Goal: Information Seeking & Learning: Learn about a topic

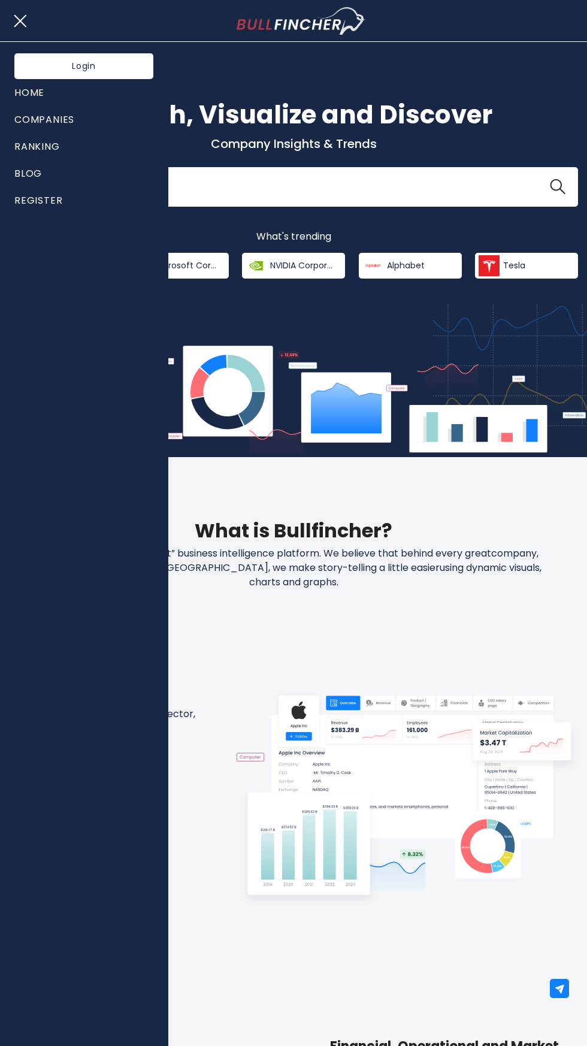
click at [19, 142] on link "Ranking" at bounding box center [83, 146] width 139 height 27
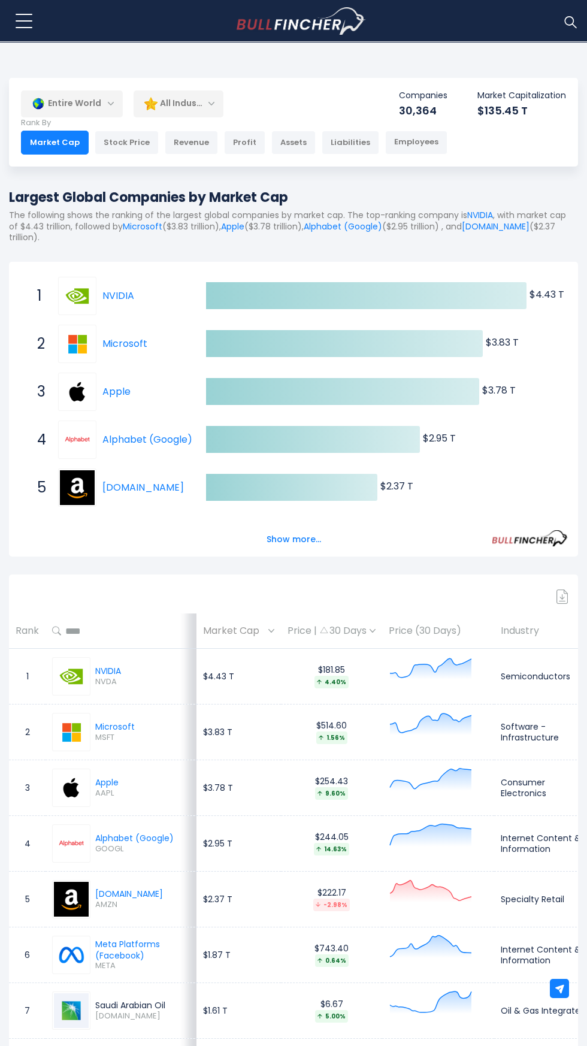
click at [38, 104] on img at bounding box center [38, 103] width 13 height 13
click at [71, 102] on div "Entire World" at bounding box center [72, 104] width 102 height 28
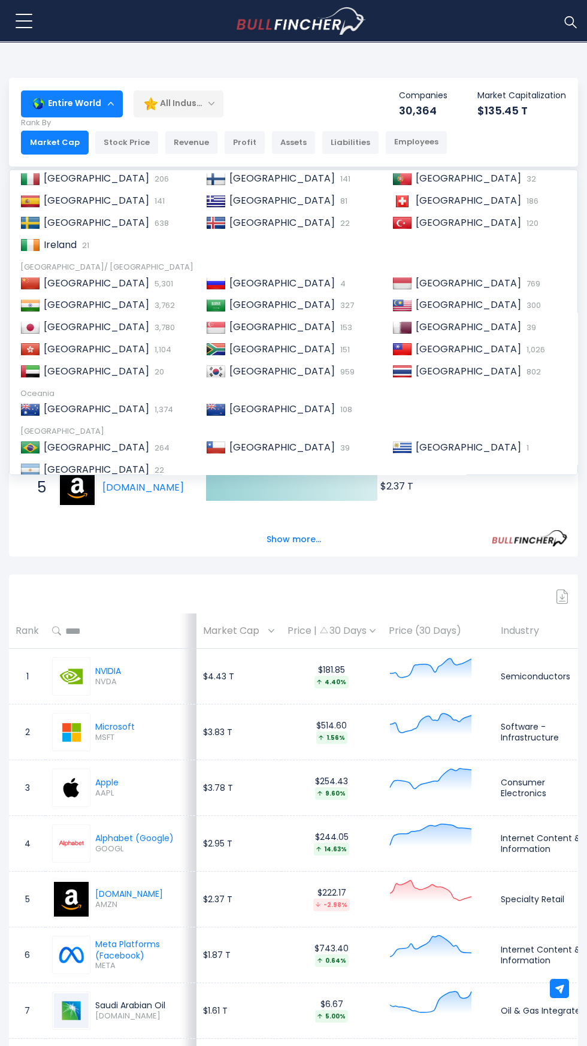
scroll to position [169, 0]
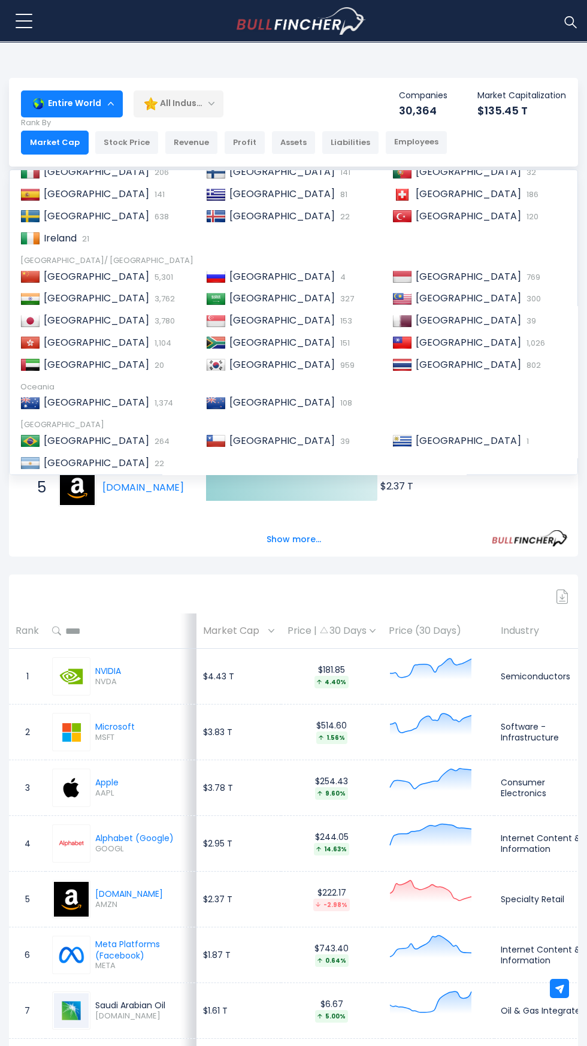
click at [25, 295] on img at bounding box center [30, 299] width 20 height 12
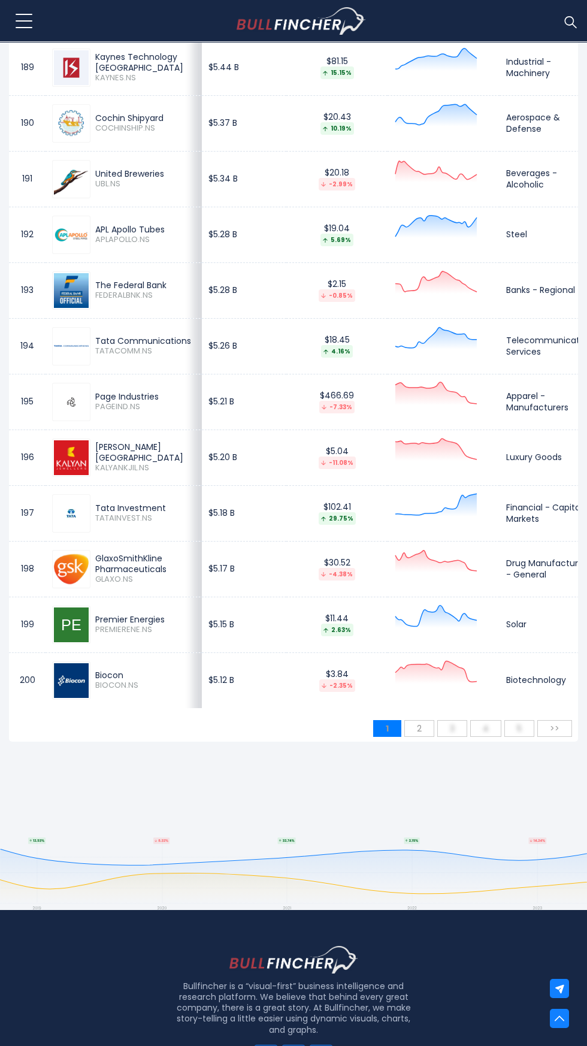
scroll to position [11085, 0]
click at [411, 737] on span "2" at bounding box center [419, 728] width 17 height 18
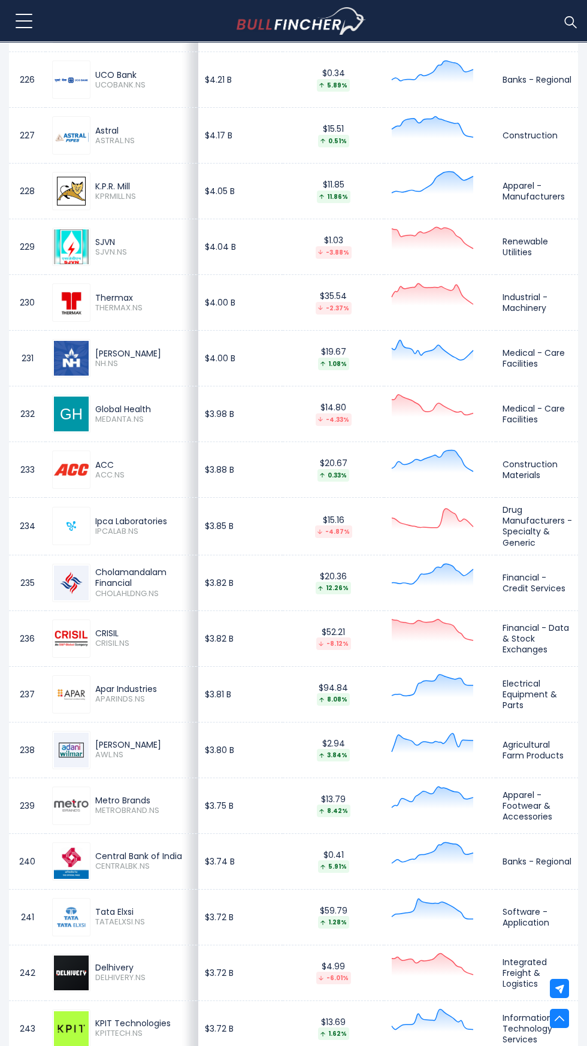
scroll to position [0, 0]
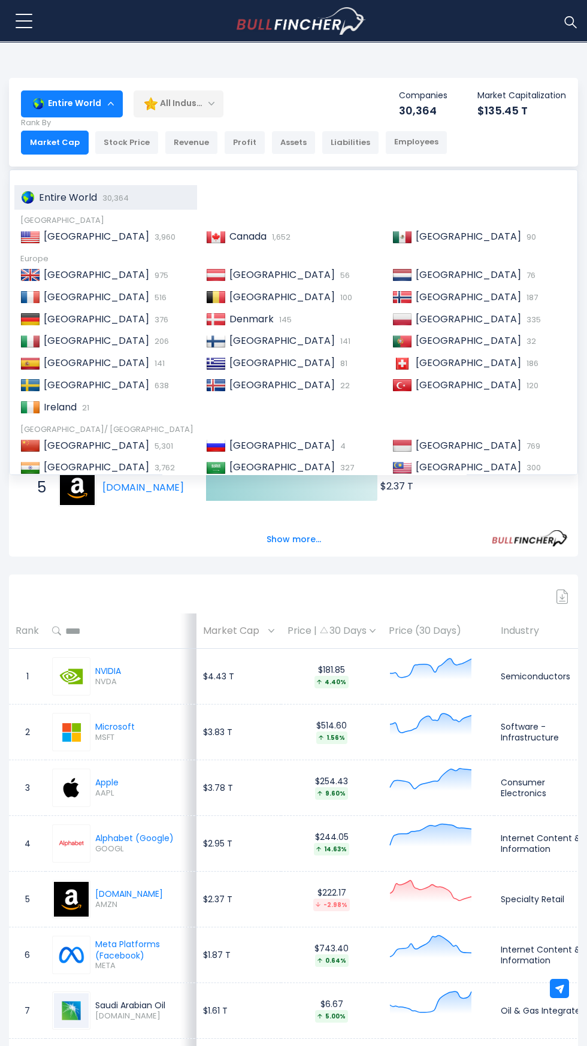
click at [62, 243] on span "[GEOGRAPHIC_DATA]" at bounding box center [96, 236] width 105 height 14
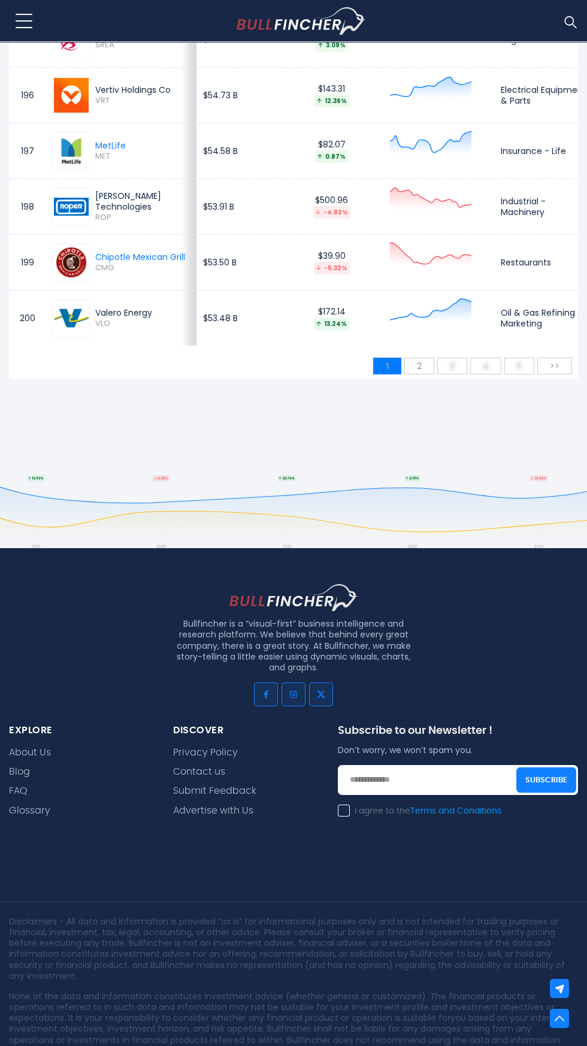
scroll to position [11450, 0]
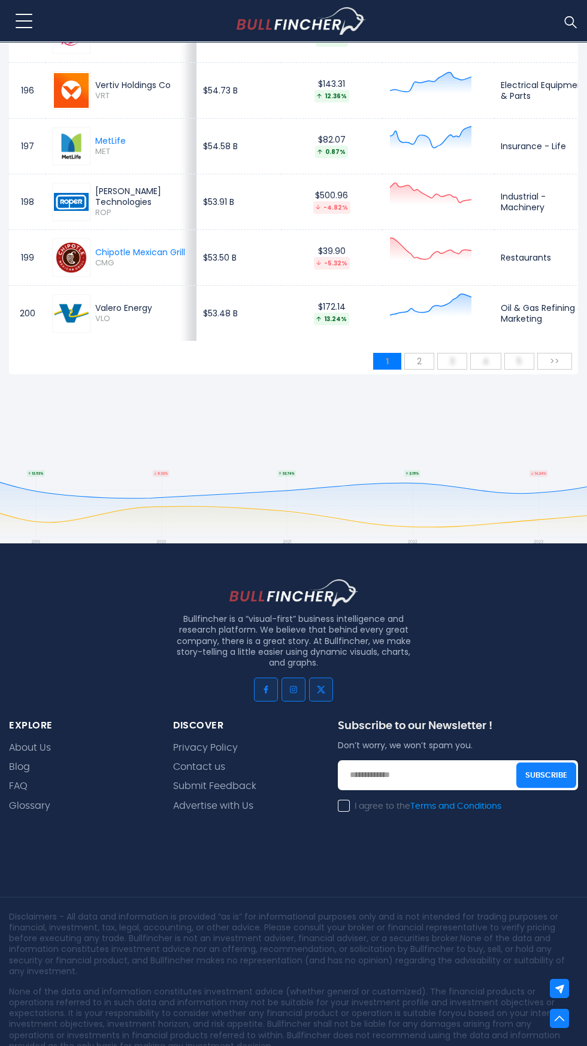
click at [421, 362] on span "2" at bounding box center [419, 361] width 17 height 18
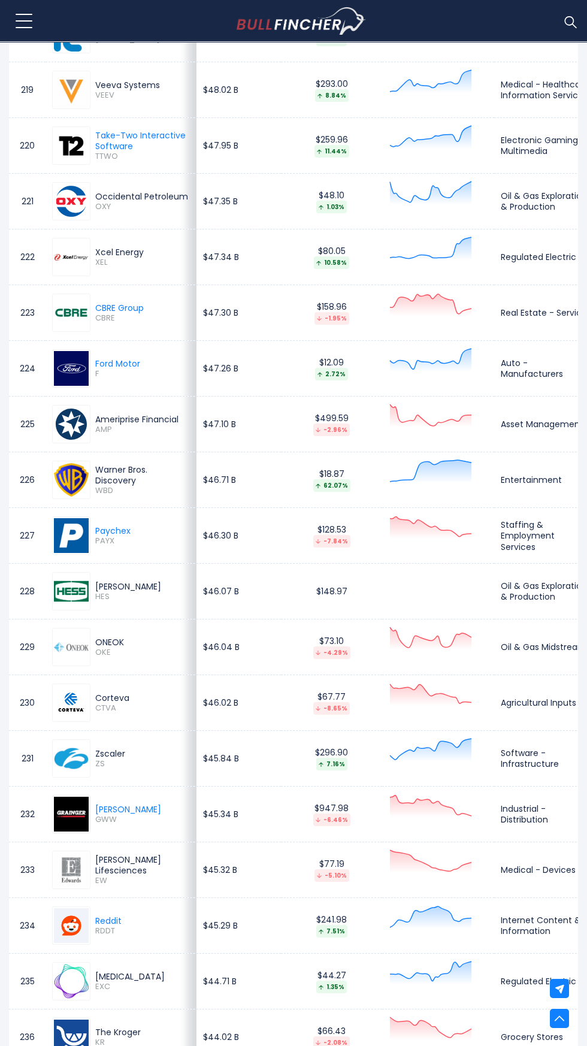
scroll to position [0, 0]
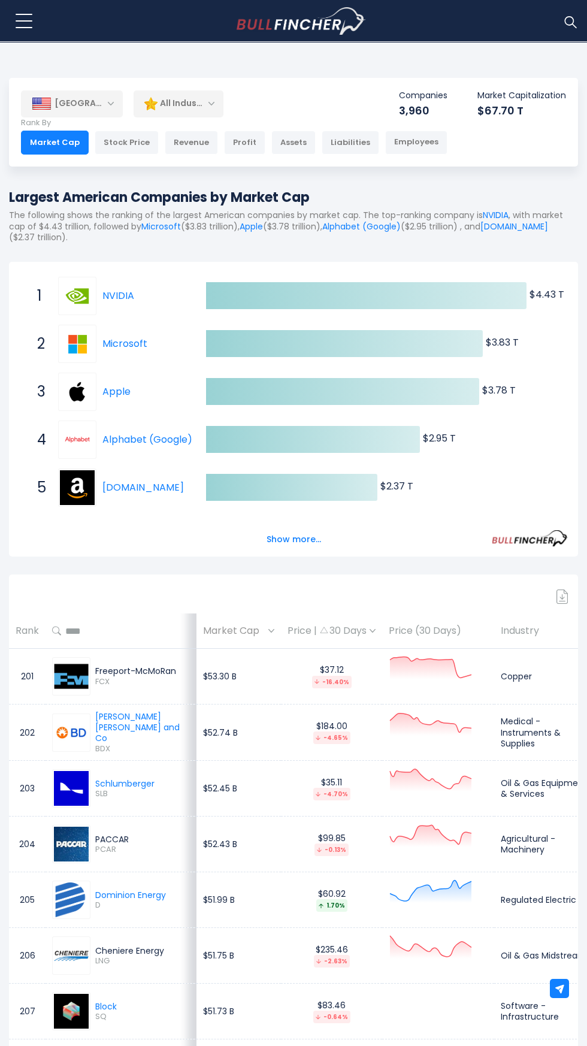
click at [71, 103] on div "[GEOGRAPHIC_DATA]" at bounding box center [72, 103] width 102 height 26
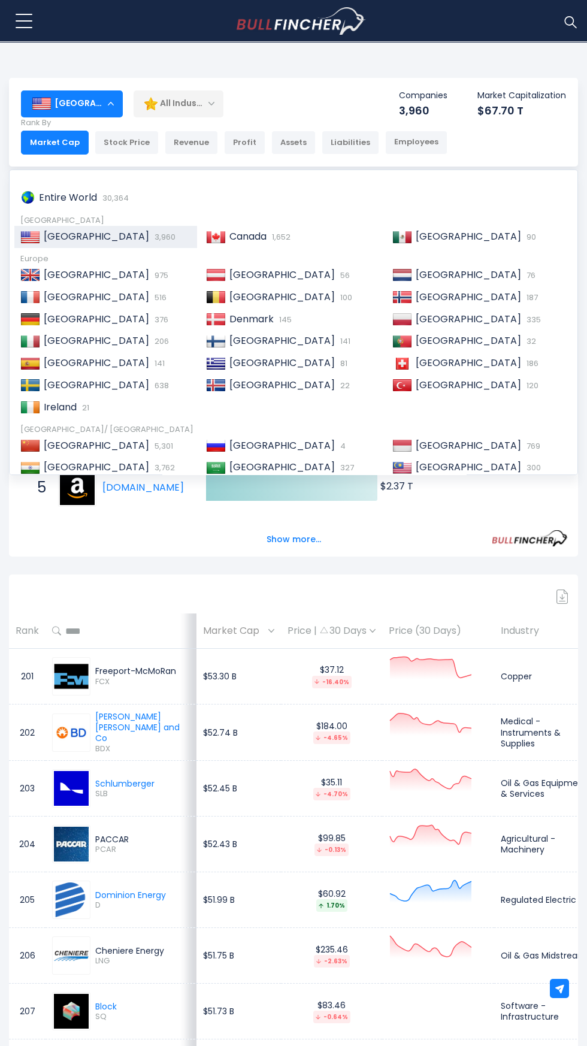
click at [39, 323] on img at bounding box center [30, 319] width 20 height 12
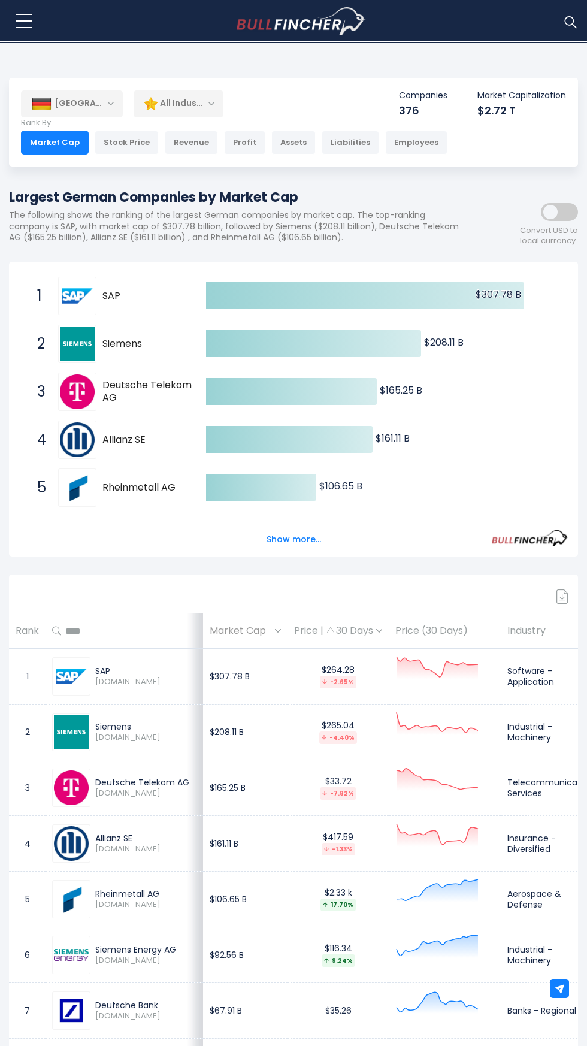
click at [236, 143] on div "Profit" at bounding box center [244, 143] width 41 height 24
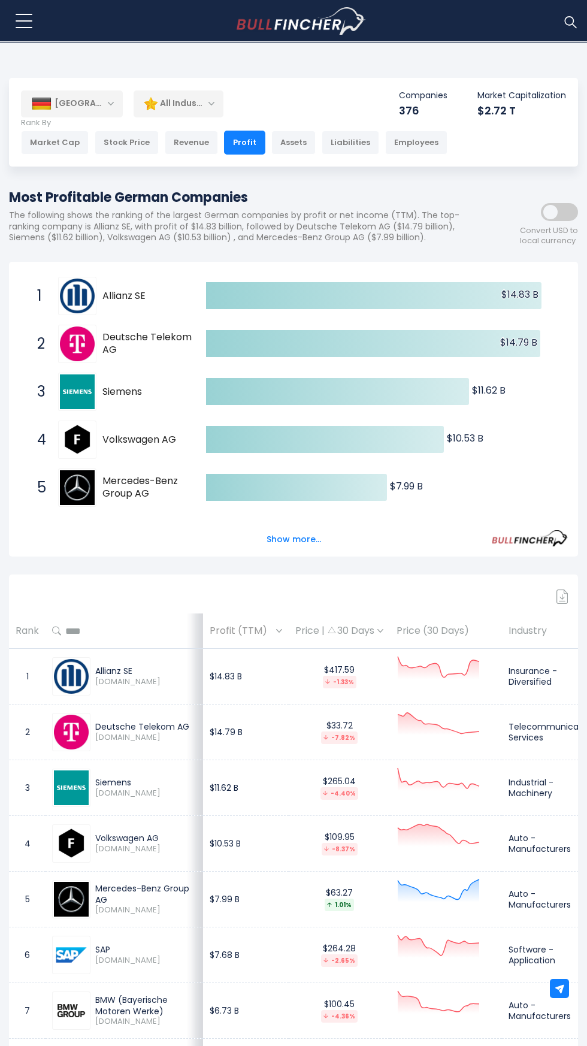
click at [46, 101] on img at bounding box center [42, 104] width 20 height 12
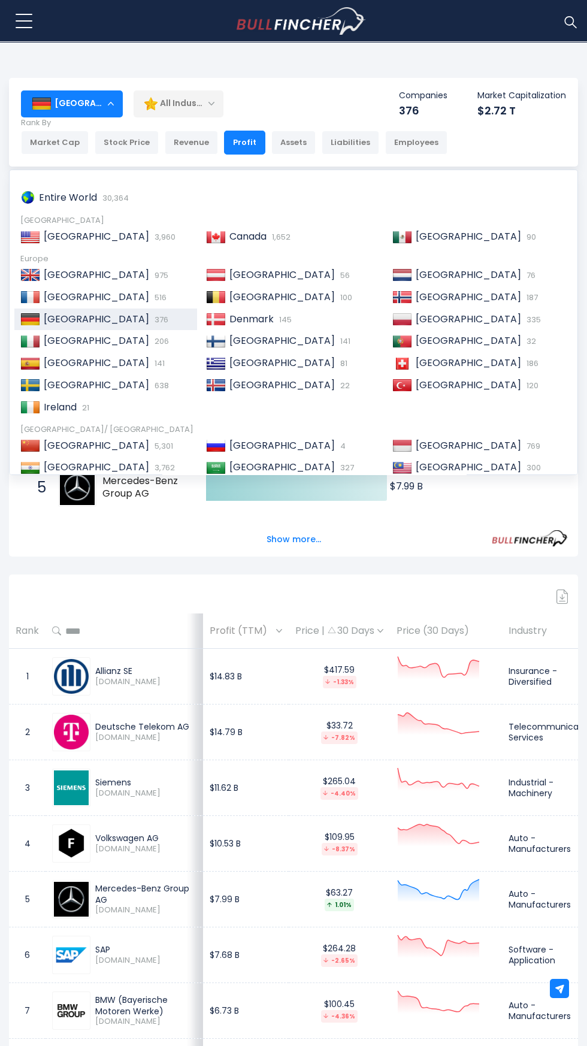
click at [46, 239] on span "[GEOGRAPHIC_DATA]" at bounding box center [96, 236] width 105 height 14
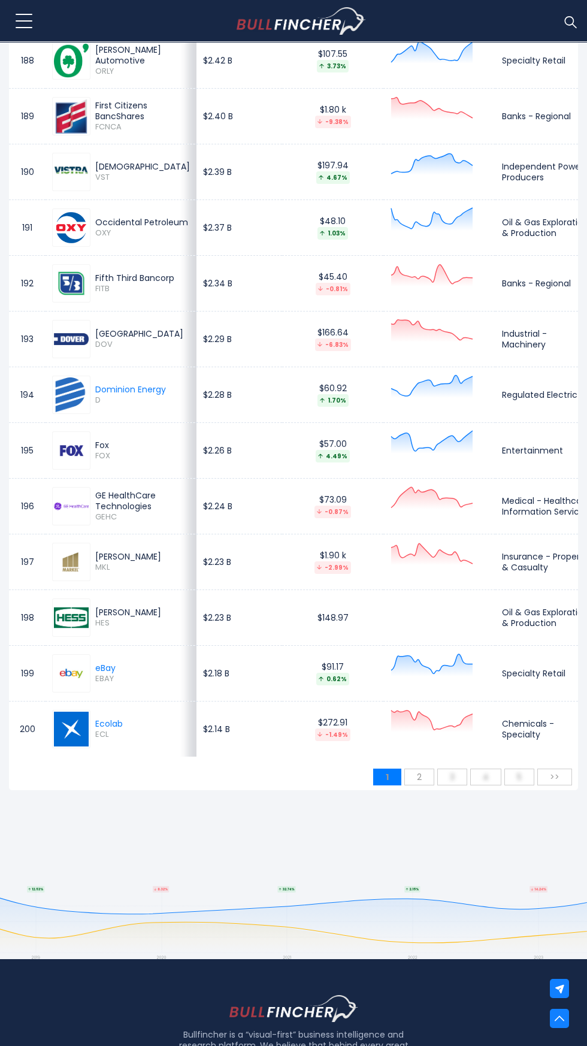
scroll to position [11473, 0]
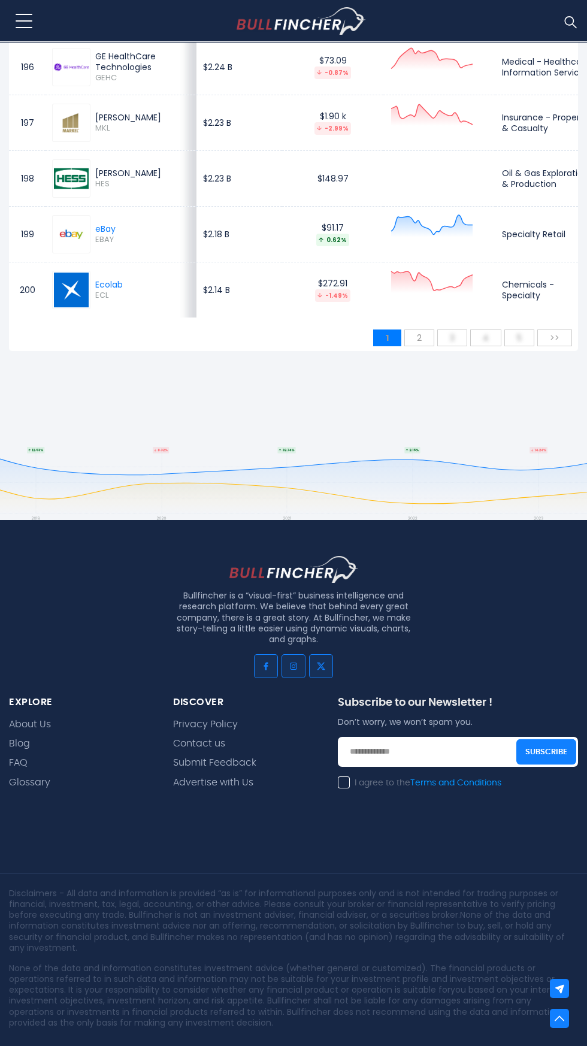
click at [420, 347] on span "2" at bounding box center [419, 338] width 17 height 18
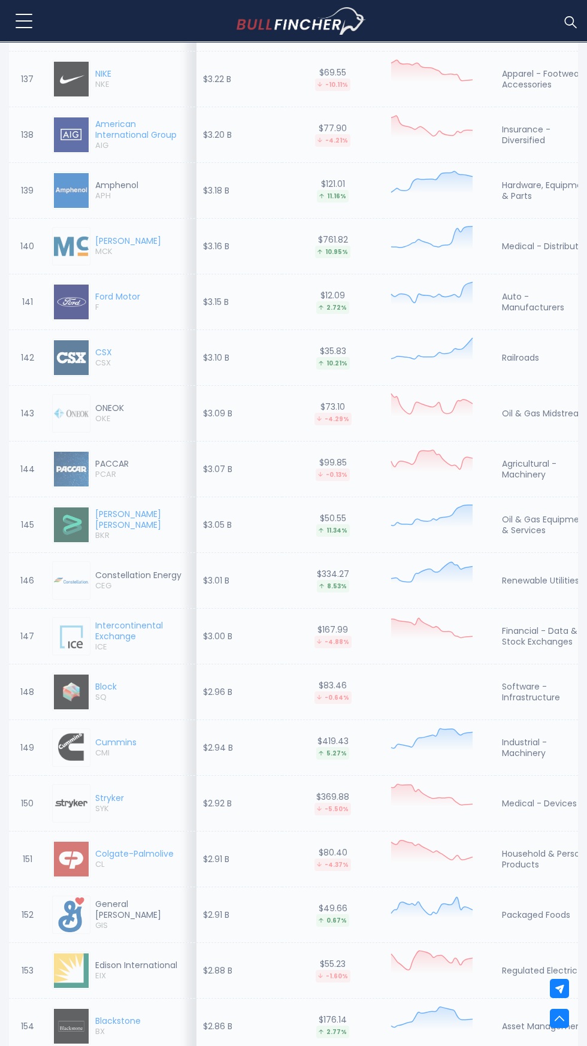
scroll to position [574, 0]
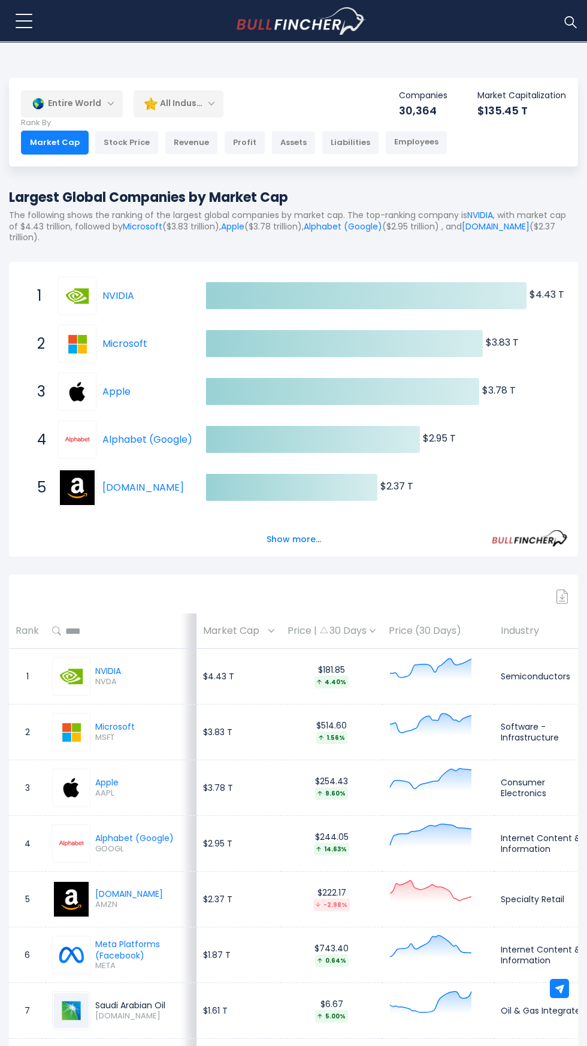
click at [278, 143] on div "Assets" at bounding box center [293, 143] width 44 height 24
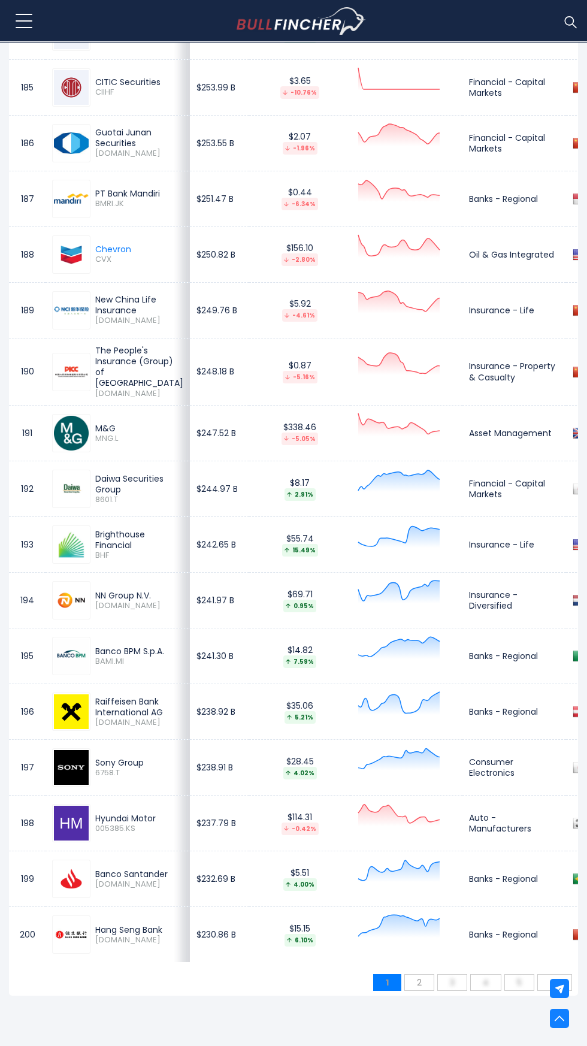
scroll to position [10846, 0]
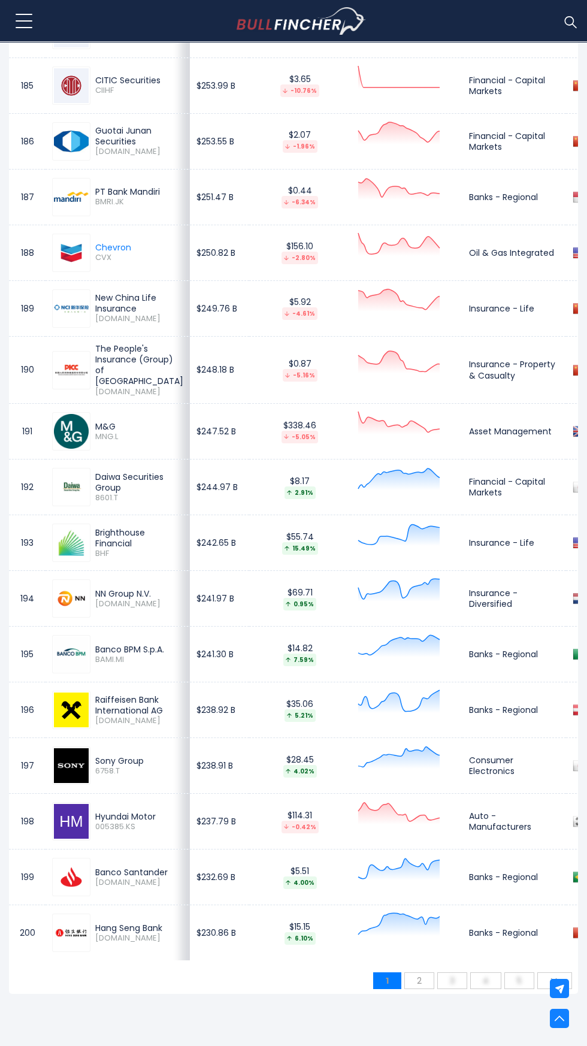
click at [420, 990] on span "2" at bounding box center [419, 981] width 17 height 18
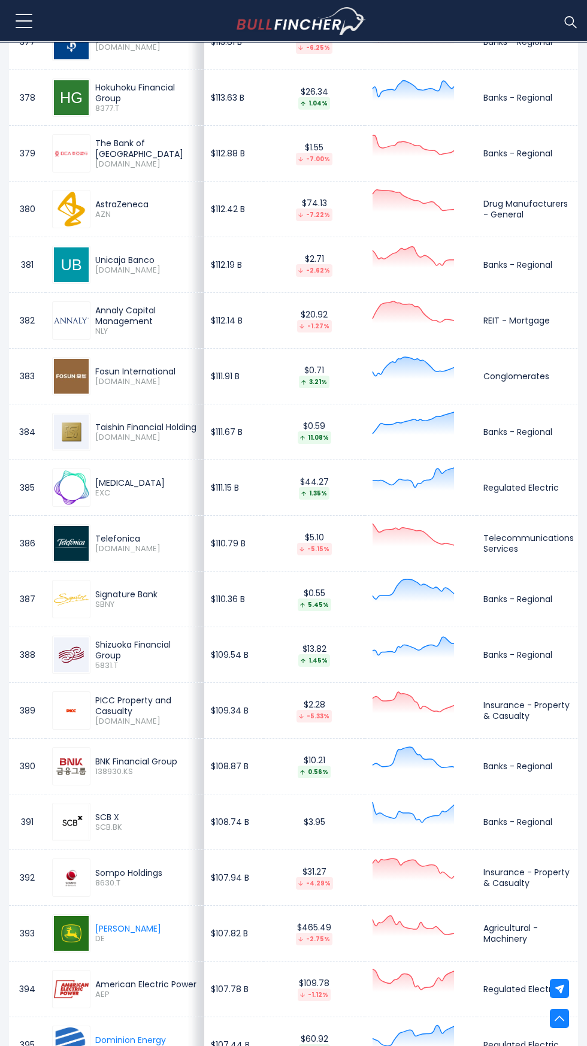
scroll to position [10441, 0]
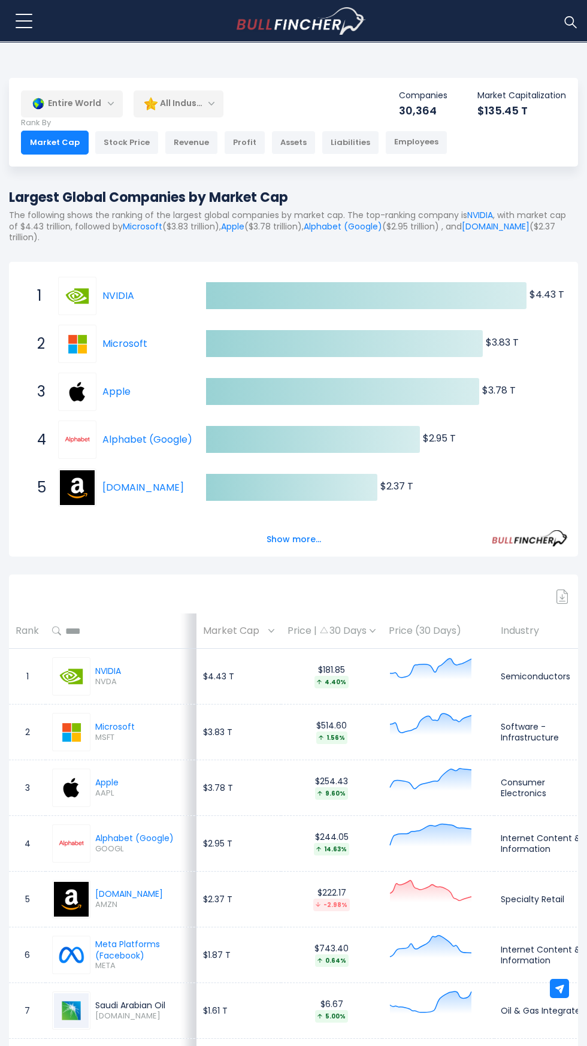
click at [416, 143] on div "Employees" at bounding box center [416, 143] width 62 height 24
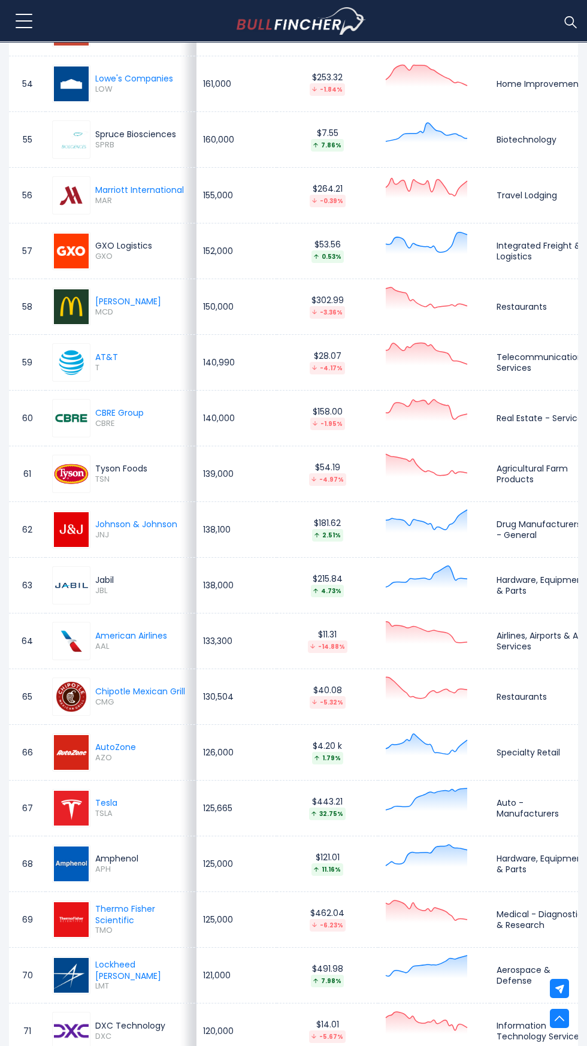
scroll to position [3545, 0]
click at [228, 985] on td "121,000" at bounding box center [236, 975] width 80 height 56
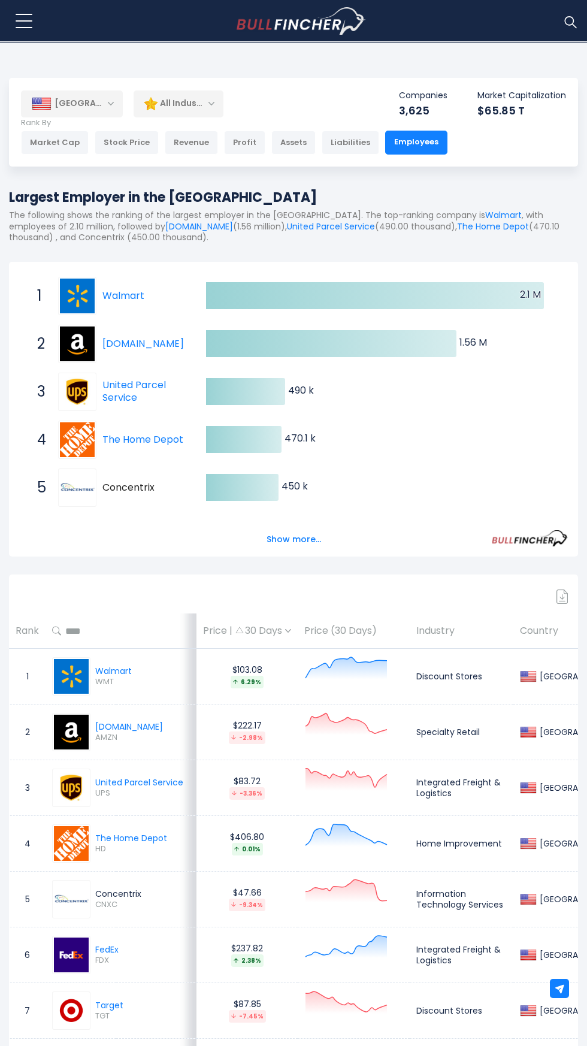
scroll to position [0, 0]
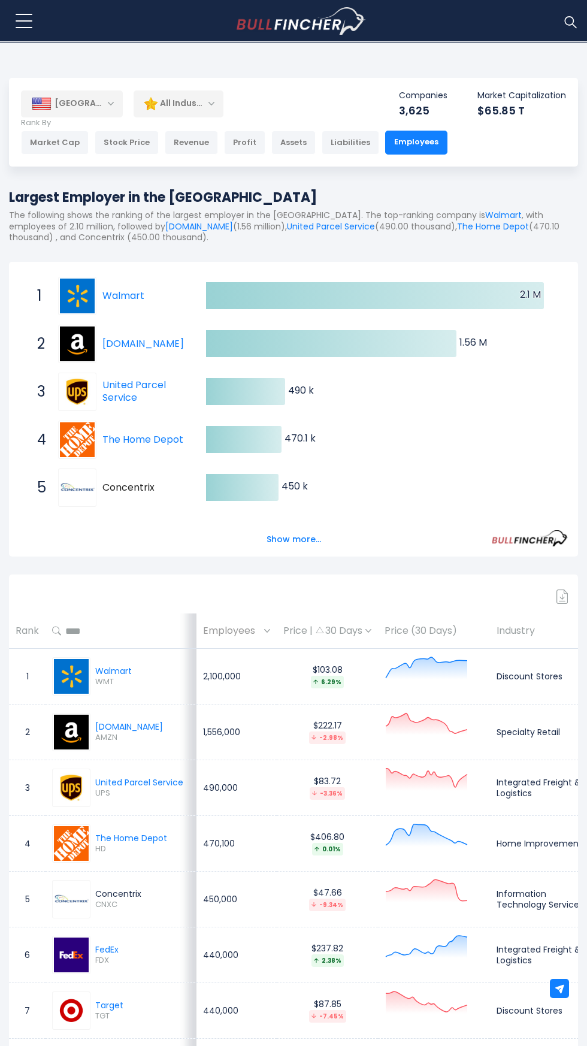
click at [63, 123] on p "Rank By" at bounding box center [234, 123] width 426 height 10
click at [51, 102] on img at bounding box center [42, 104] width 20 height 12
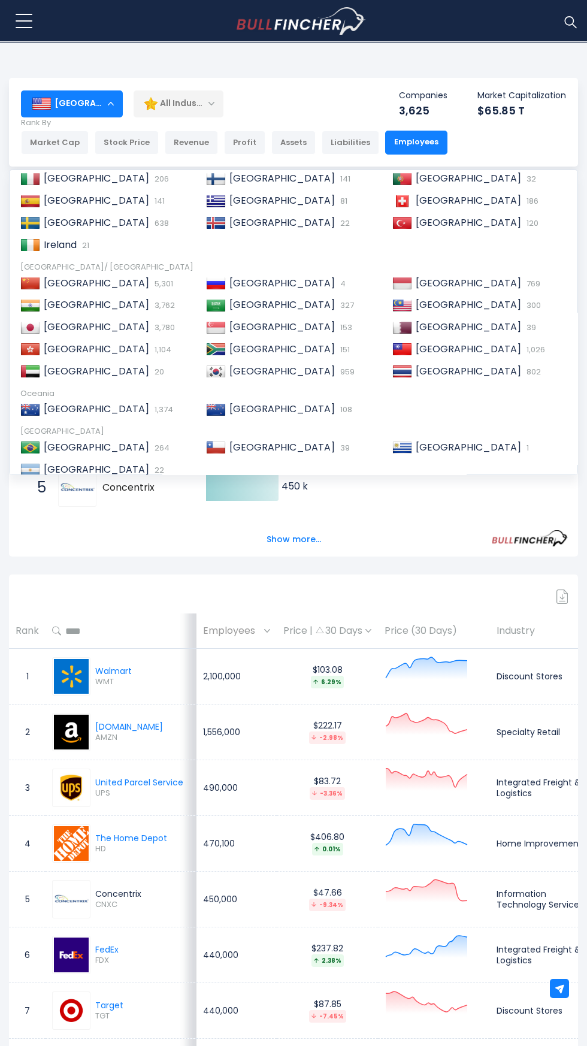
scroll to position [164, 0]
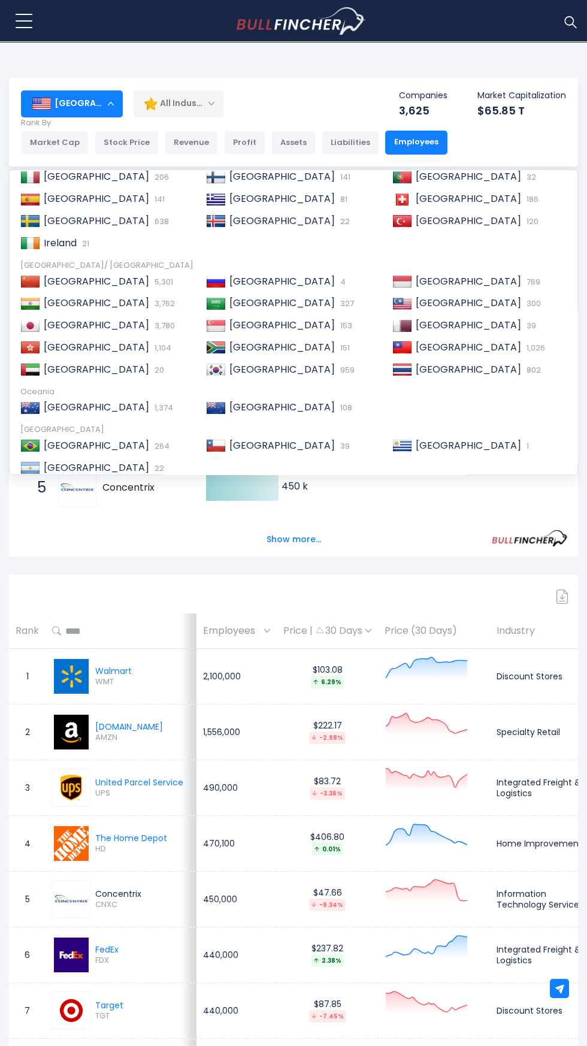
click at [224, 298] on img at bounding box center [216, 304] width 20 height 12
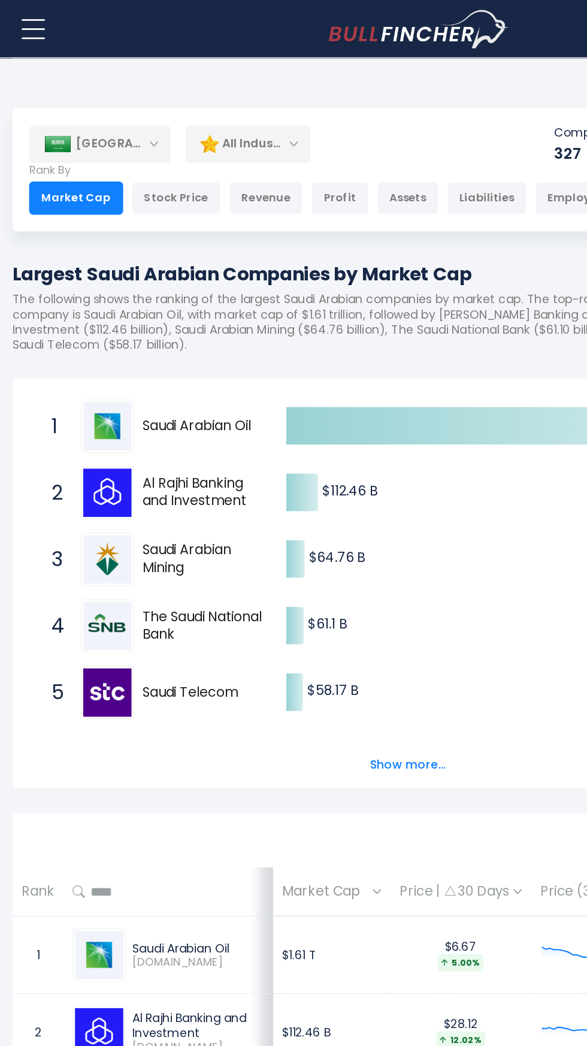
click at [105, 120] on p "Rank By" at bounding box center [234, 123] width 426 height 10
click at [107, 91] on div "[GEOGRAPHIC_DATA]" at bounding box center [72, 103] width 102 height 26
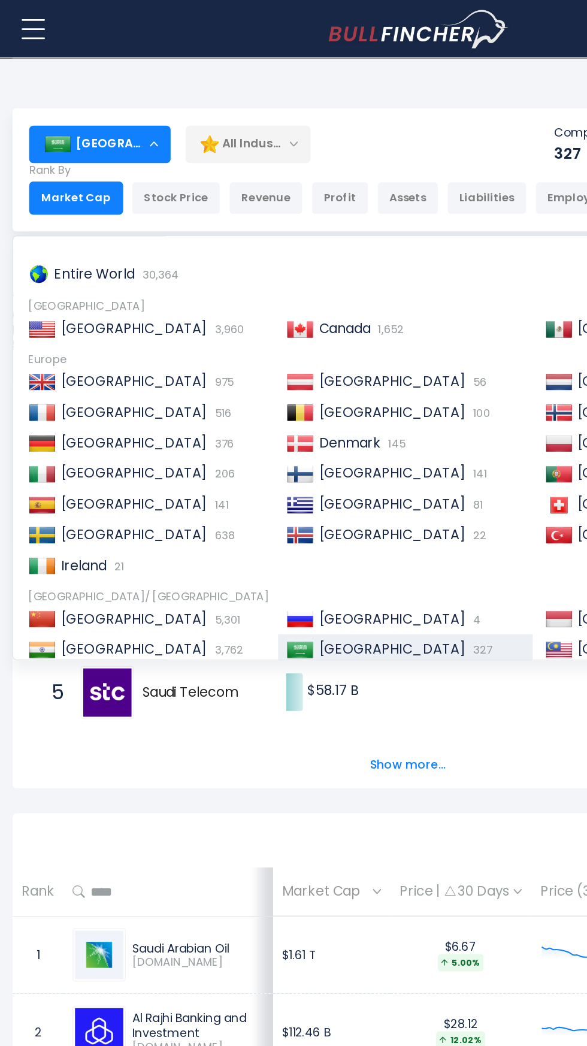
click at [234, 139] on div "Profit" at bounding box center [244, 143] width 41 height 24
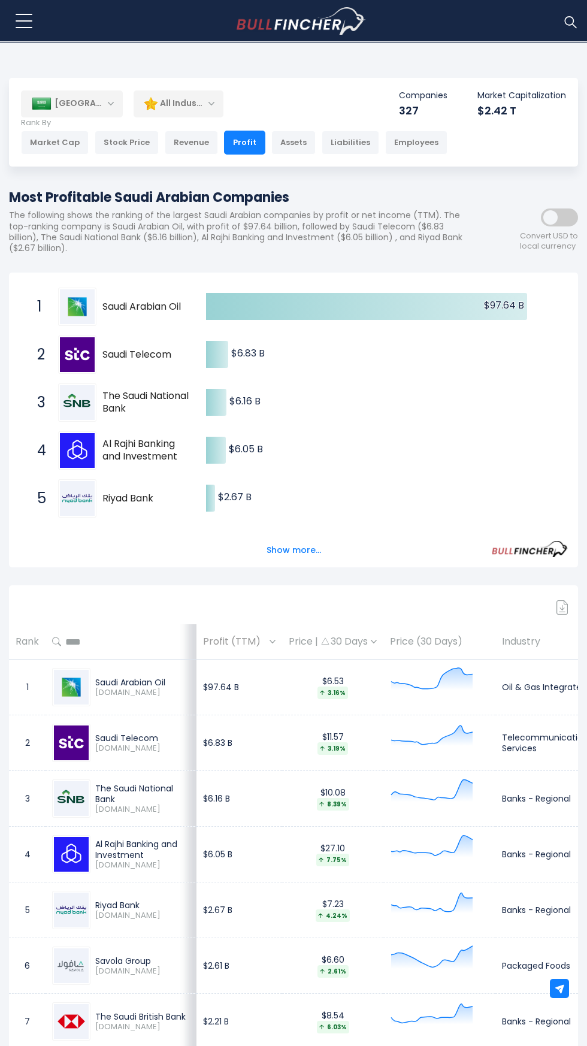
click at [44, 104] on img at bounding box center [42, 104] width 20 height 12
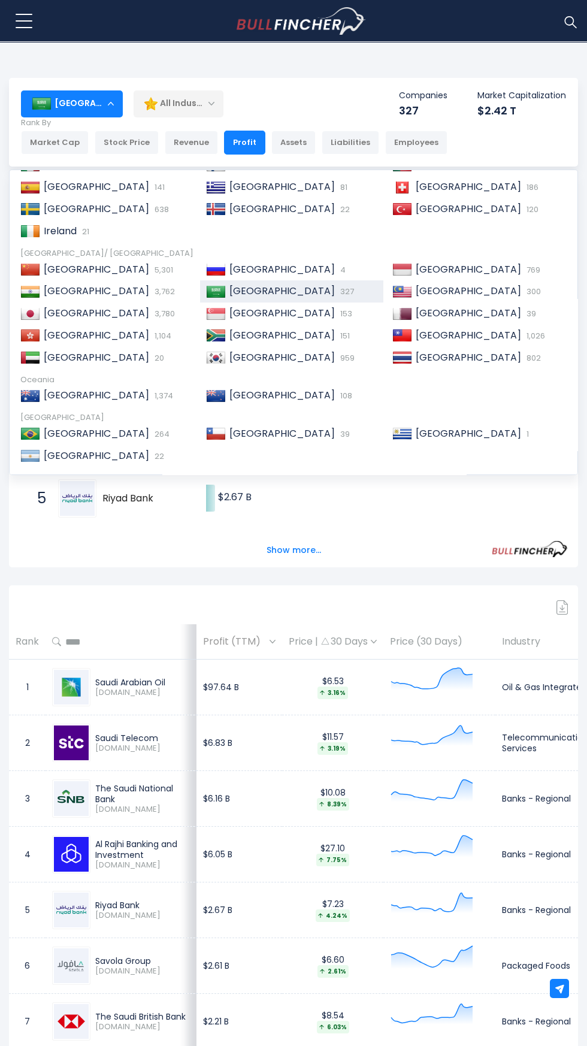
scroll to position [175, 0]
click at [246, 362] on span "[GEOGRAPHIC_DATA]" at bounding box center [281, 359] width 105 height 14
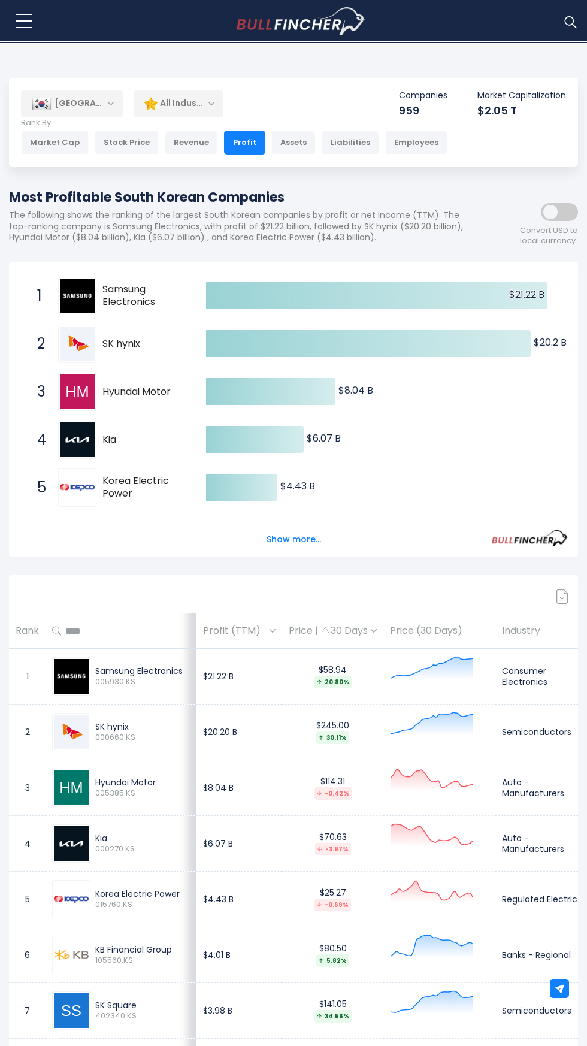
click at [49, 104] on img at bounding box center [42, 104] width 20 height 12
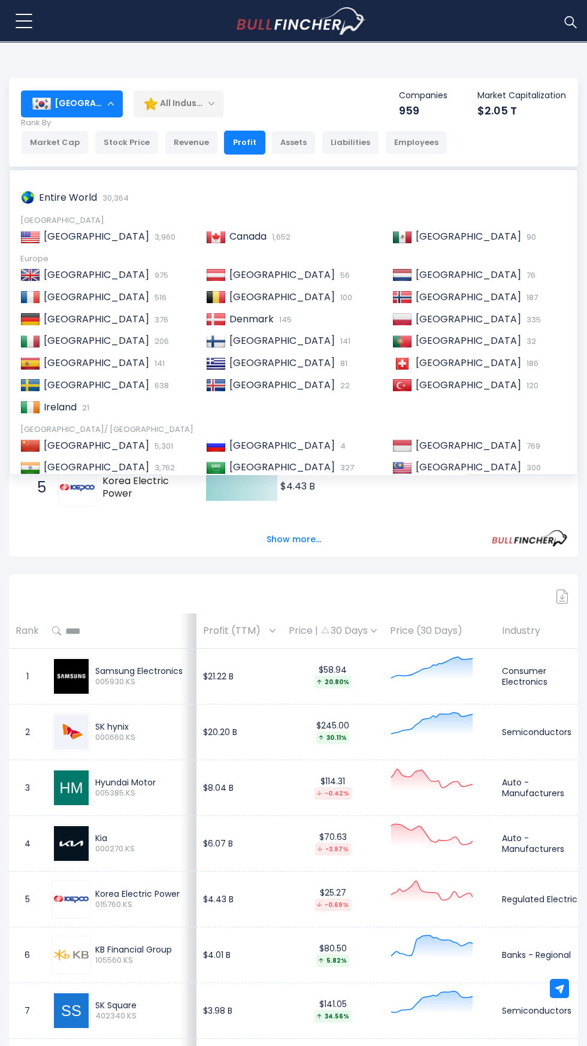
click at [419, 391] on span "[GEOGRAPHIC_DATA]" at bounding box center [468, 385] width 105 height 14
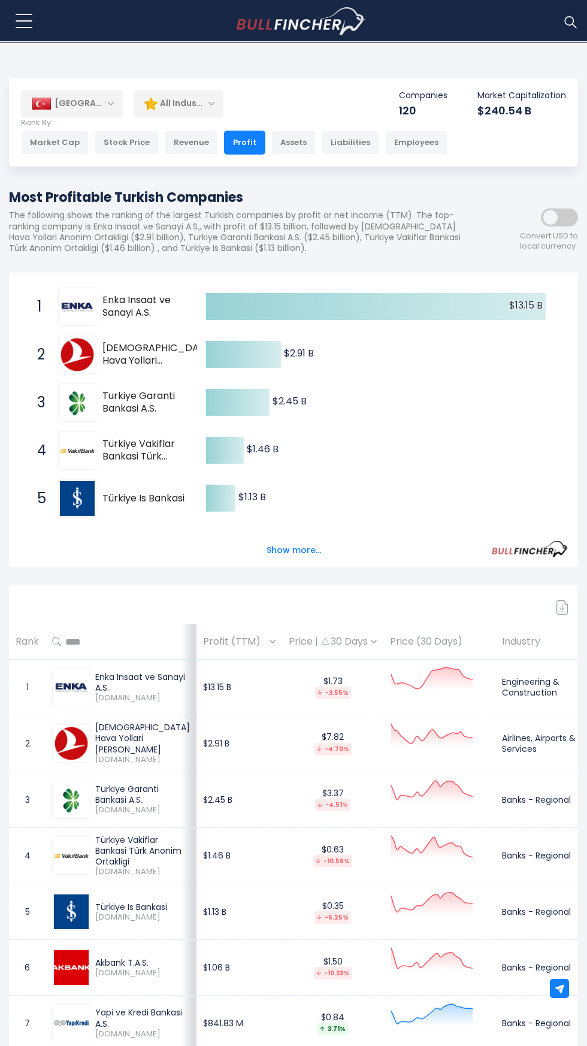
click at [44, 104] on img at bounding box center [42, 104] width 20 height 12
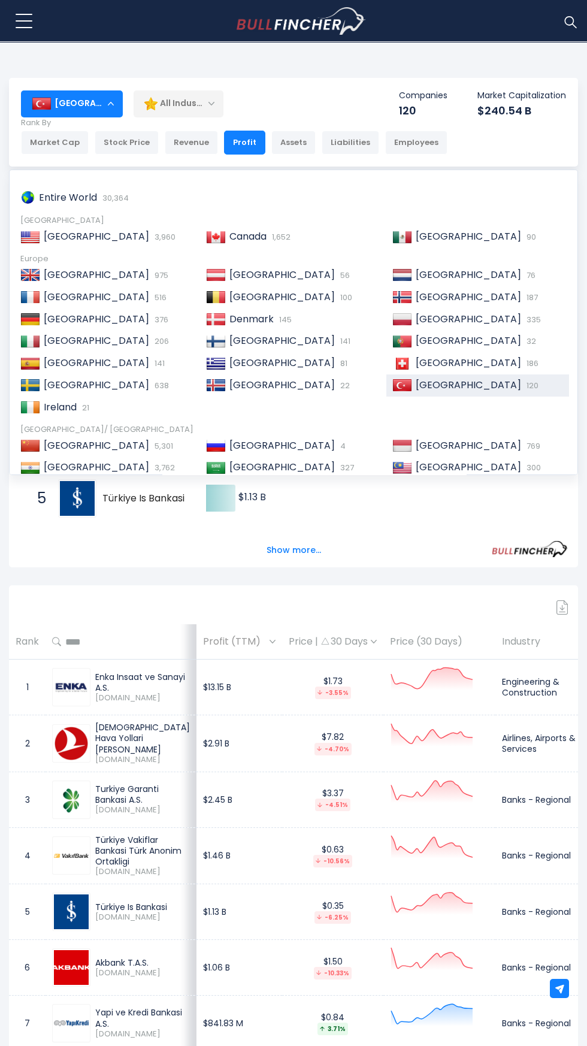
click at [65, 198] on span "Entire World" at bounding box center [68, 197] width 58 height 14
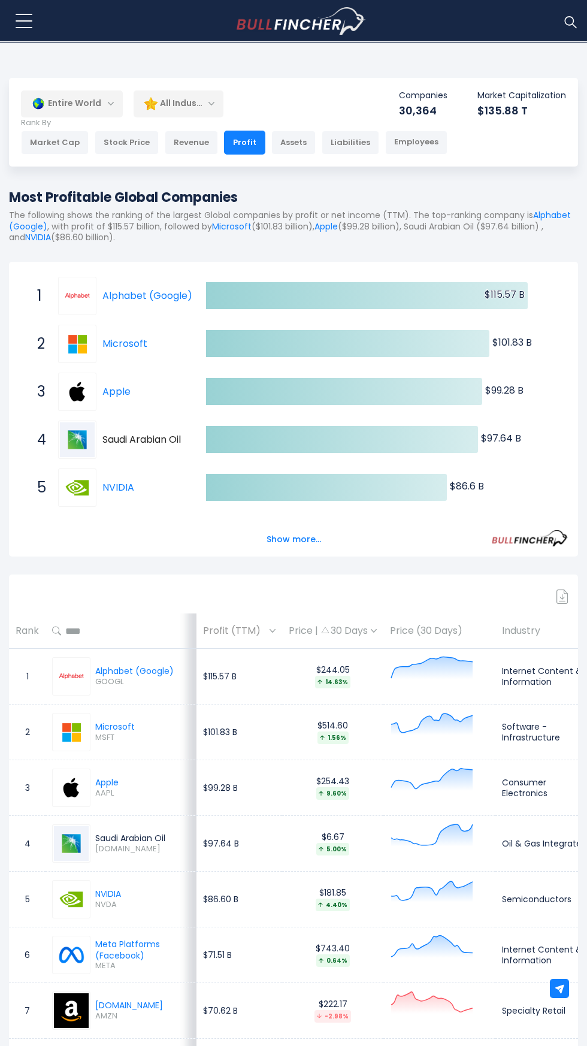
click at [153, 104] on img at bounding box center [150, 103] width 13 height 13
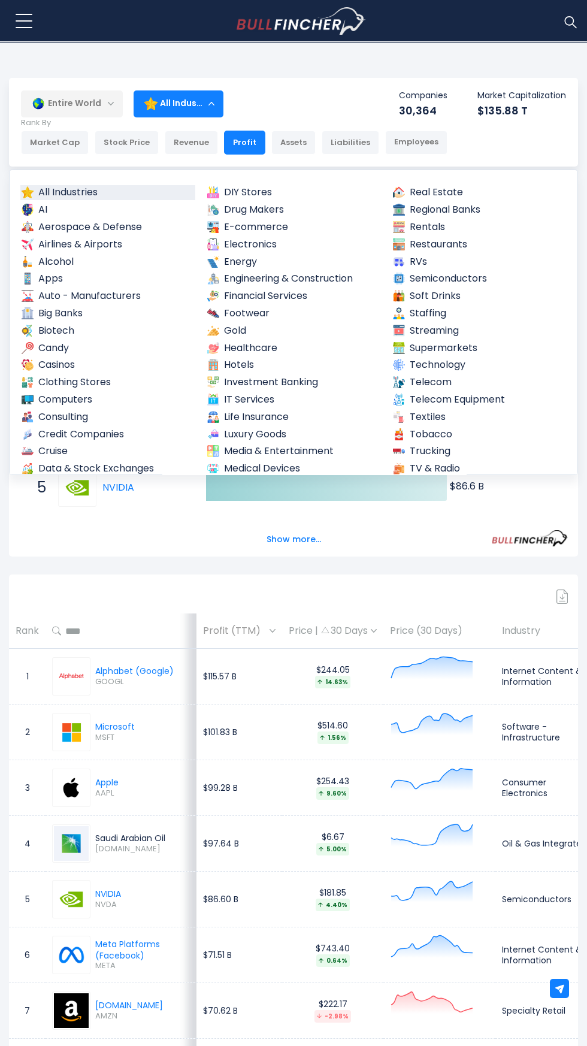
click at [32, 313] on img at bounding box center [28, 313] width 12 height 12
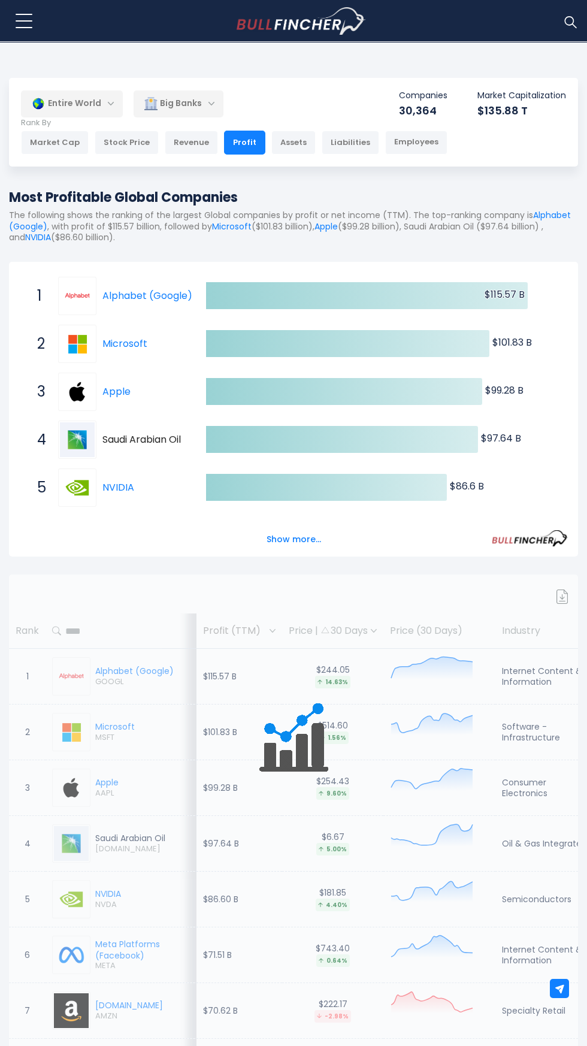
click at [195, 98] on div "Big Banks" at bounding box center [179, 104] width 90 height 28
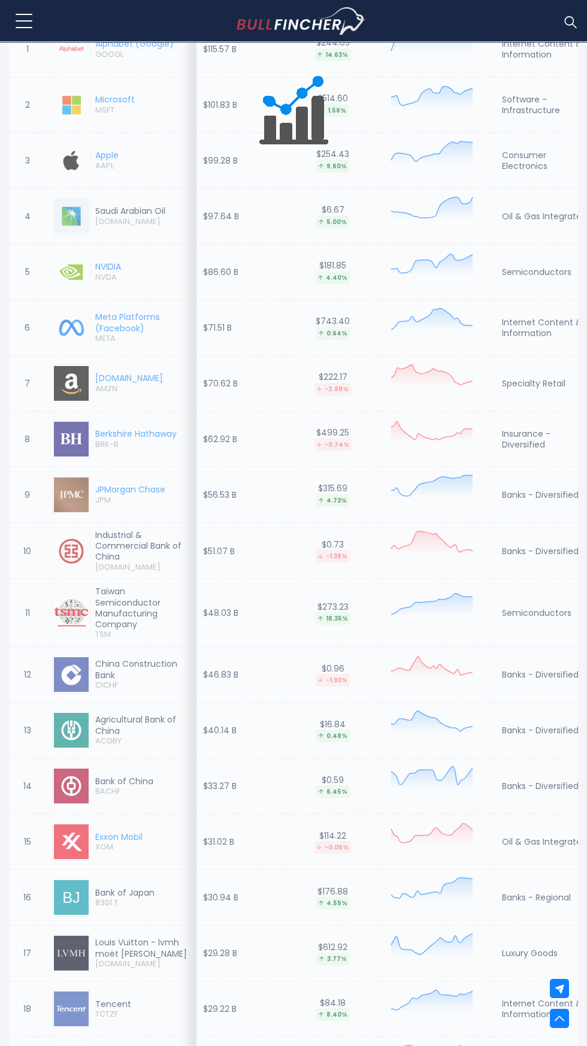
scroll to position [628, 0]
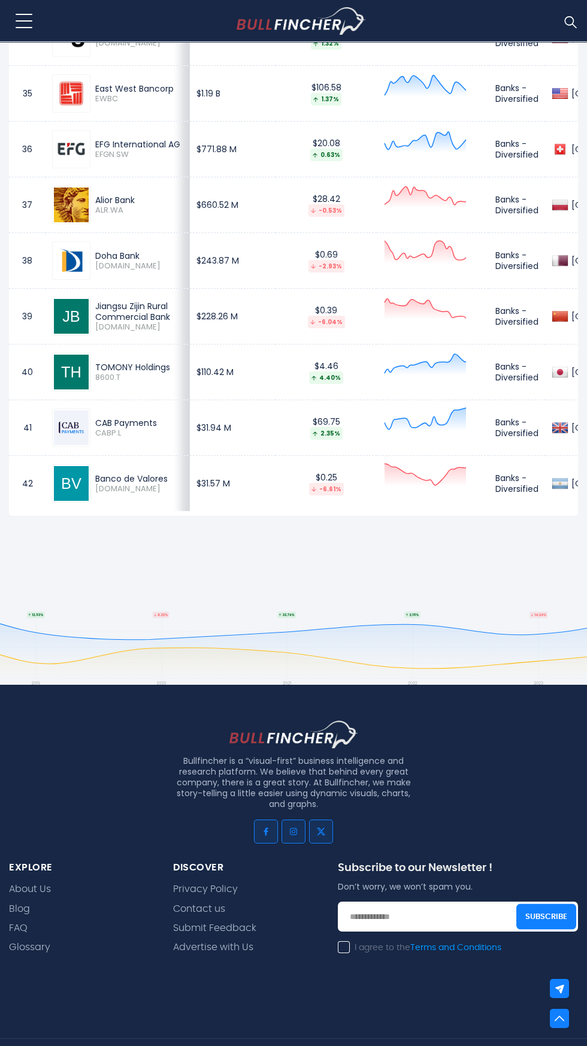
scroll to position [2476, 0]
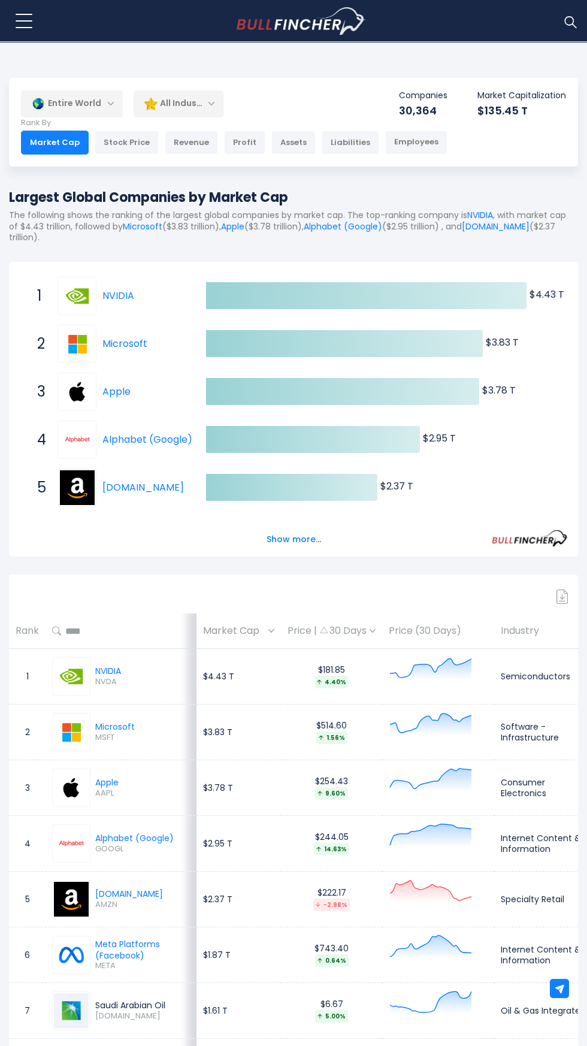
click at [242, 146] on div "Profit" at bounding box center [244, 143] width 41 height 24
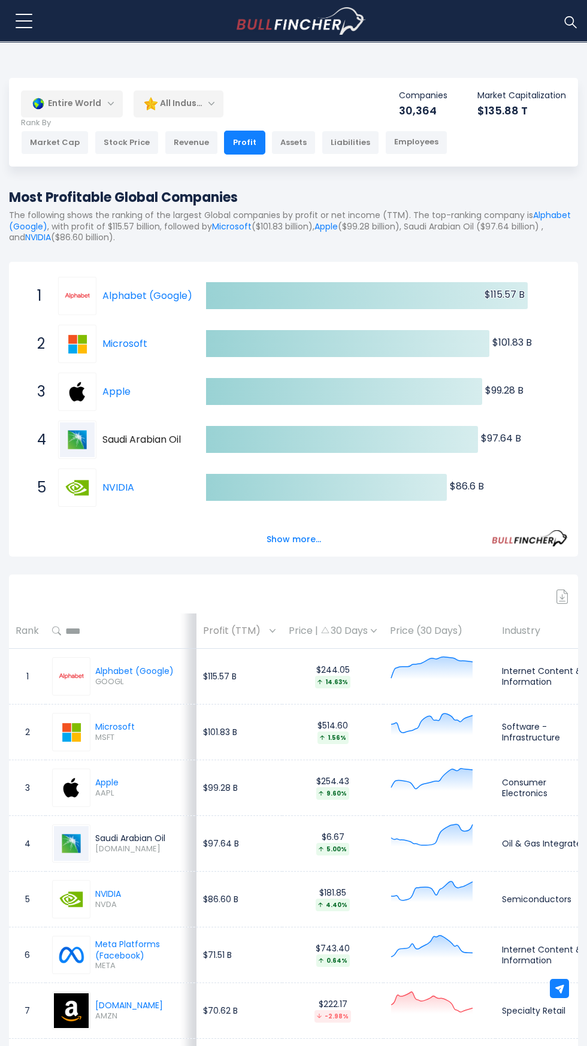
click at [192, 123] on p "Rank By" at bounding box center [234, 123] width 426 height 10
click at [210, 123] on p "Rank By" at bounding box center [234, 123] width 426 height 10
click at [185, 98] on div "All Industries" at bounding box center [179, 104] width 90 height 28
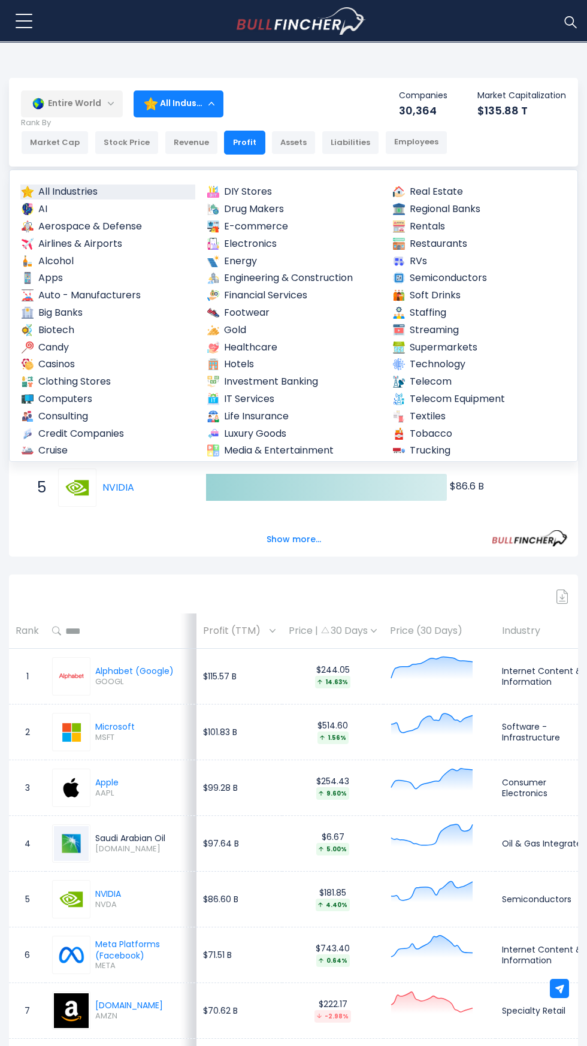
click at [211, 98] on div "All Industries" at bounding box center [179, 104] width 90 height 28
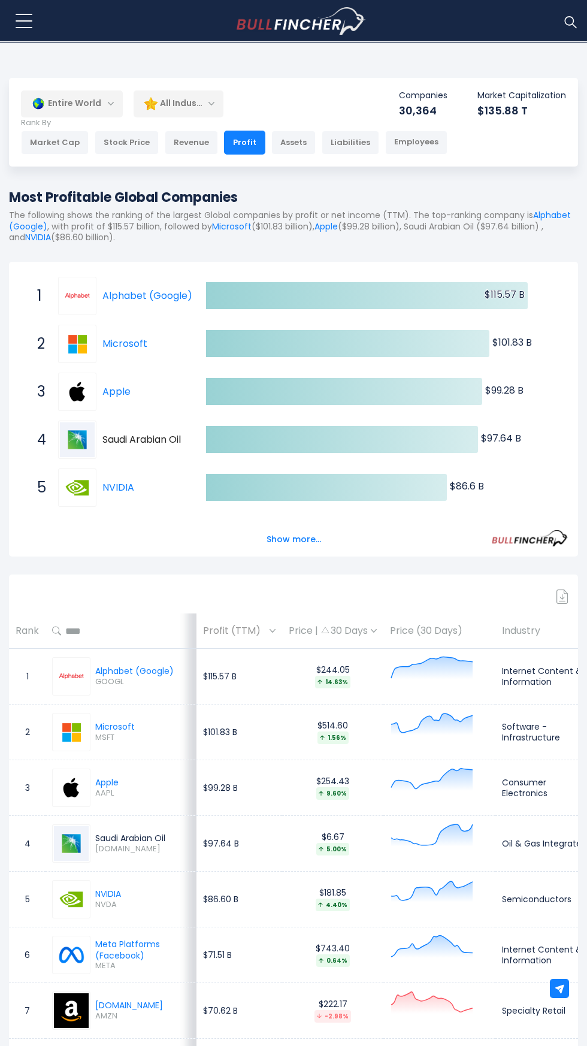
click at [202, 103] on div "All Industries" at bounding box center [179, 104] width 90 height 28
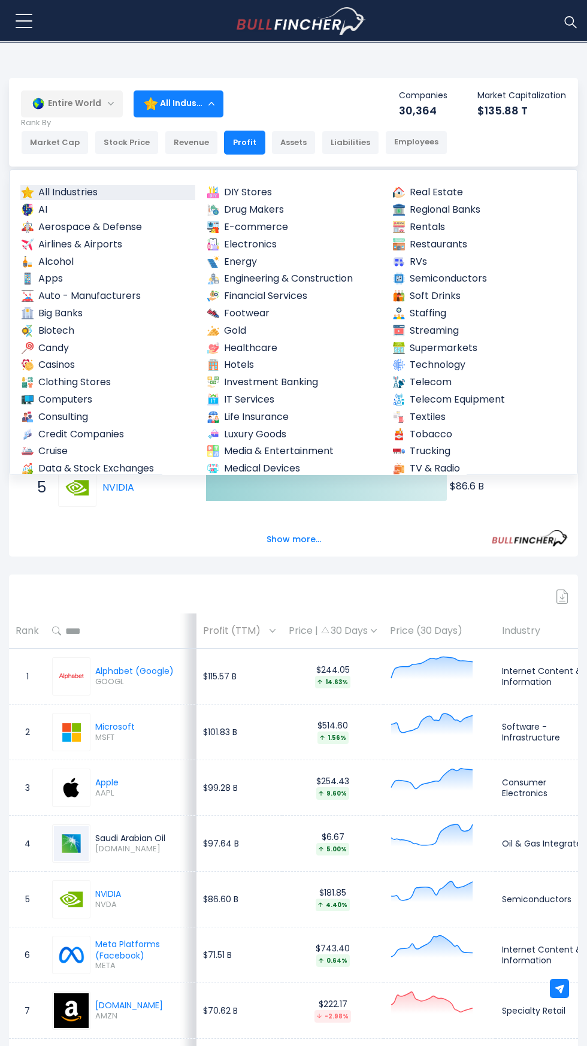
click at [277, 205] on link "Drug Makers" at bounding box center [293, 209] width 175 height 15
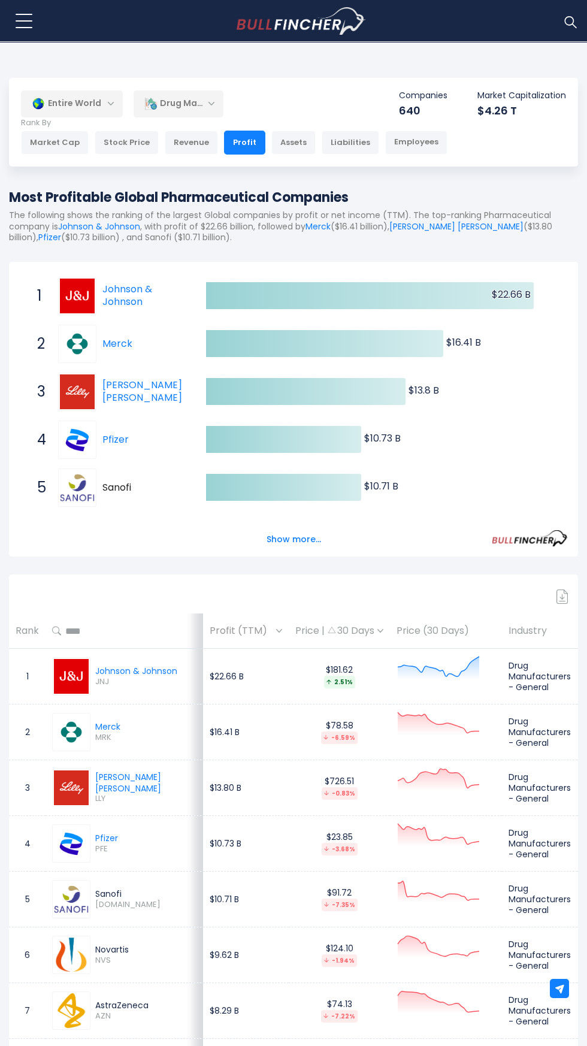
click at [155, 104] on img at bounding box center [150, 103] width 13 height 13
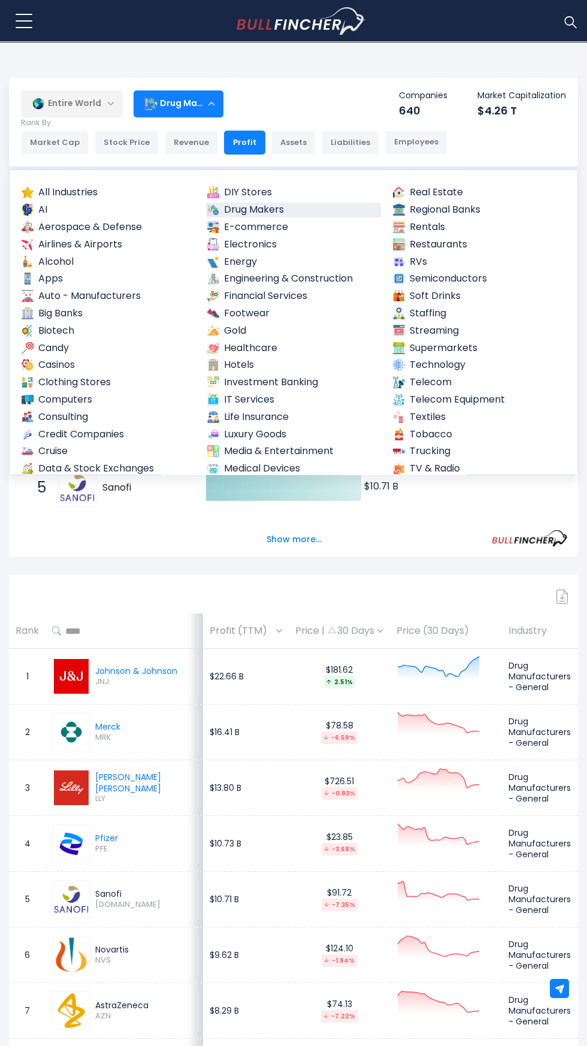
click at [217, 258] on img at bounding box center [213, 262] width 12 height 12
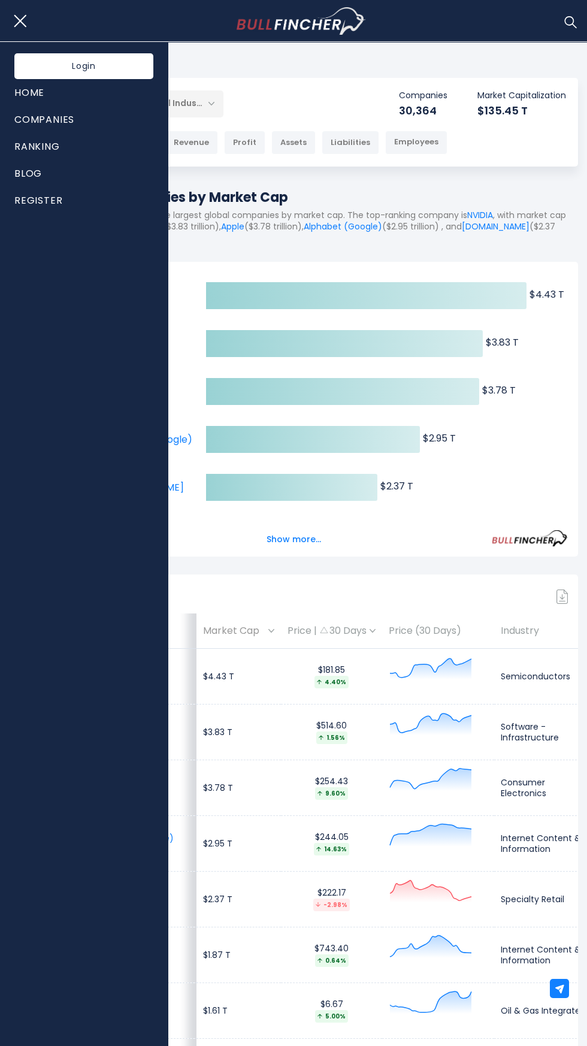
click at [50, 118] on link "Companies" at bounding box center [83, 119] width 139 height 27
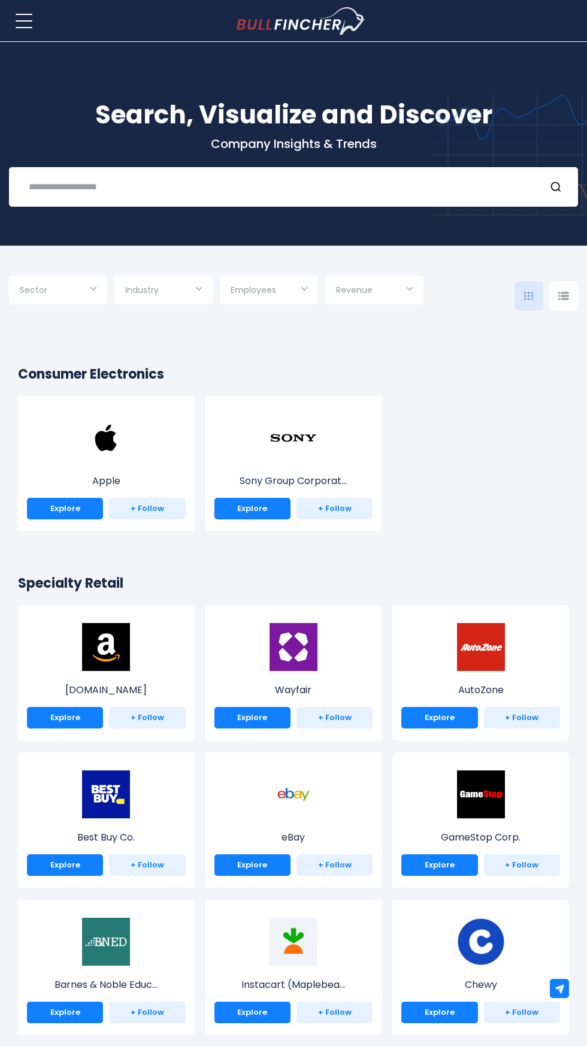
click at [168, 293] on input "Selection" at bounding box center [163, 291] width 77 height 22
click at [567, 301] on div at bounding box center [293, 523] width 587 height 1046
click at [195, 296] on input "Selection" at bounding box center [163, 291] width 77 height 22
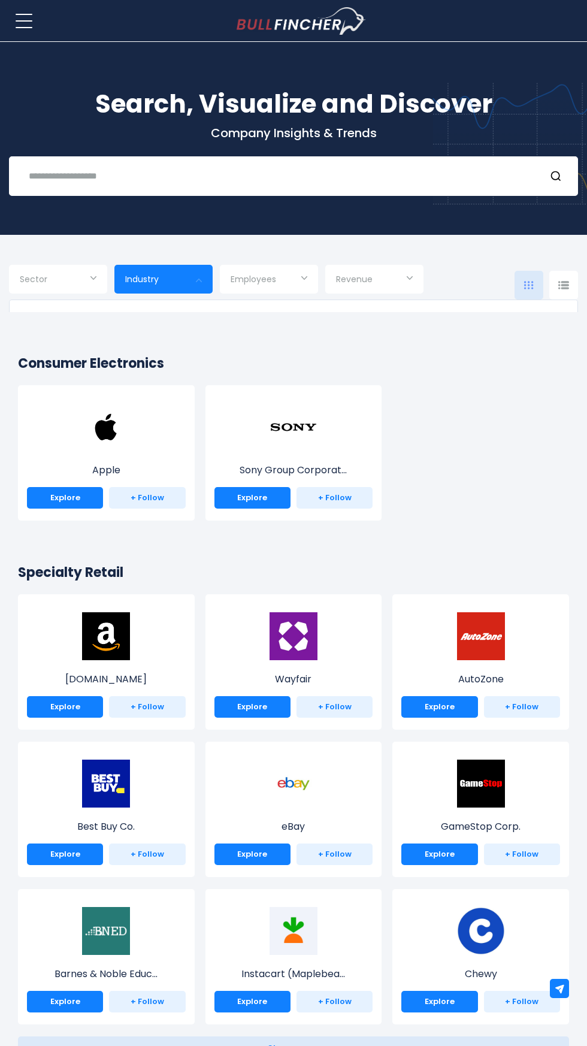
scroll to position [10, 0]
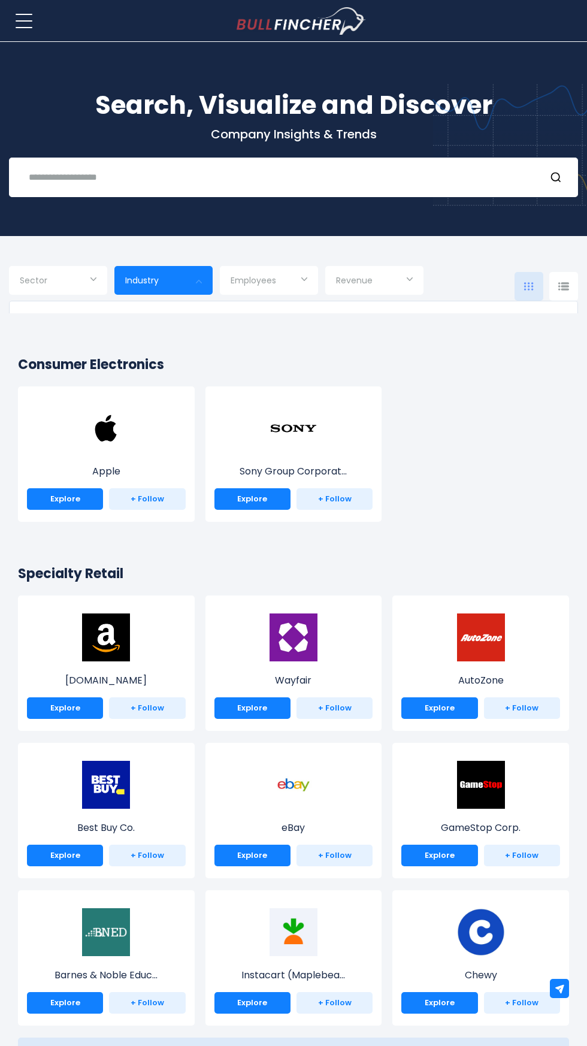
click at [134, 287] on div at bounding box center [293, 523] width 587 height 1046
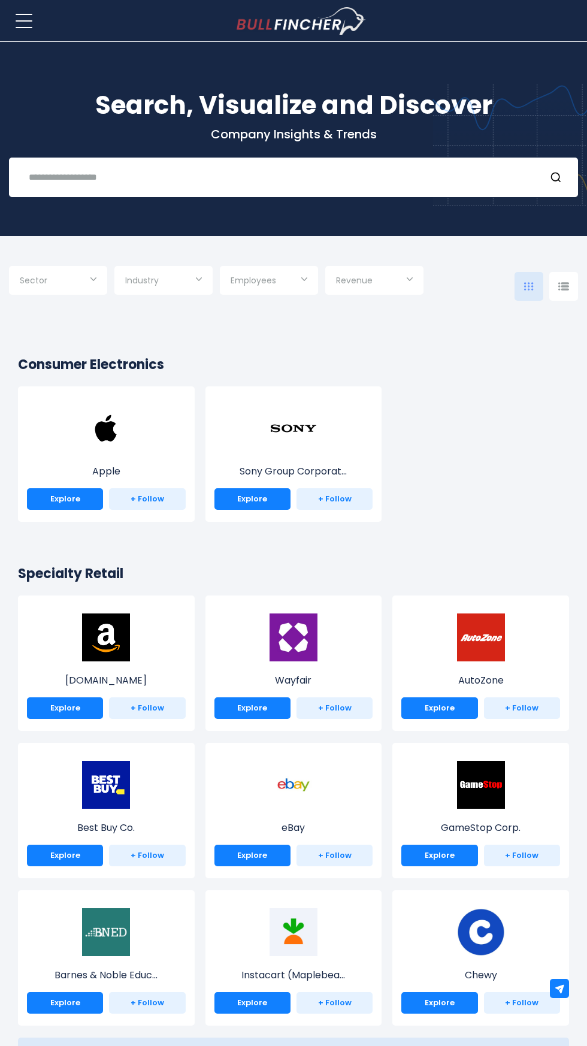
click at [173, 280] on input "Selection" at bounding box center [163, 282] width 77 height 22
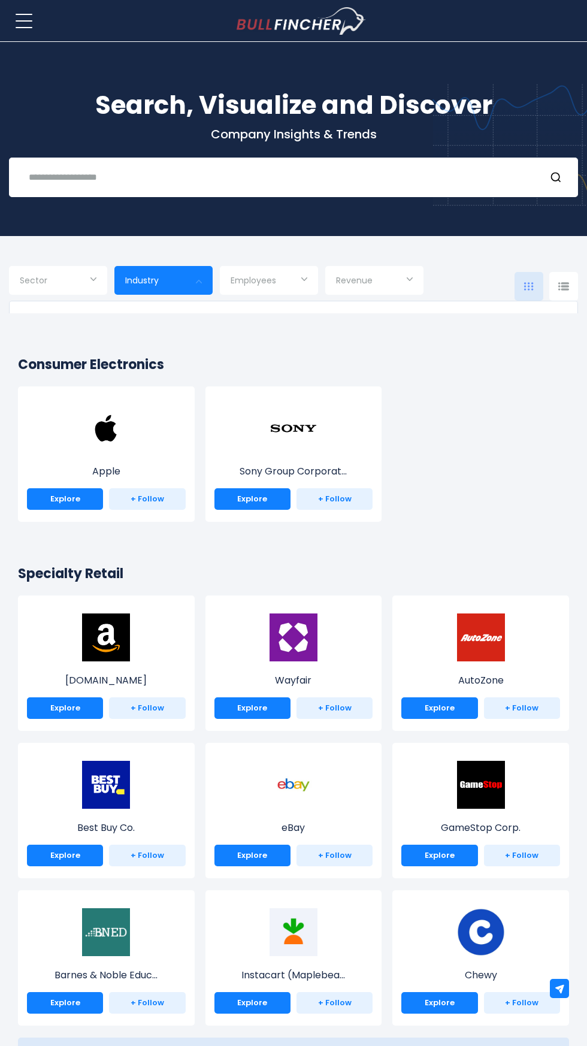
click at [430, 311] on div "Consumer Electronics Specialty Retail Semiconductors" at bounding box center [293, 439] width 569 height 276
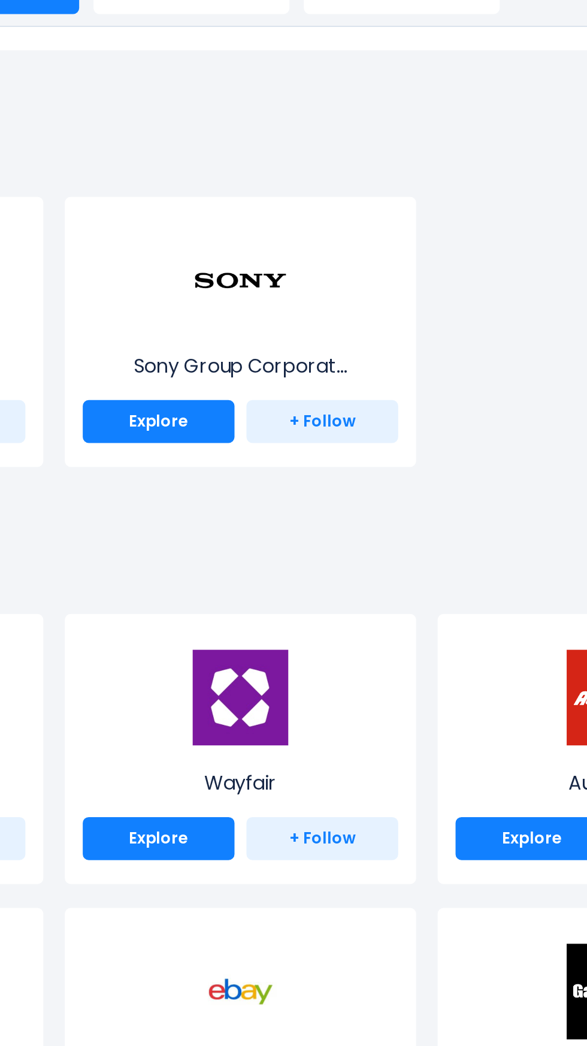
scroll to position [0, 0]
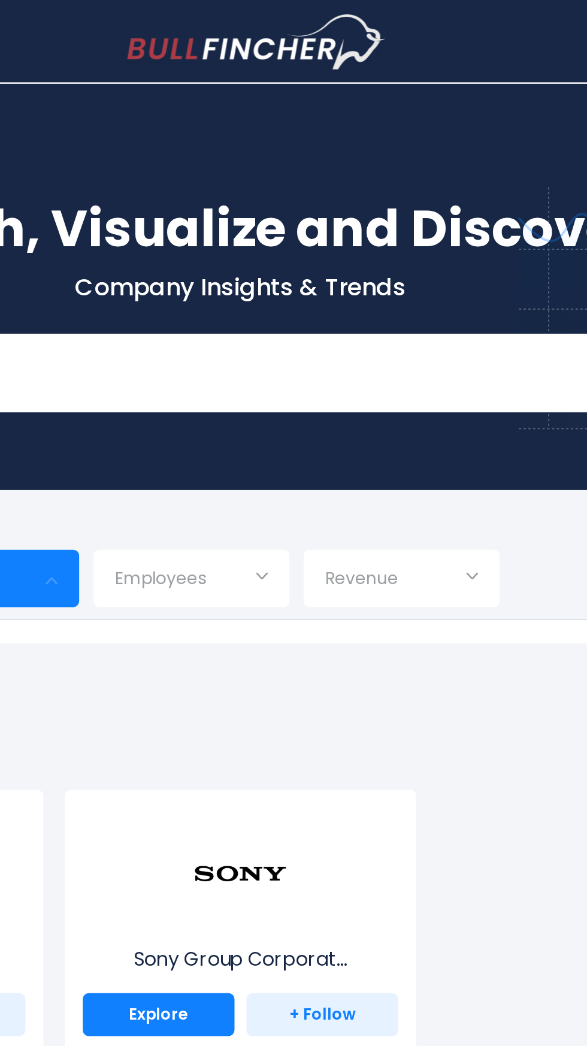
click at [285, 364] on div at bounding box center [293, 523] width 587 height 1046
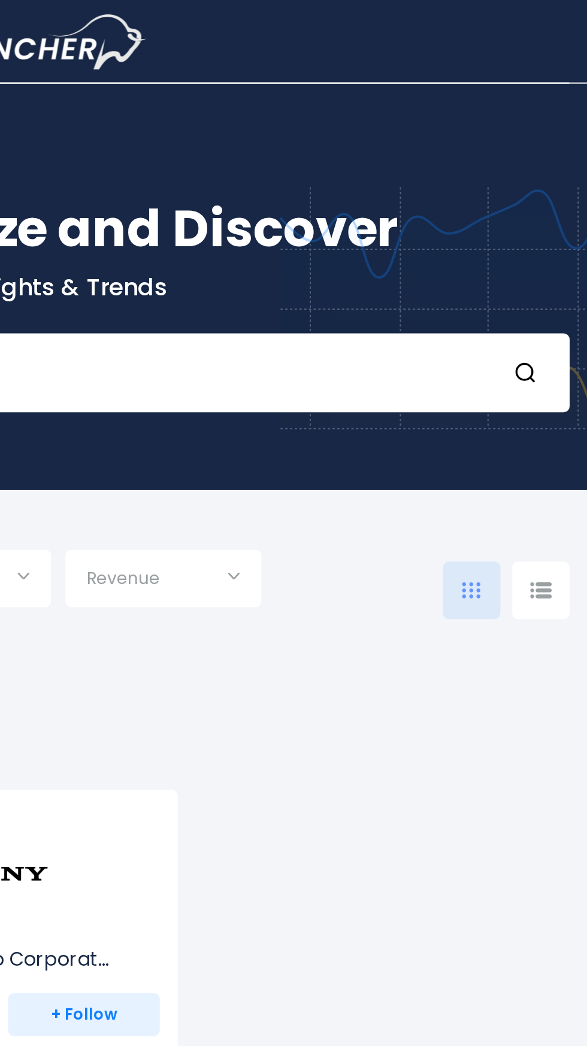
click at [526, 300] on img at bounding box center [529, 296] width 10 height 8
click at [553, 310] on div at bounding box center [563, 296] width 29 height 29
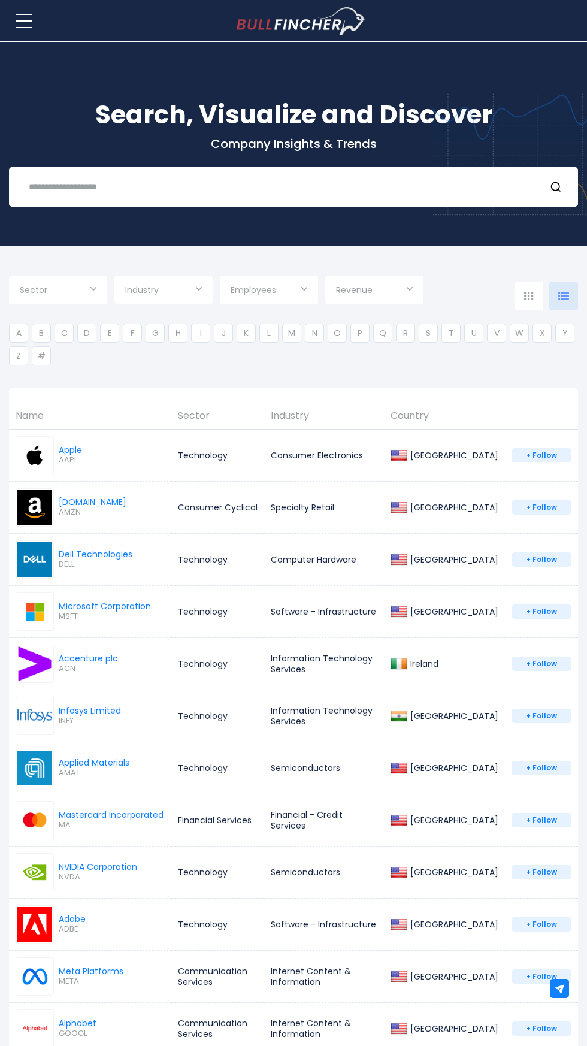
click at [41, 355] on li "#" at bounding box center [41, 355] width 19 height 19
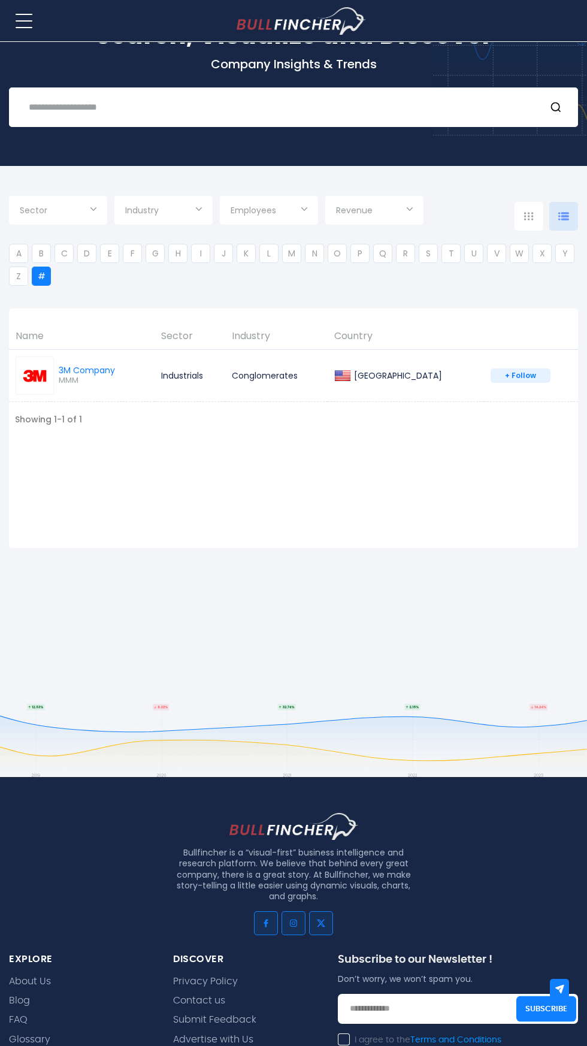
scroll to position [120, 0]
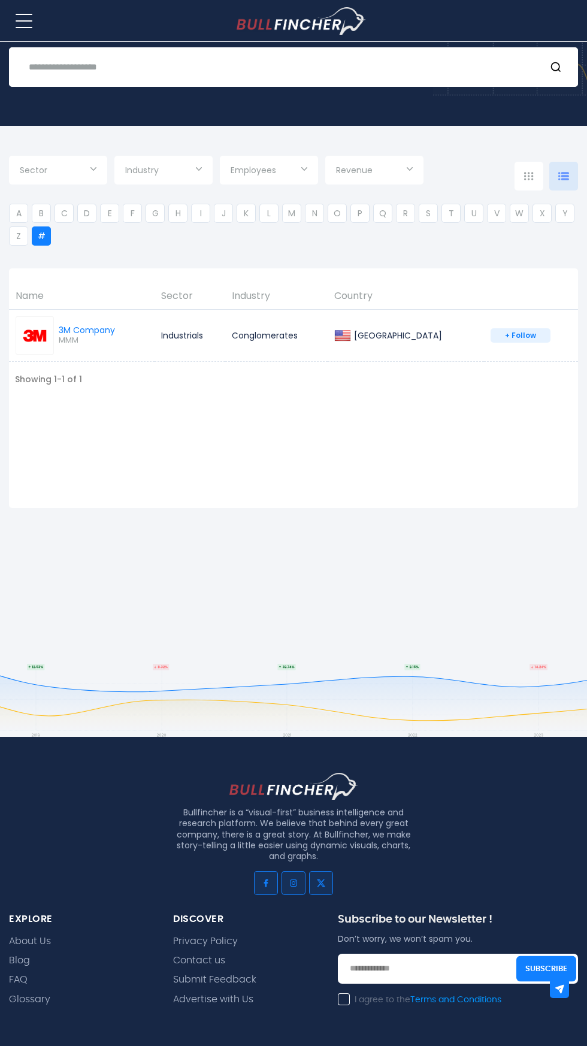
click at [20, 206] on li "A" at bounding box center [18, 213] width 19 height 19
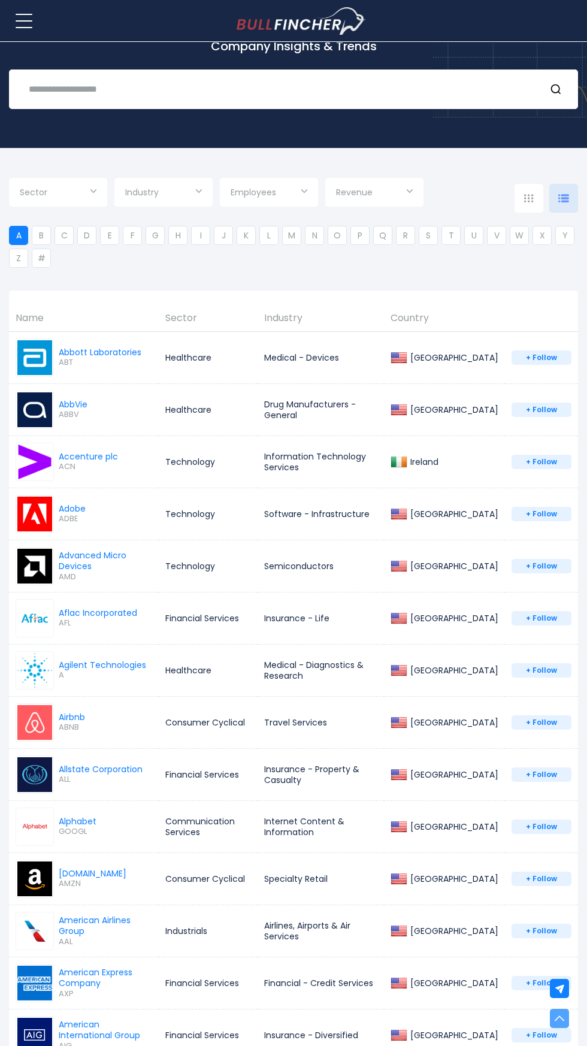
scroll to position [0, 0]
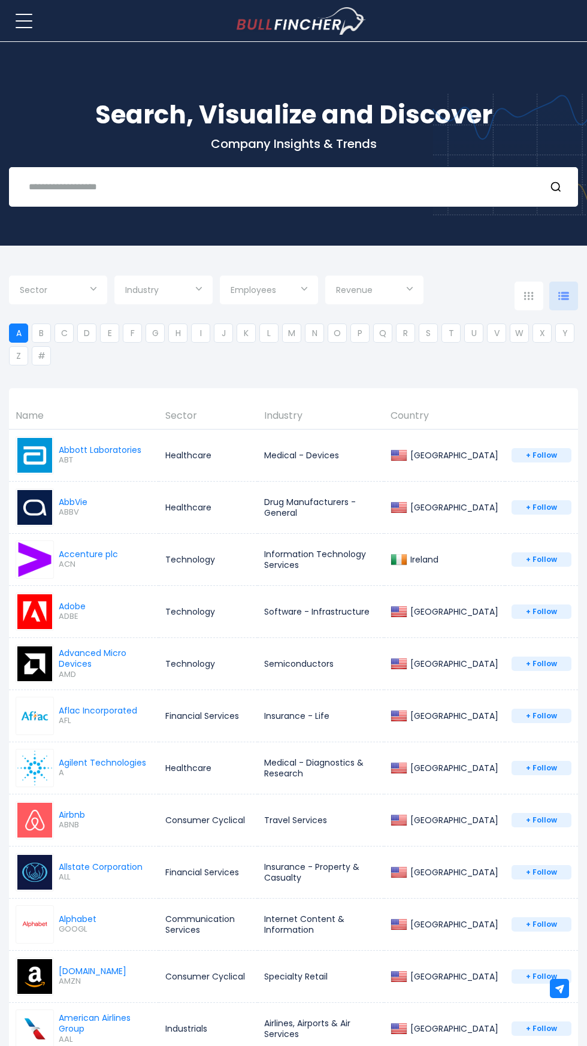
click at [97, 450] on div "Abbott Laboratories" at bounding box center [100, 449] width 83 height 11
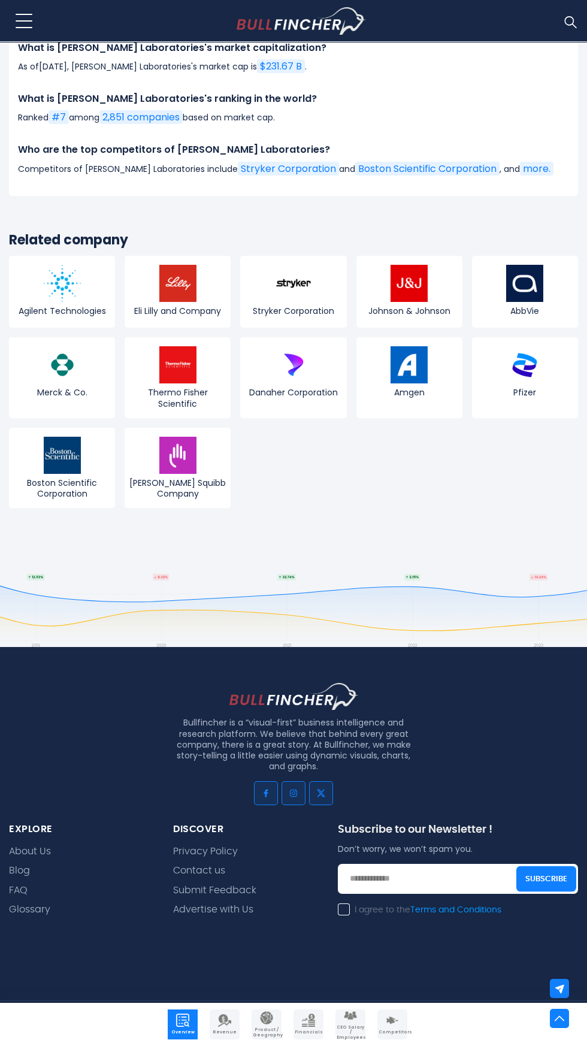
scroll to position [9371, 0]
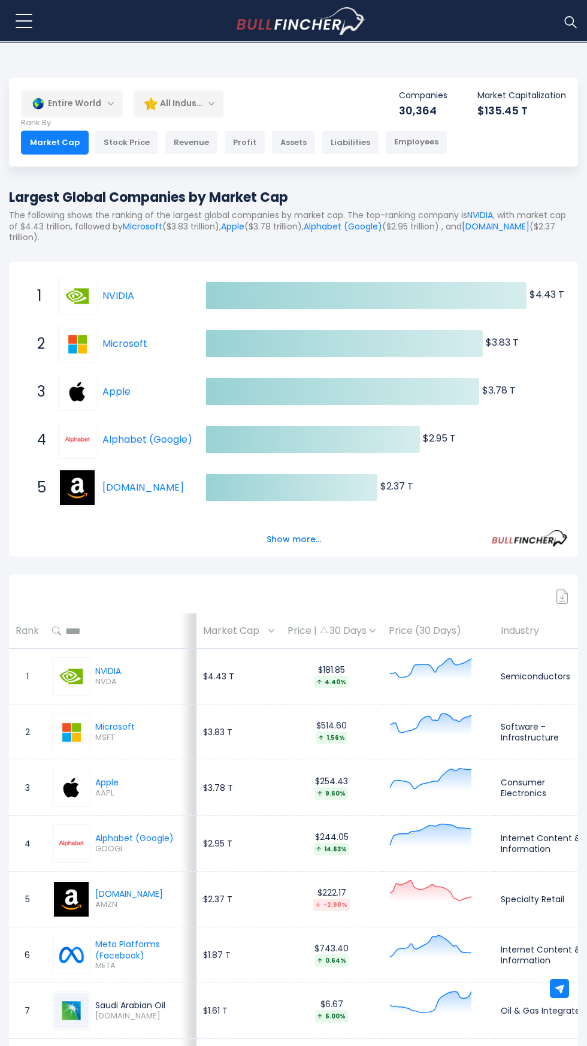
click at [101, 681] on span "NVDA" at bounding box center [108, 682] width 26 height 10
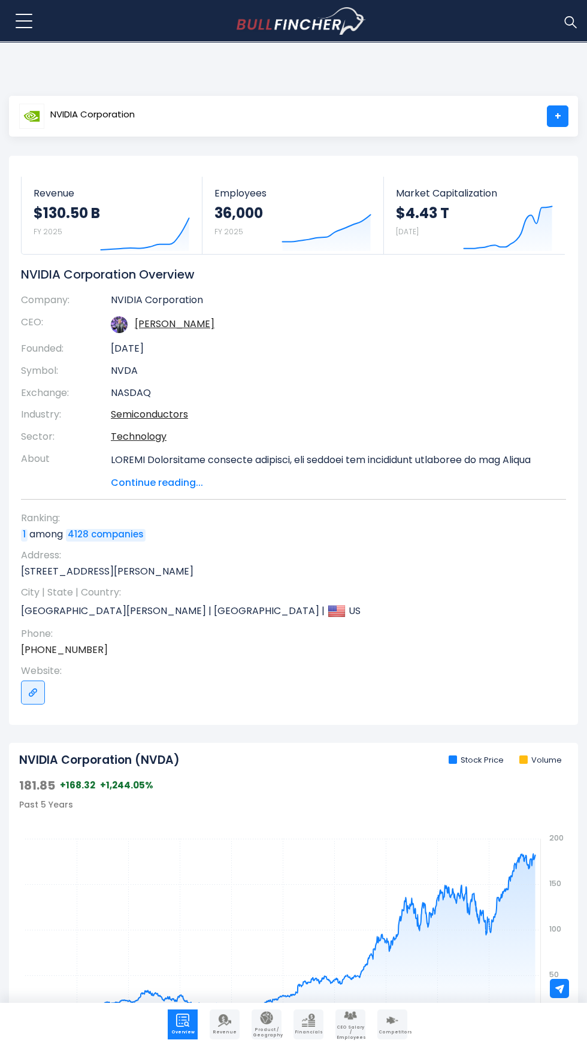
click at [98, 531] on link "4128 companies" at bounding box center [106, 535] width 80 height 12
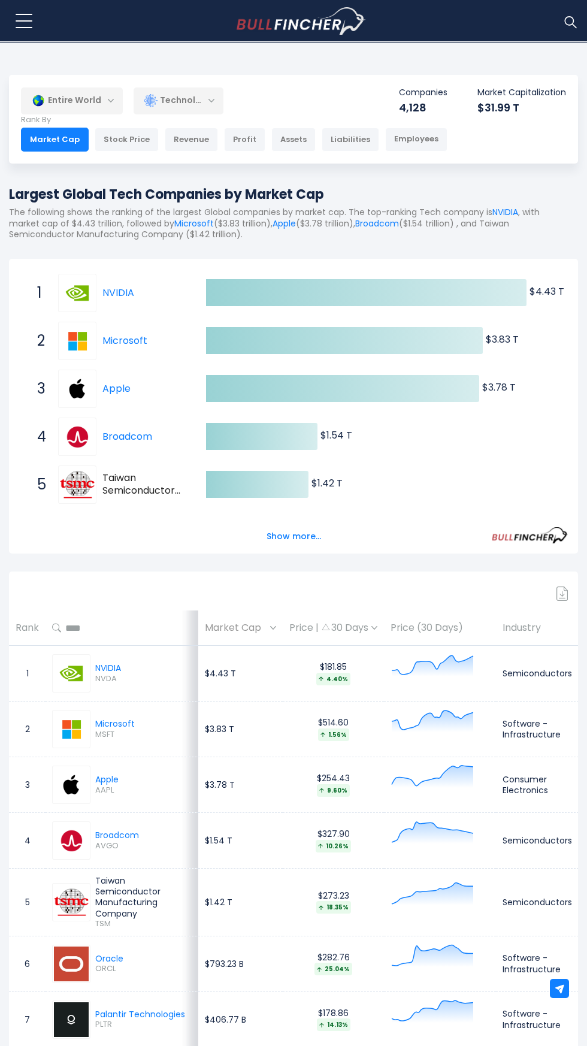
scroll to position [5, 0]
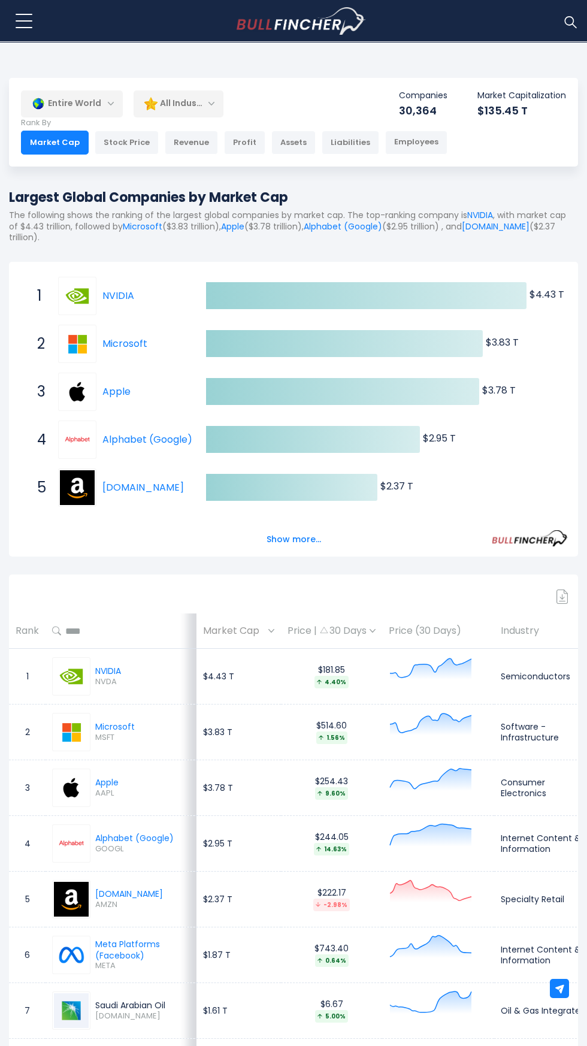
click at [179, 102] on div "All Industries" at bounding box center [179, 104] width 90 height 28
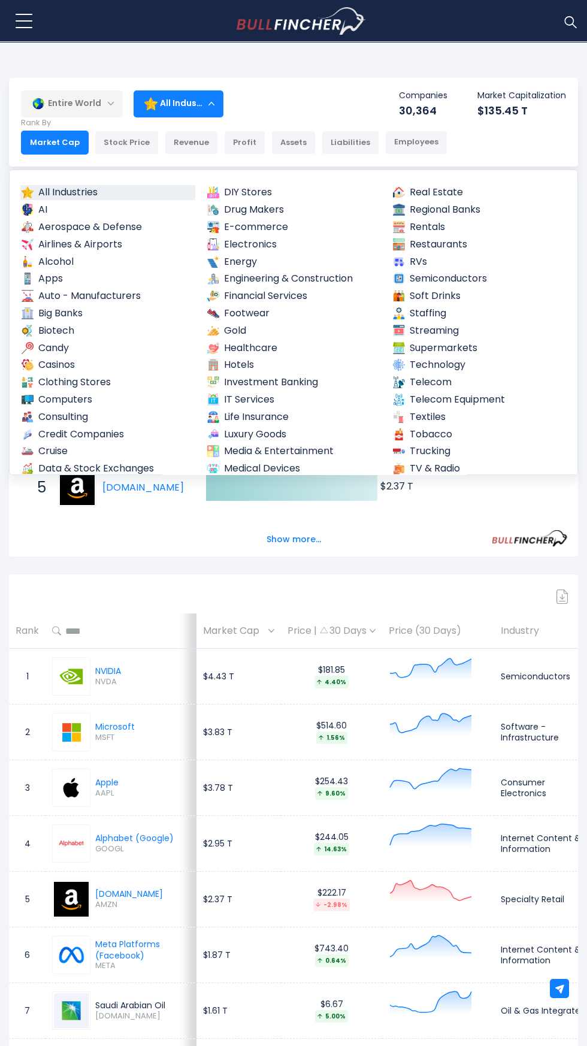
click at [456, 280] on link "Semiconductors" at bounding box center [479, 278] width 175 height 15
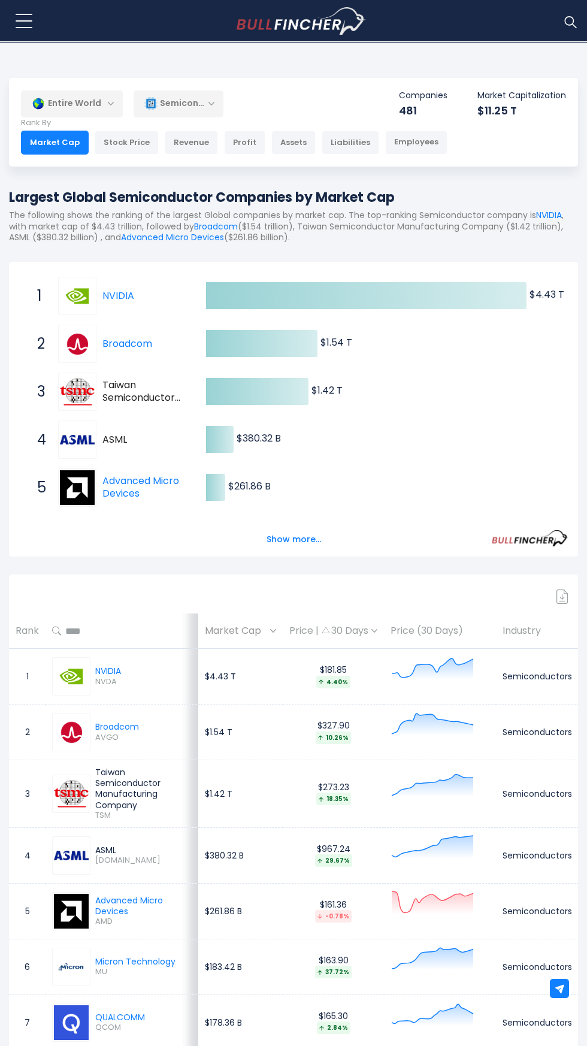
click at [89, 99] on div "Entire World" at bounding box center [72, 104] width 102 height 28
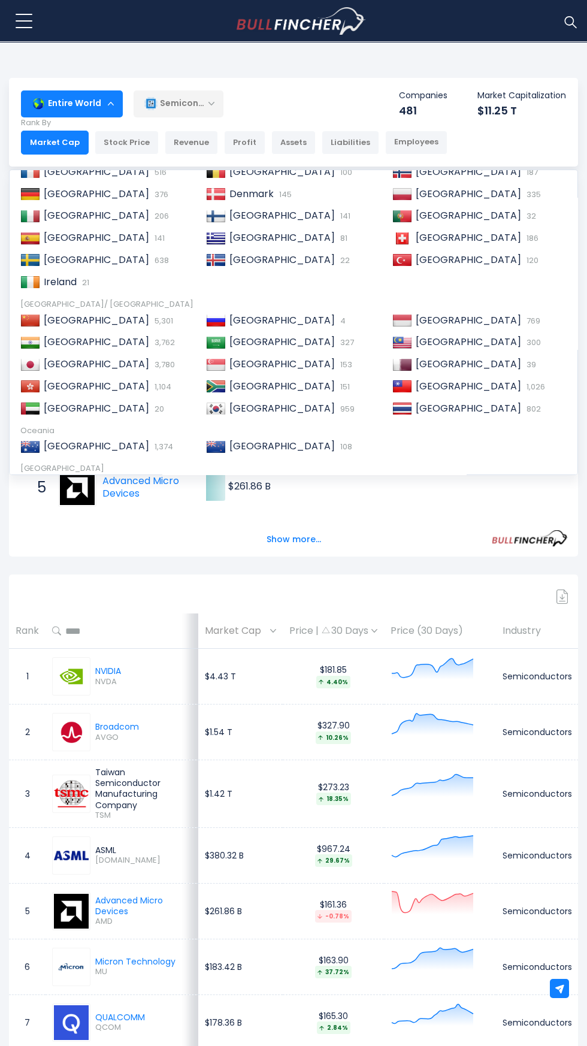
scroll to position [126, 0]
click at [71, 304] on div "[GEOGRAPHIC_DATA]/ [GEOGRAPHIC_DATA]" at bounding box center [293, 303] width 546 height 10
click at [58, 341] on span "[GEOGRAPHIC_DATA]" at bounding box center [96, 341] width 105 height 14
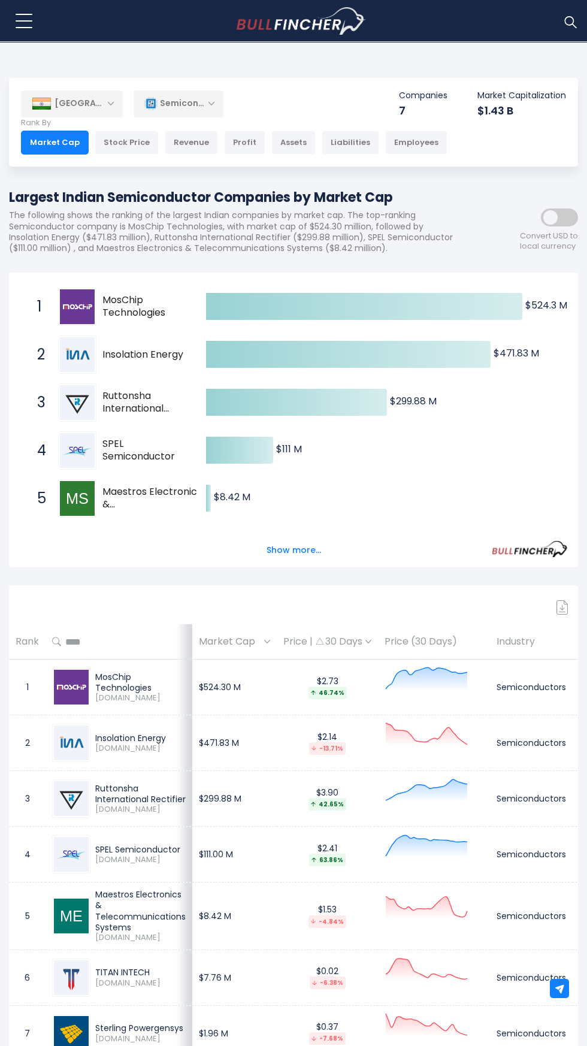
click at [44, 104] on img at bounding box center [42, 104] width 20 height 12
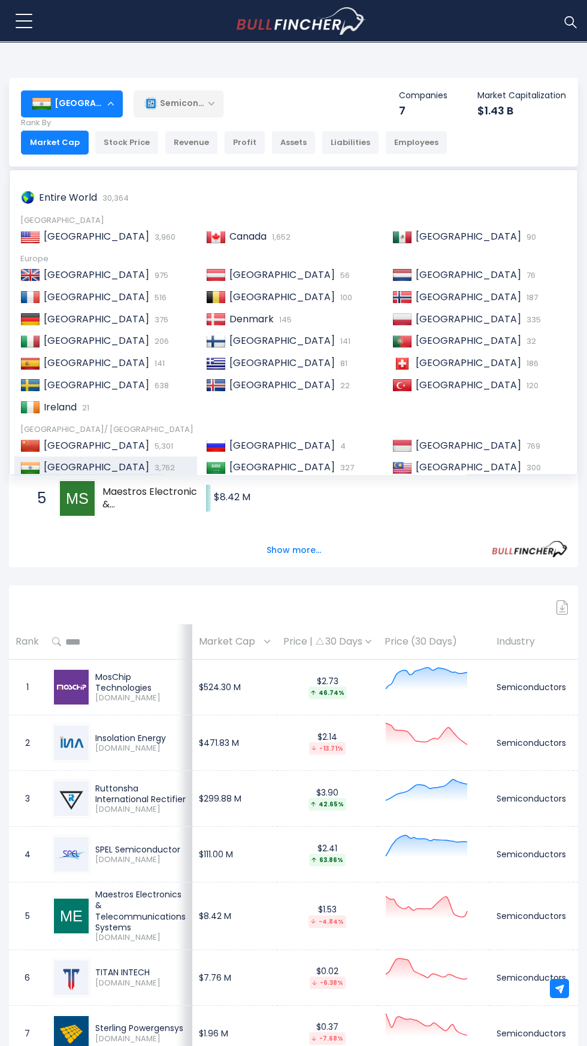
click at [59, 438] on span "[GEOGRAPHIC_DATA]" at bounding box center [96, 445] width 105 height 14
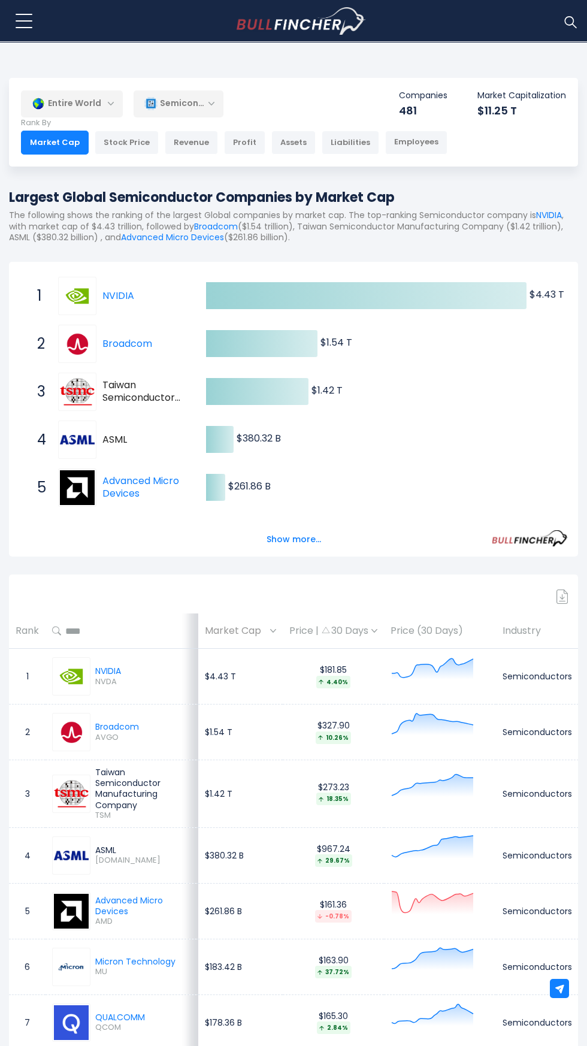
click at [43, 104] on img at bounding box center [38, 103] width 13 height 13
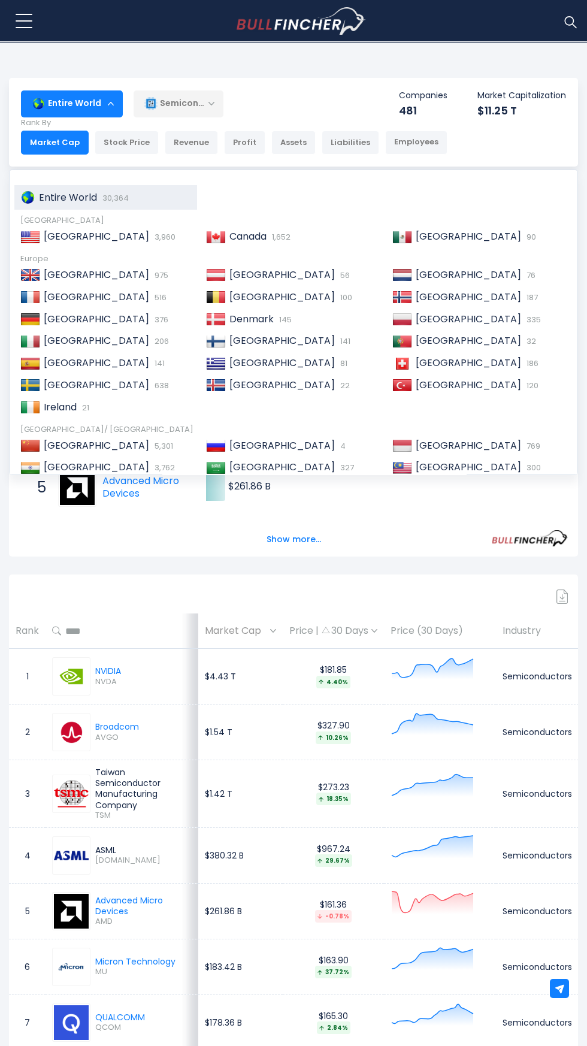
click at [52, 429] on div "[GEOGRAPHIC_DATA]/ [GEOGRAPHIC_DATA]" at bounding box center [293, 430] width 546 height 10
click at [56, 441] on span "[GEOGRAPHIC_DATA]" at bounding box center [96, 445] width 105 height 14
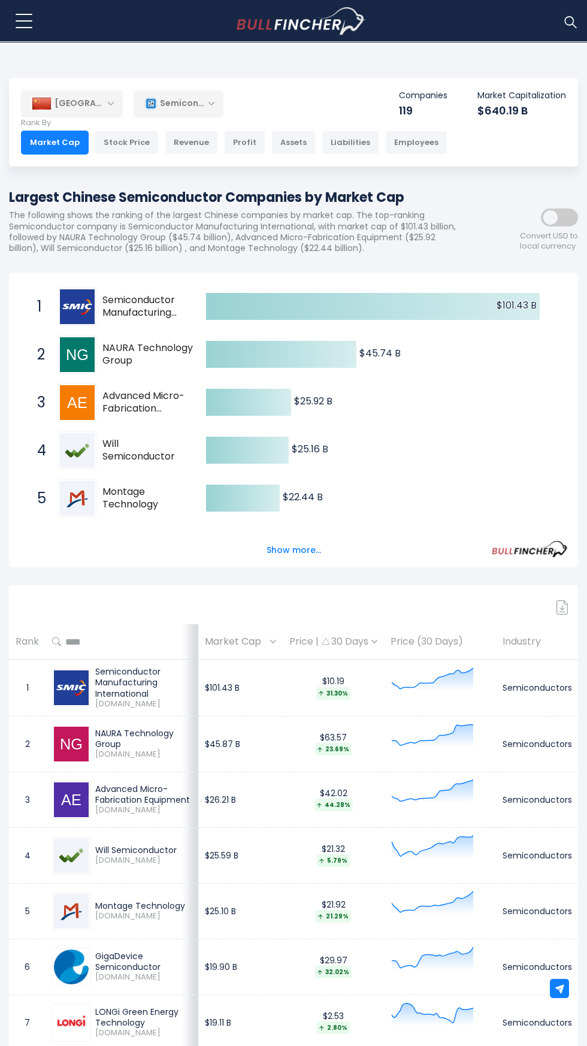
click at [84, 107] on div "[GEOGRAPHIC_DATA]" at bounding box center [72, 103] width 102 height 26
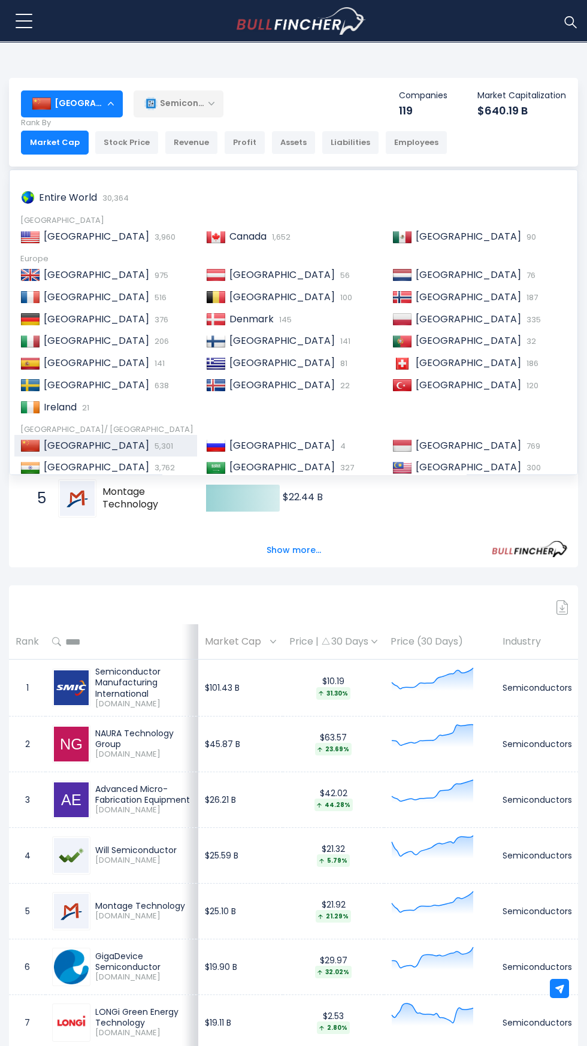
click at [93, 233] on span "[GEOGRAPHIC_DATA]" at bounding box center [96, 236] width 105 height 14
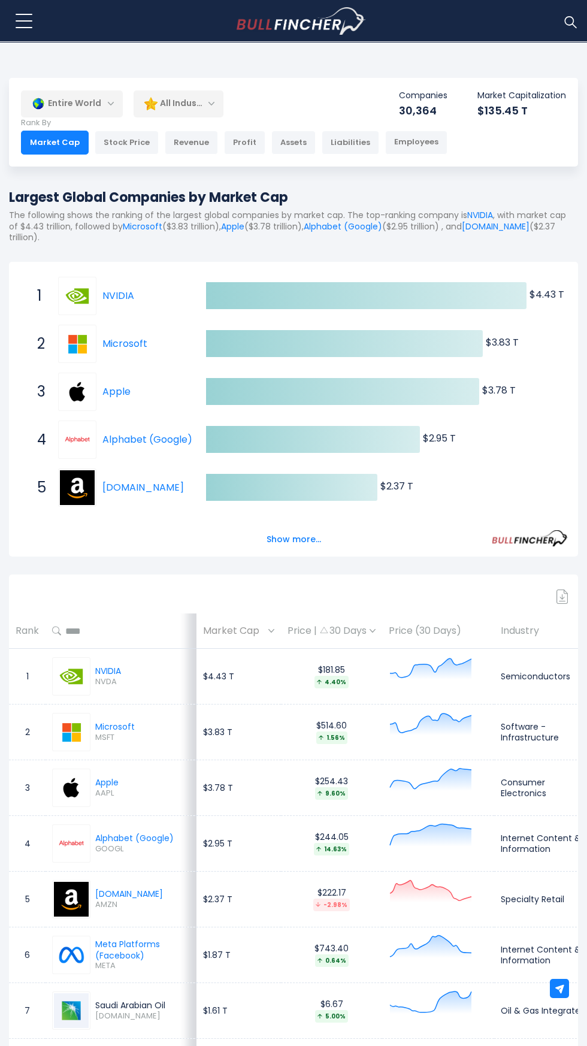
click at [177, 98] on div "All Industries" at bounding box center [179, 104] width 90 height 28
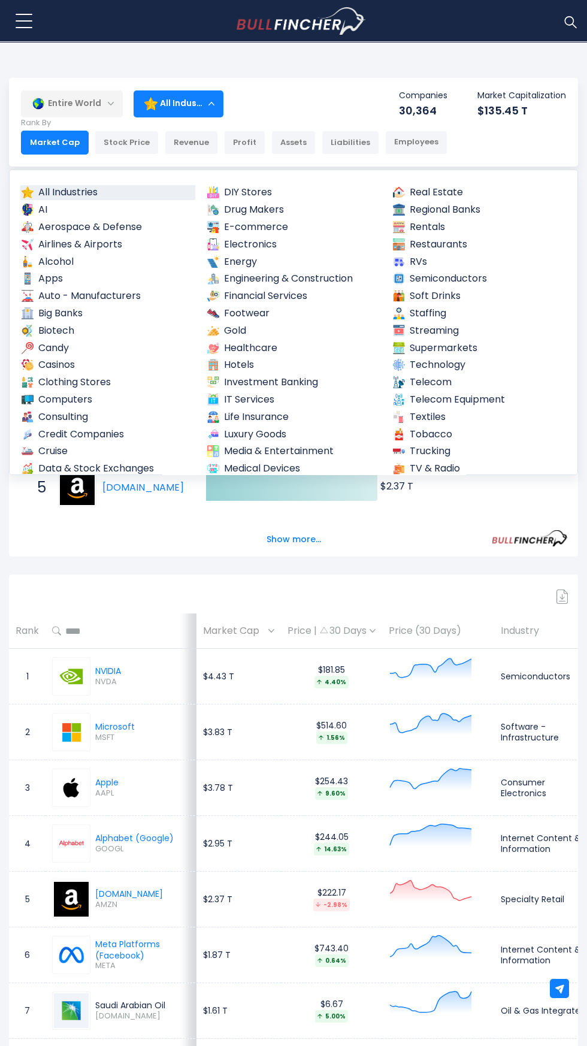
click at [272, 204] on link "Drug Makers" at bounding box center [293, 209] width 175 height 15
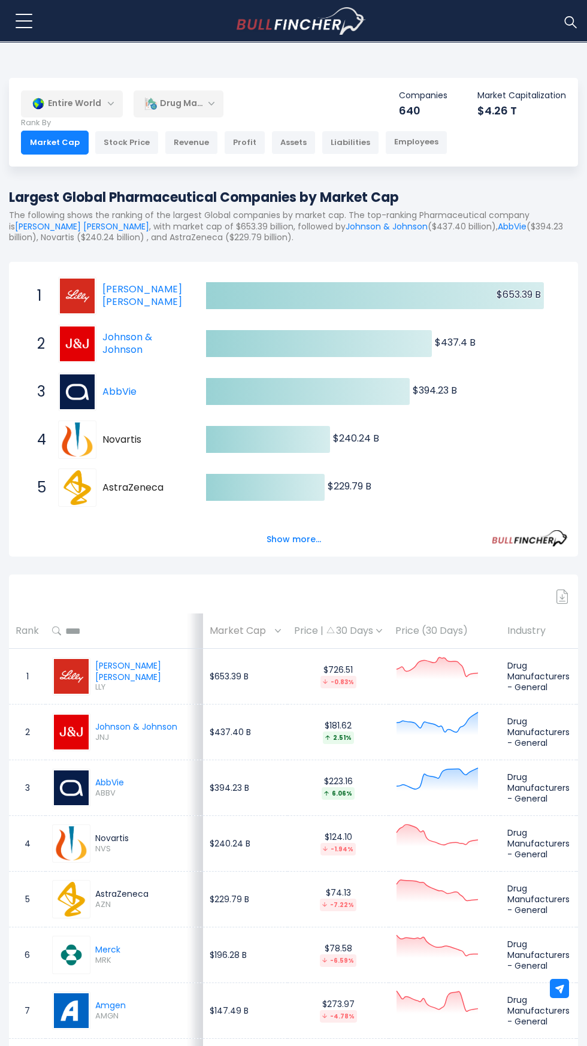
click at [181, 101] on div "Drug Makers" at bounding box center [179, 104] width 90 height 28
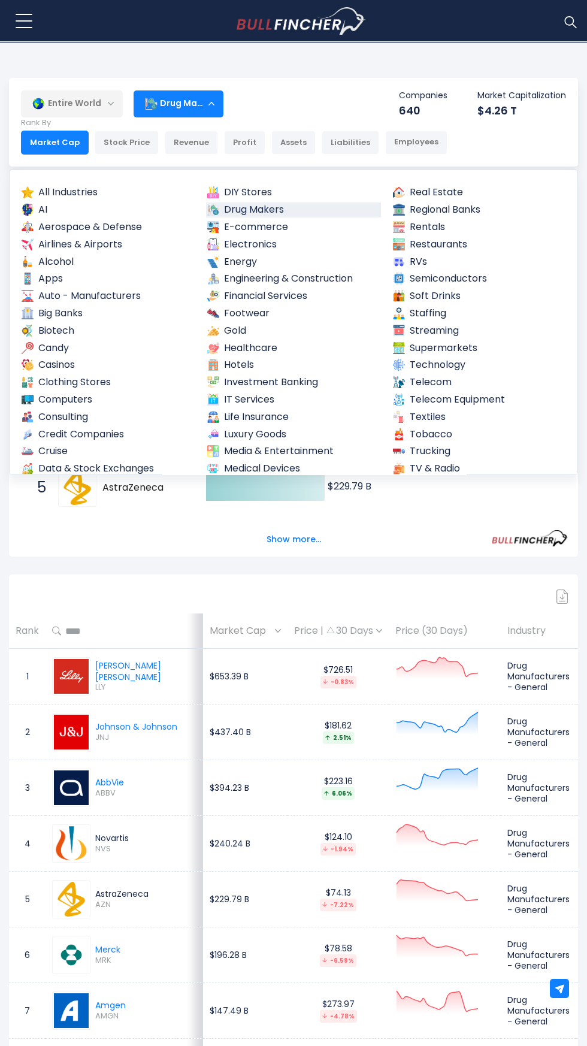
click at [96, 294] on link "Auto - Manufacturers" at bounding box center [107, 296] width 175 height 15
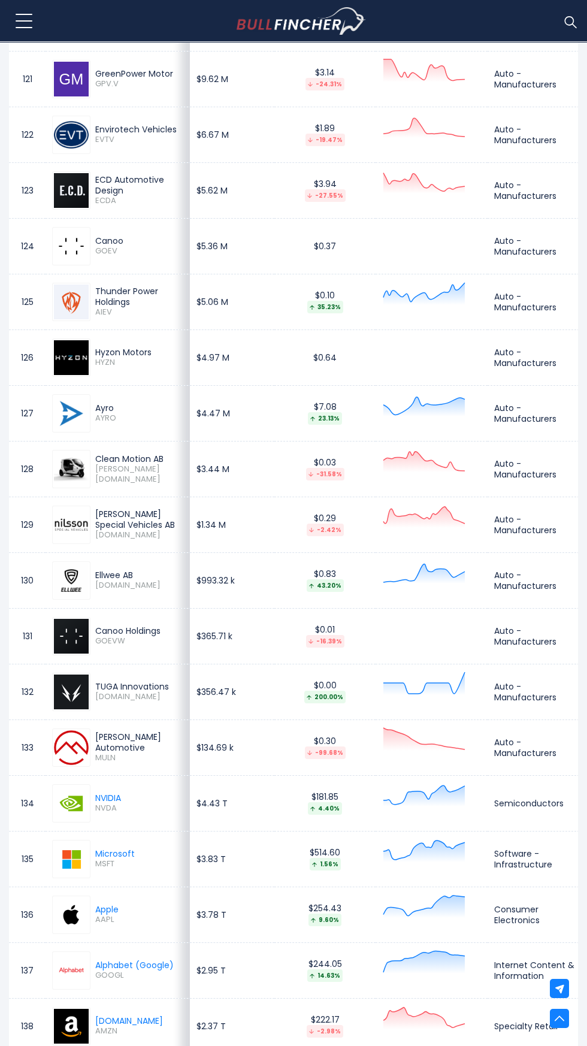
scroll to position [7327, 0]
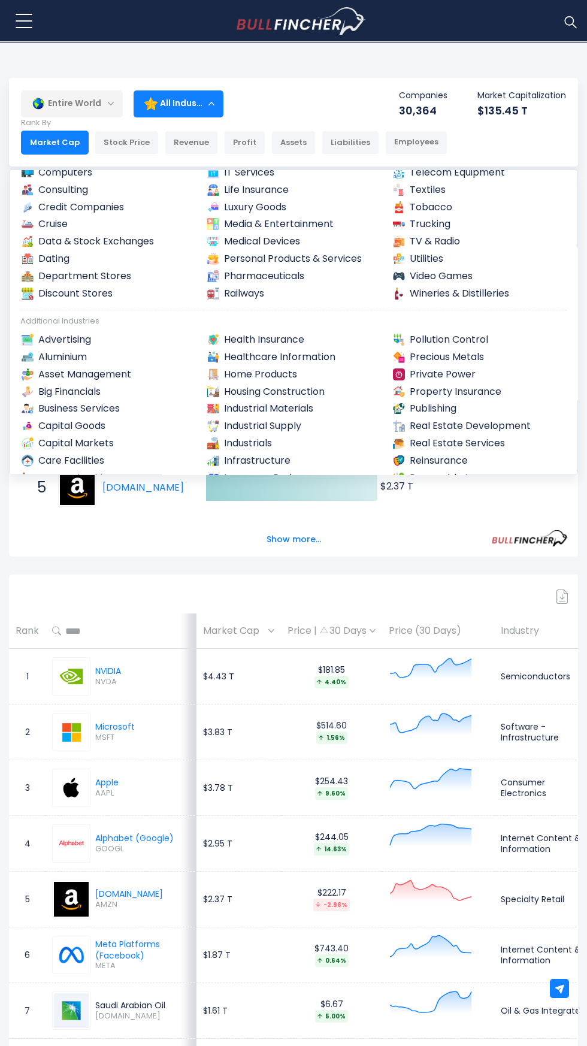
scroll to position [226, 0]
click at [428, 274] on link "Video Games" at bounding box center [479, 277] width 175 height 15
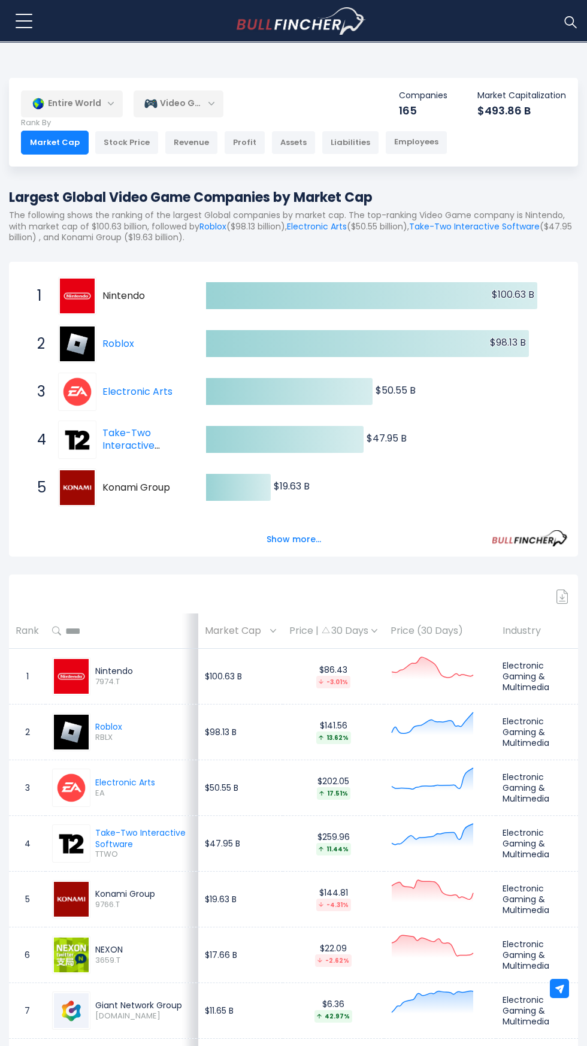
click at [208, 95] on div "Video Games" at bounding box center [179, 104] width 90 height 28
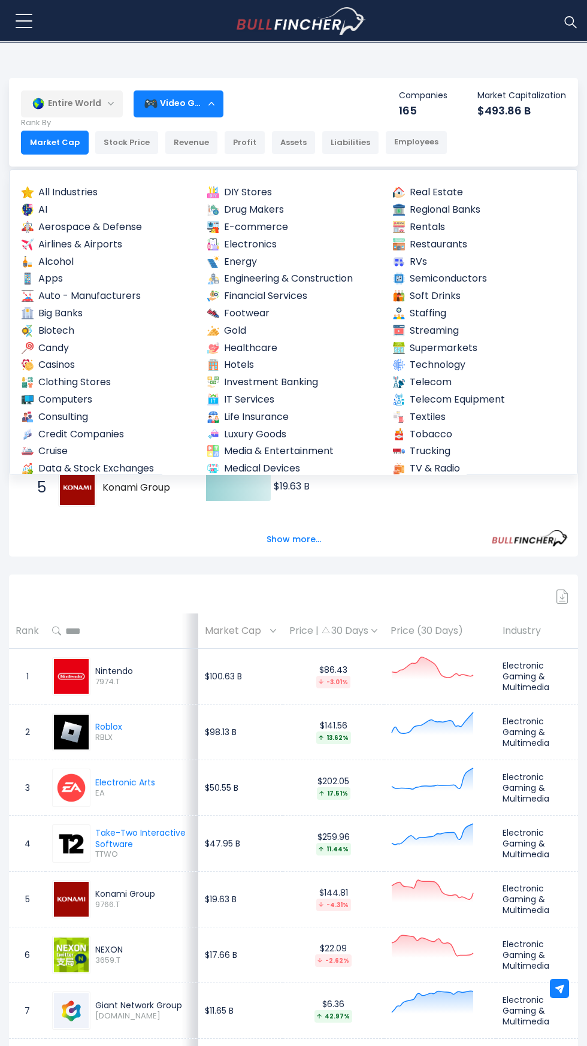
click at [129, 225] on link "Aerospace & Defense" at bounding box center [107, 227] width 175 height 15
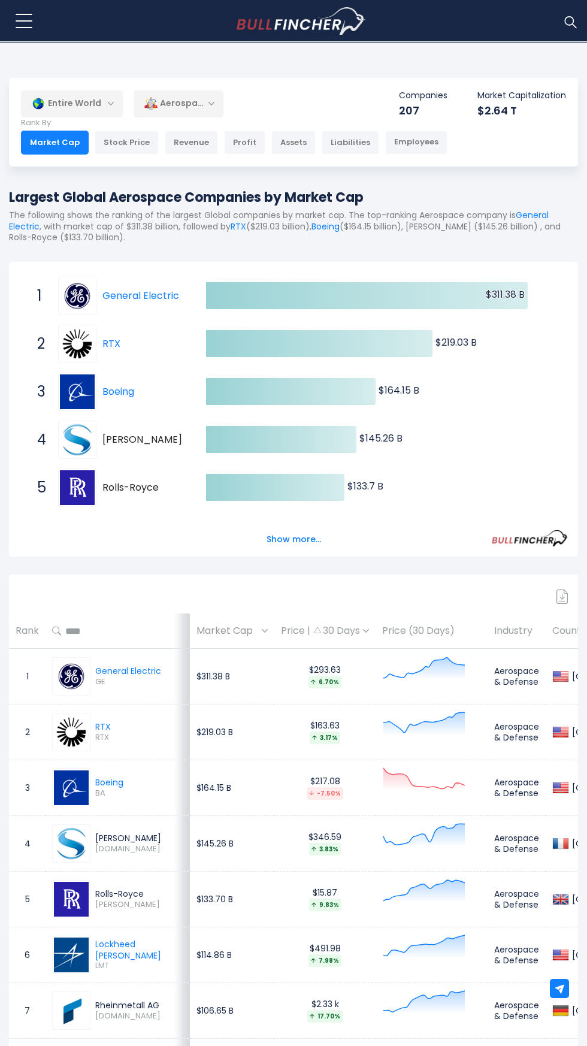
click at [202, 103] on div "Aerospace & Defense" at bounding box center [179, 104] width 90 height 28
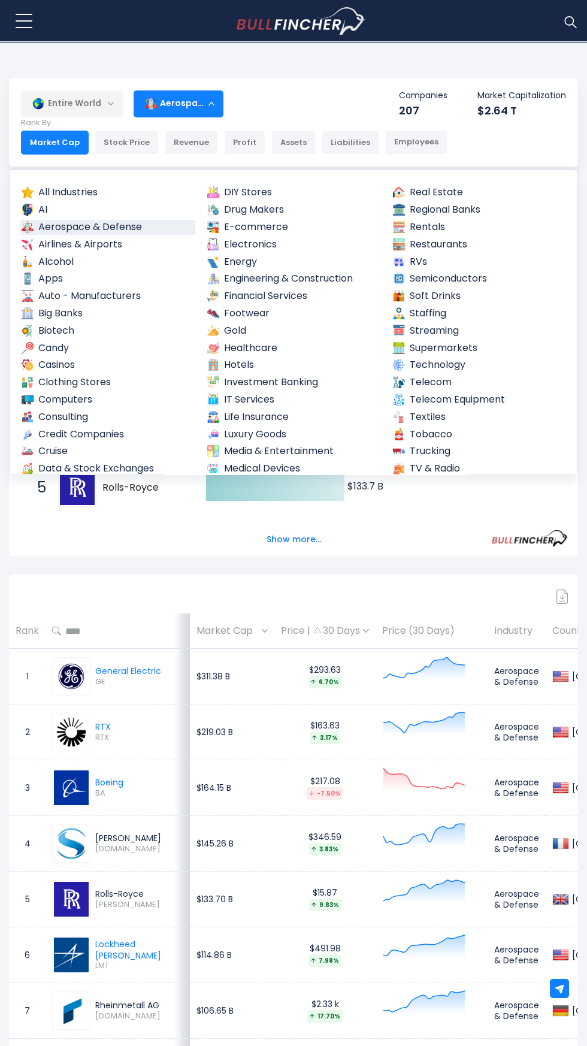
click at [60, 258] on link "Alcohol" at bounding box center [107, 262] width 175 height 15
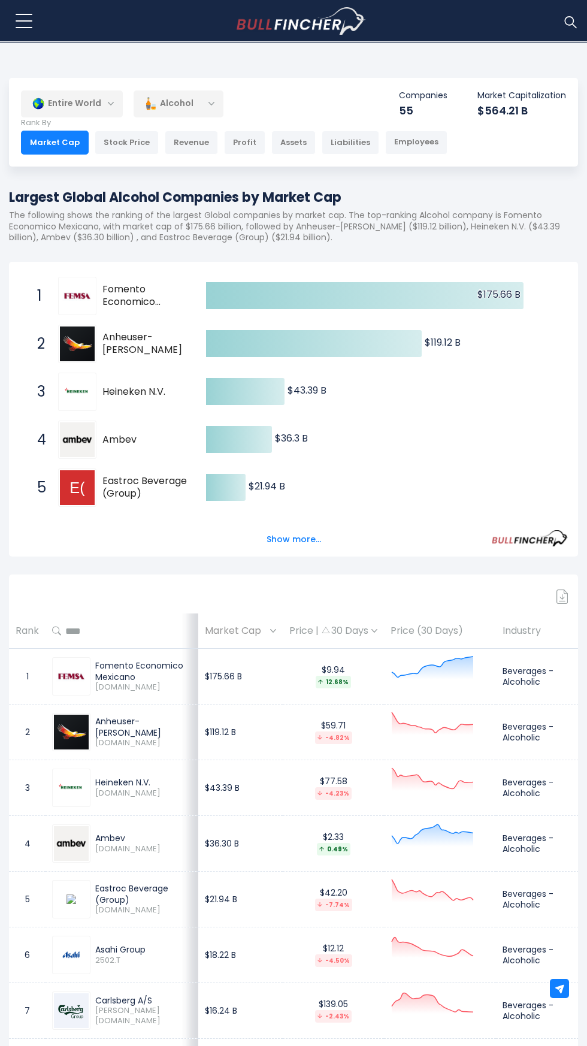
click at [181, 107] on div "Alcohol" at bounding box center [179, 104] width 90 height 28
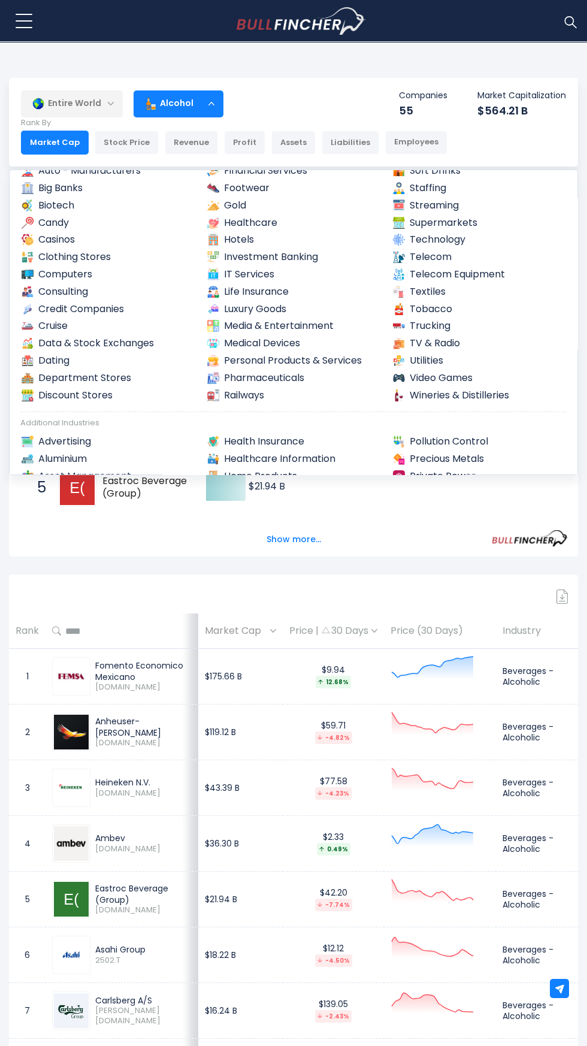
scroll to position [131, 0]
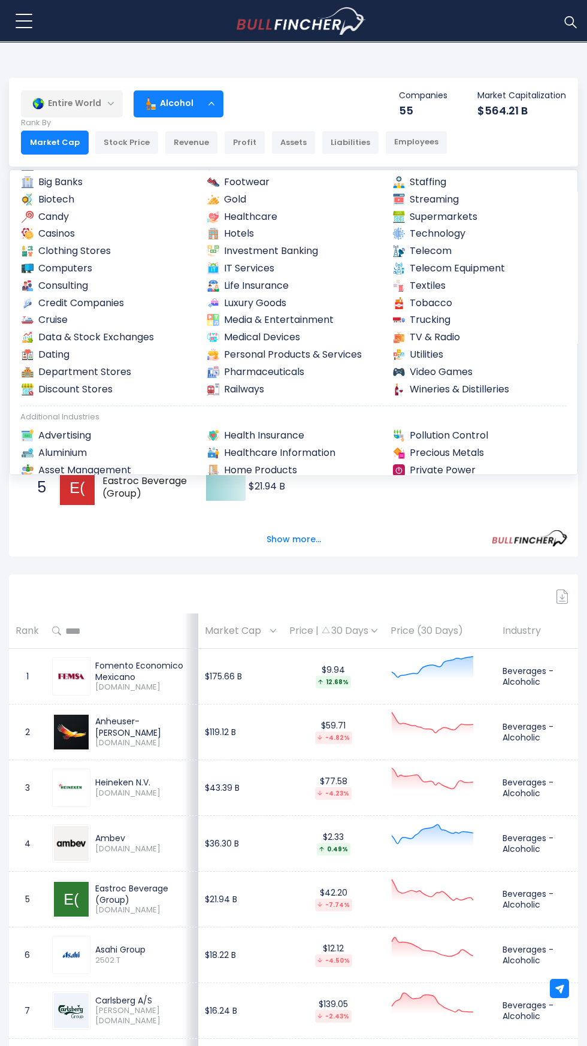
click at [278, 335] on link "Medical Devices" at bounding box center [293, 337] width 175 height 15
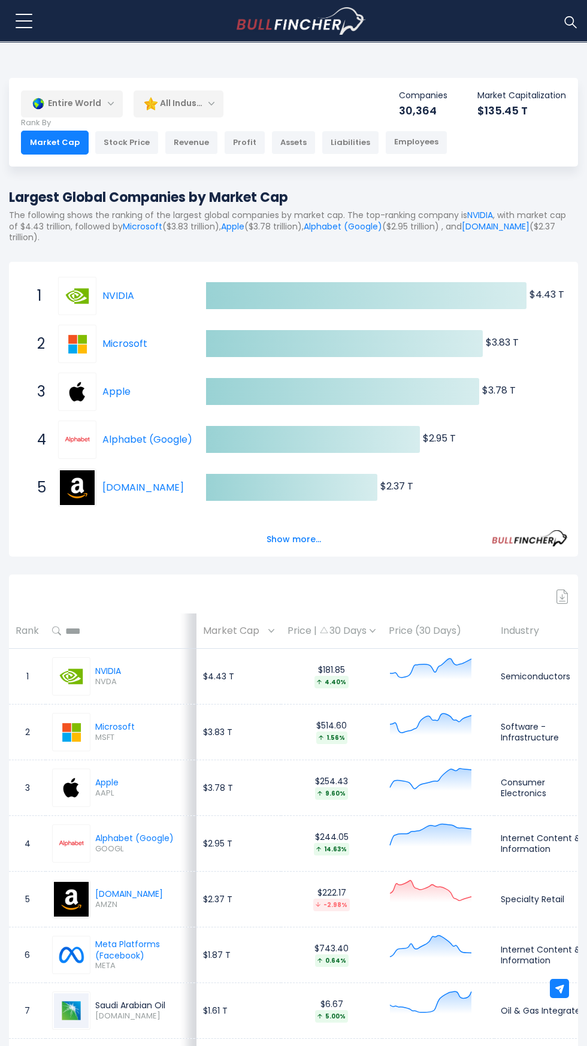
click at [186, 103] on div "All Industries" at bounding box center [179, 104] width 90 height 28
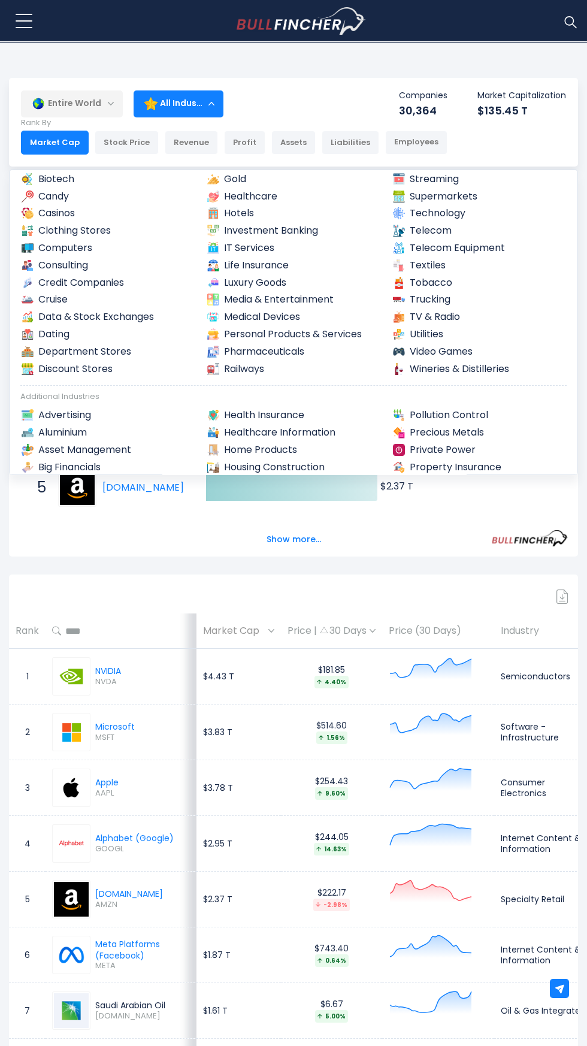
scroll to position [153, 0]
click at [439, 361] on link "Wineries & Distilleries" at bounding box center [479, 368] width 175 height 15
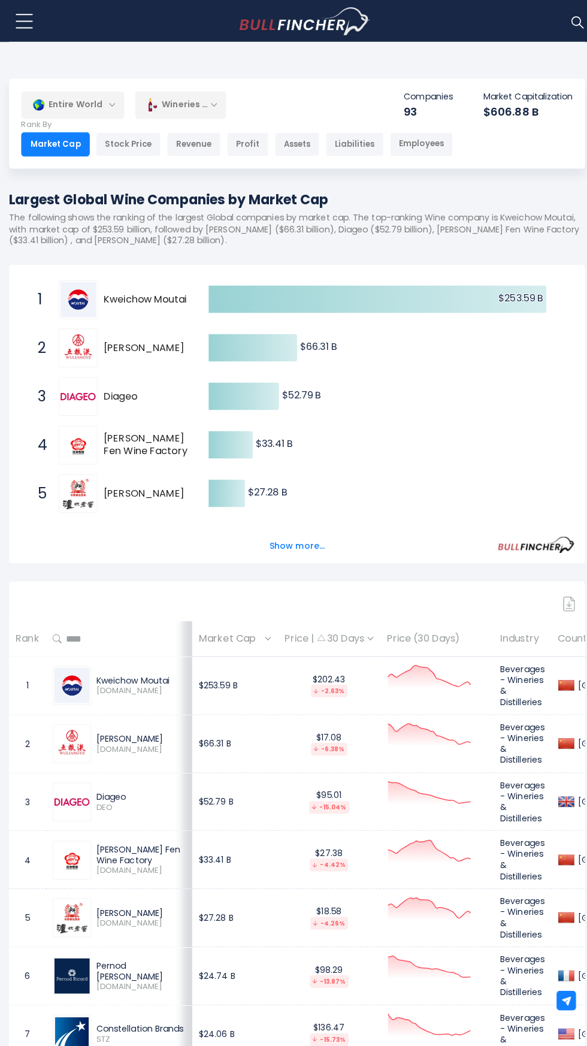
scroll to position [2, 0]
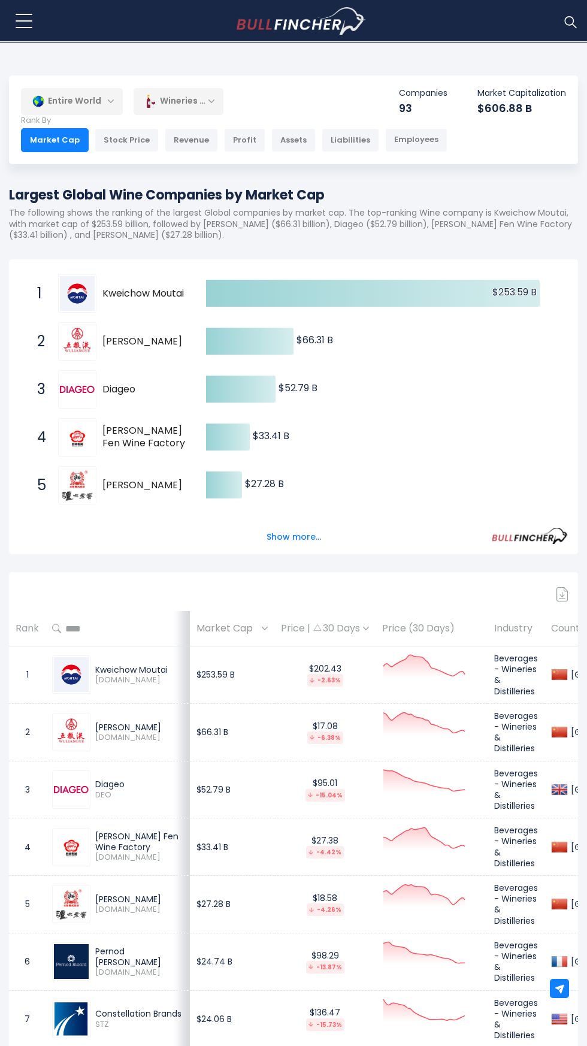
click at [201, 116] on p "Rank By" at bounding box center [234, 121] width 426 height 10
click at [201, 101] on div "Wineries & Distilleries" at bounding box center [179, 101] width 90 height 28
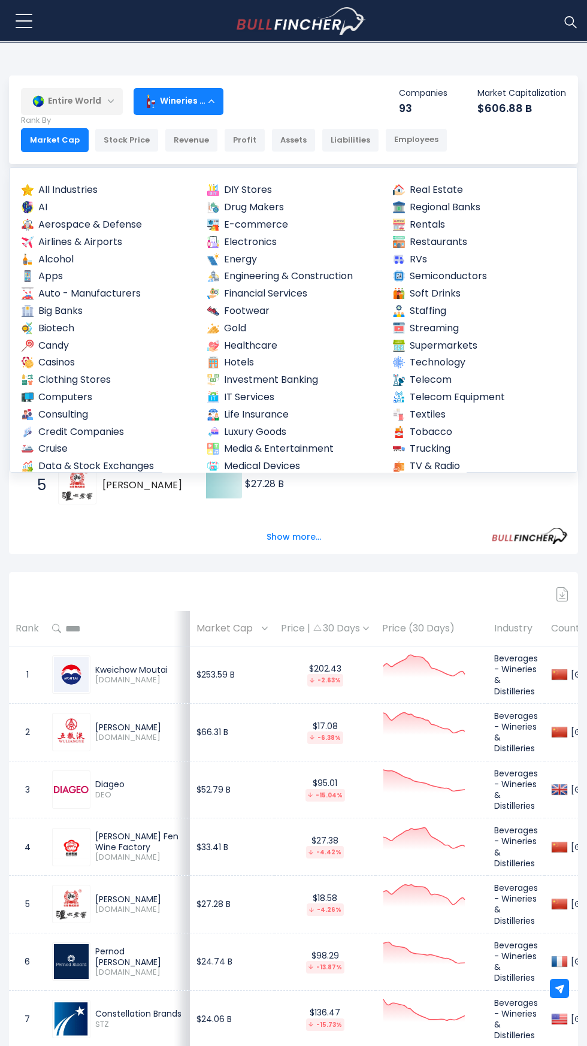
click at [58, 257] on link "Alcohol" at bounding box center [107, 259] width 175 height 15
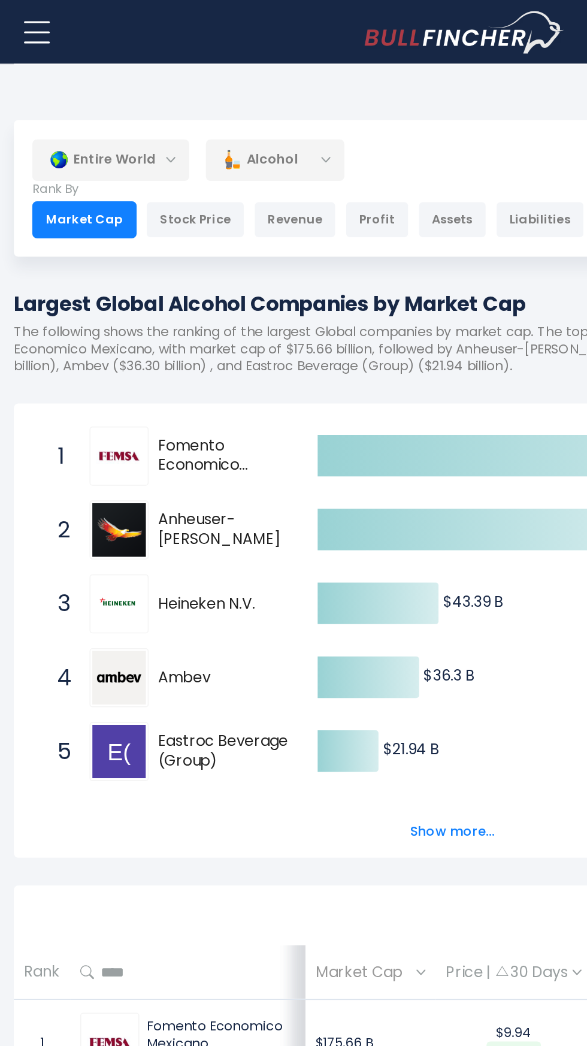
click at [199, 113] on div "Alcohol" at bounding box center [179, 104] width 90 height 28
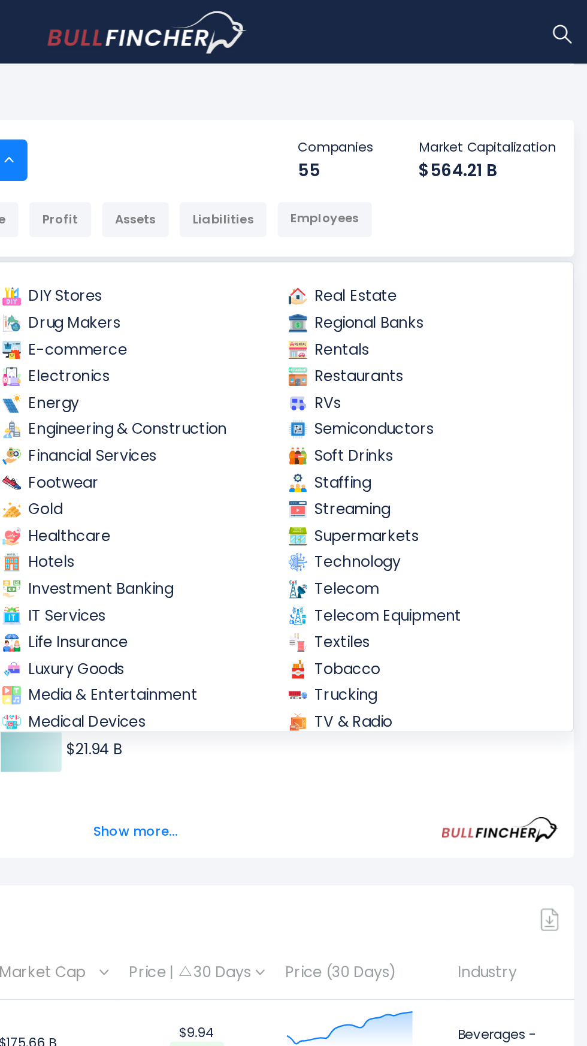
click at [442, 296] on link "Soft Drinks" at bounding box center [479, 296] width 175 height 15
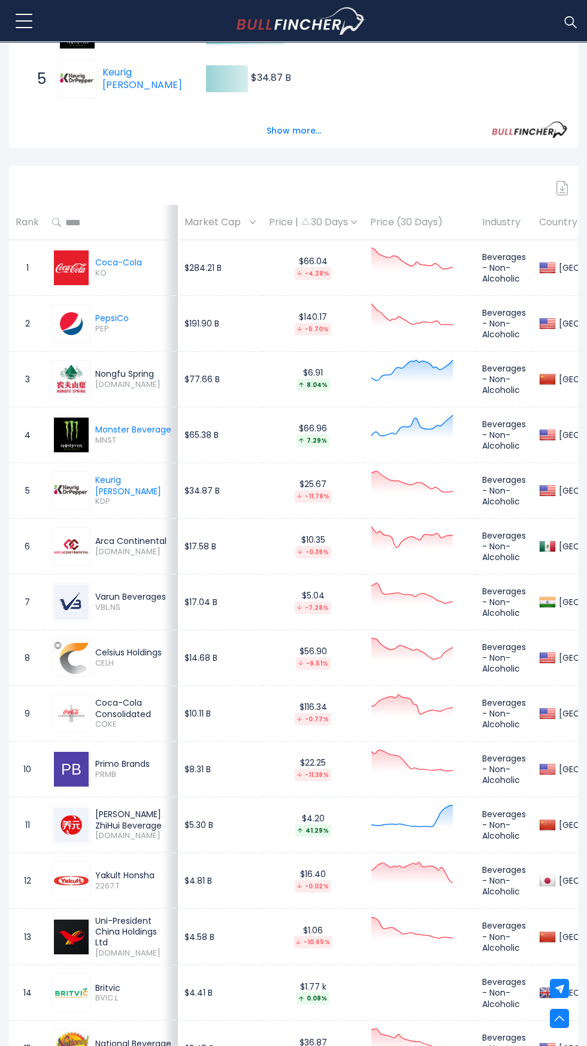
scroll to position [416, 0]
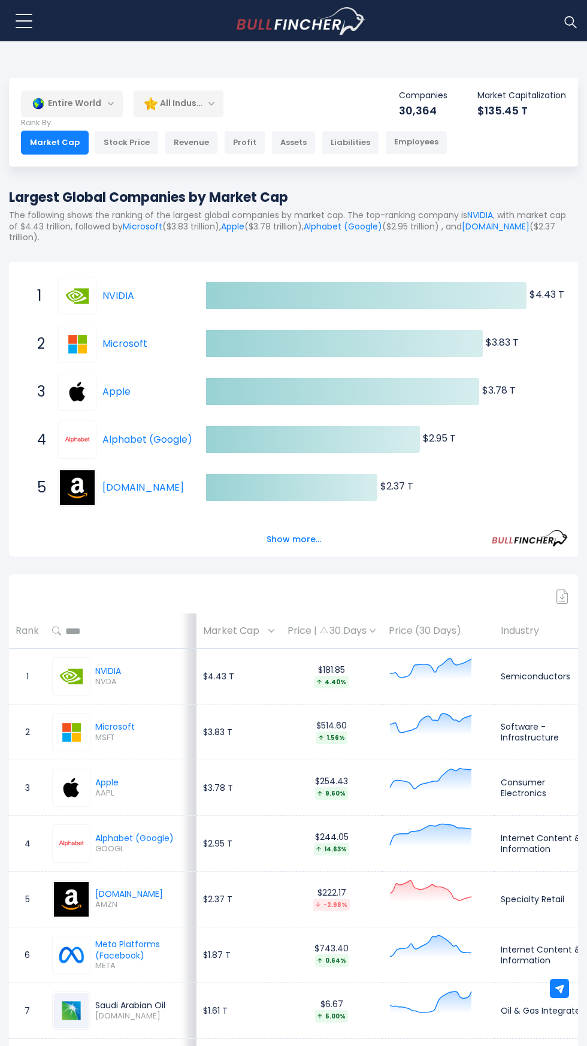
click at [183, 103] on div "All Industries" at bounding box center [179, 104] width 90 height 28
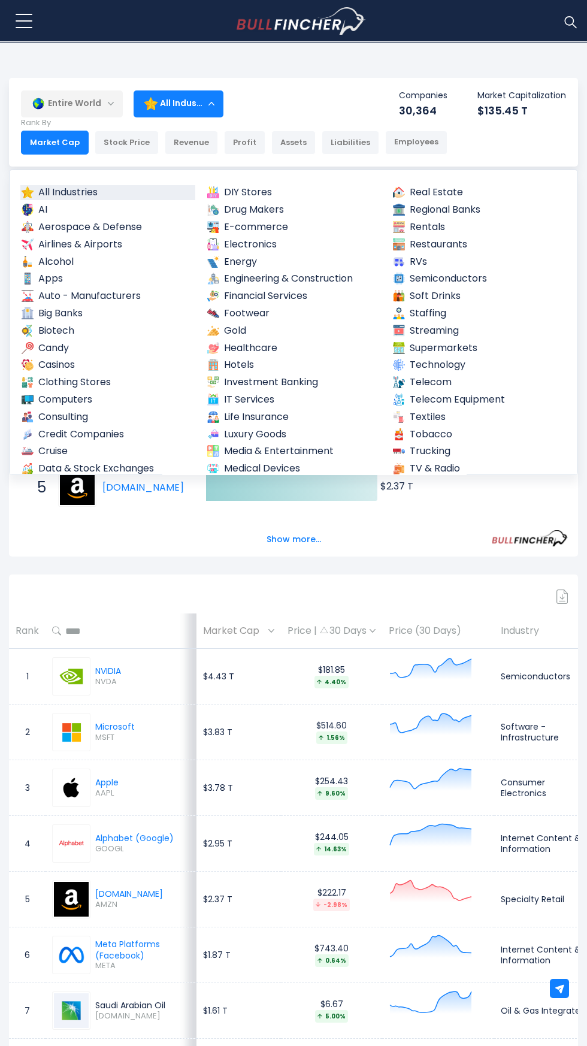
click at [215, 261] on img at bounding box center [213, 262] width 12 height 12
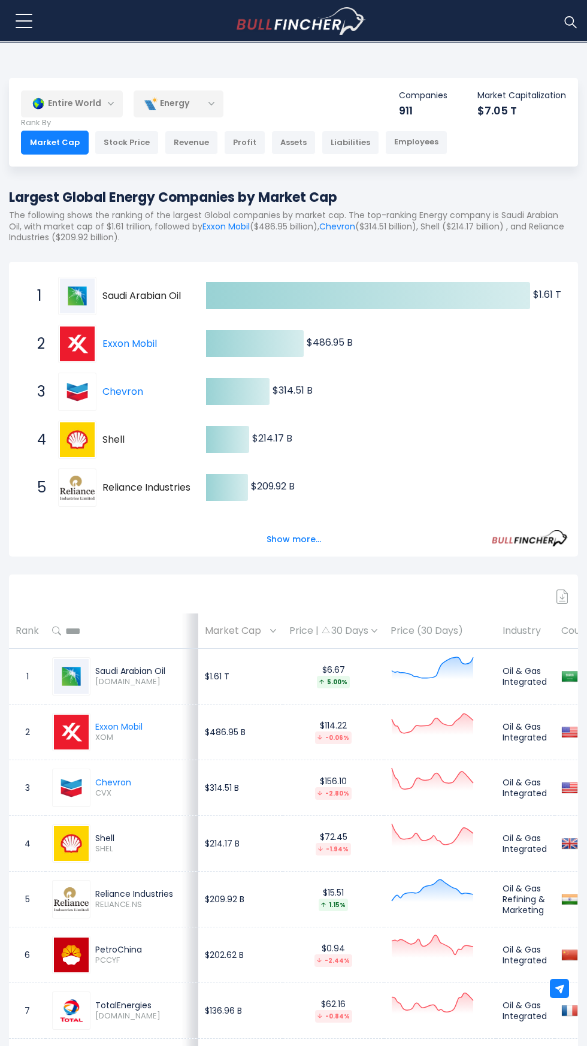
click at [176, 102] on div "Energy" at bounding box center [179, 104] width 90 height 28
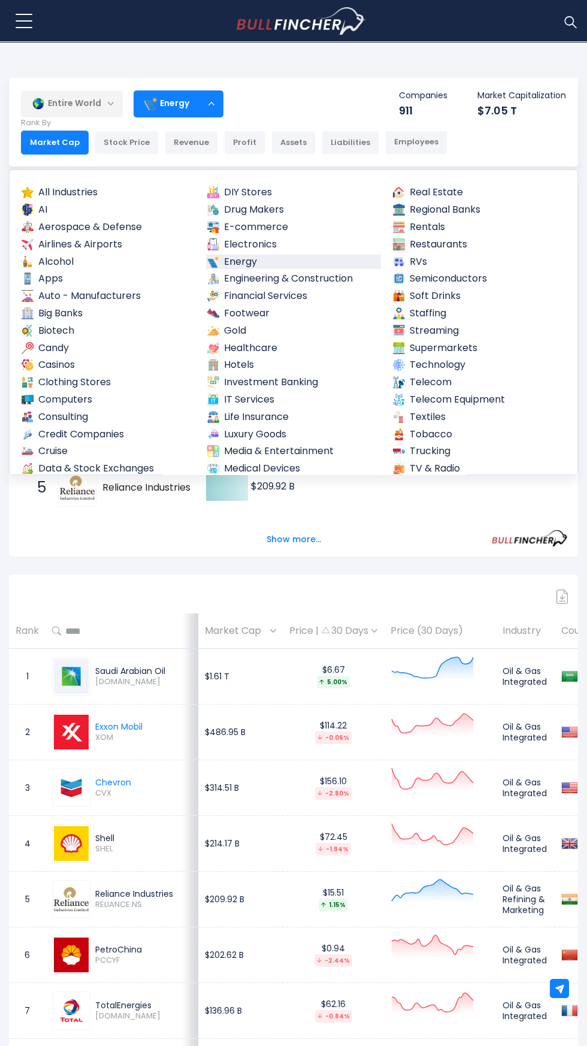
click at [262, 302] on link "Financial Services" at bounding box center [293, 296] width 175 height 15
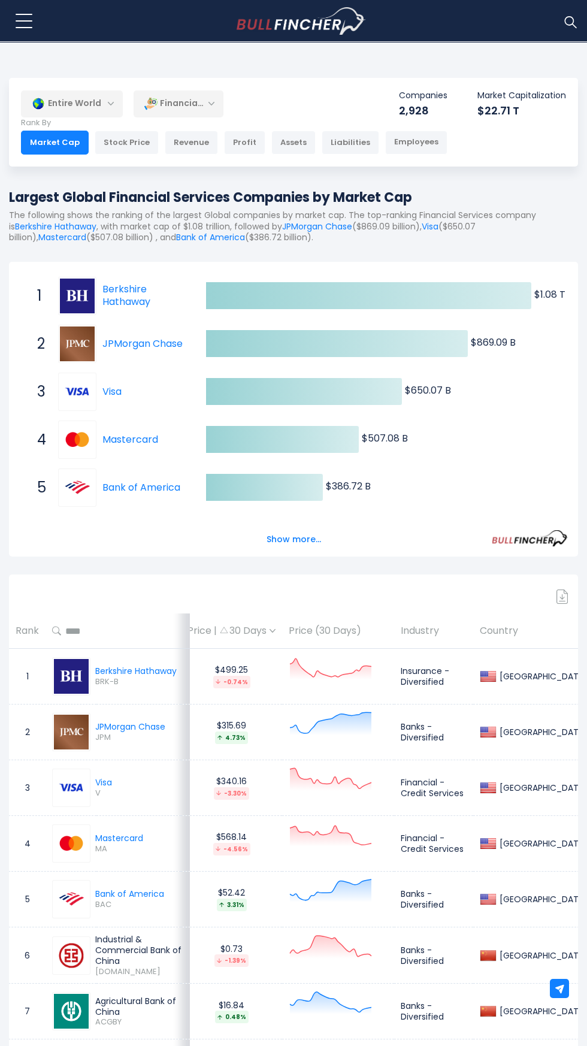
click at [156, 104] on img at bounding box center [150, 103] width 13 height 13
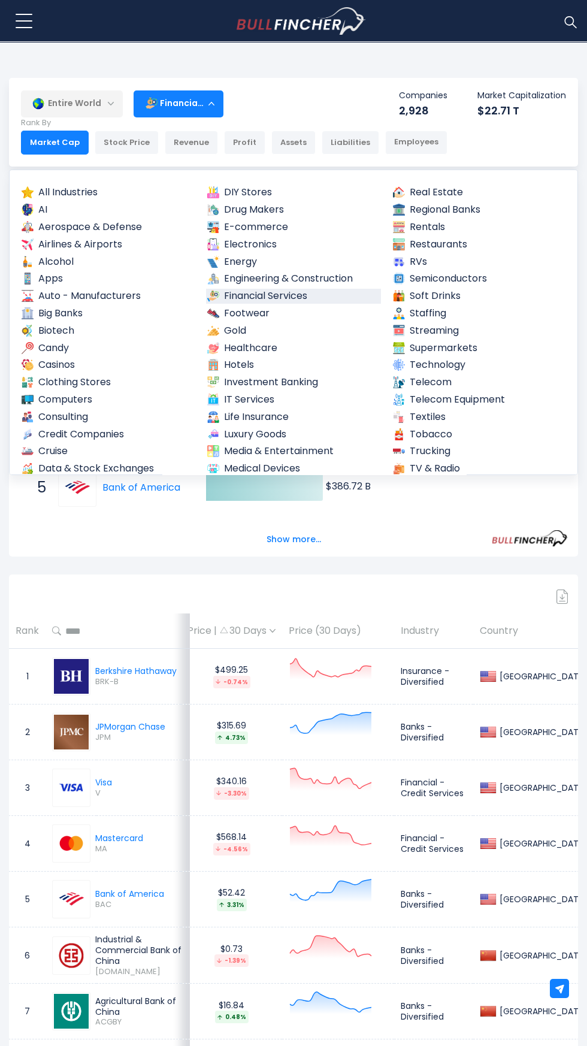
click at [216, 330] on img at bounding box center [213, 331] width 12 height 12
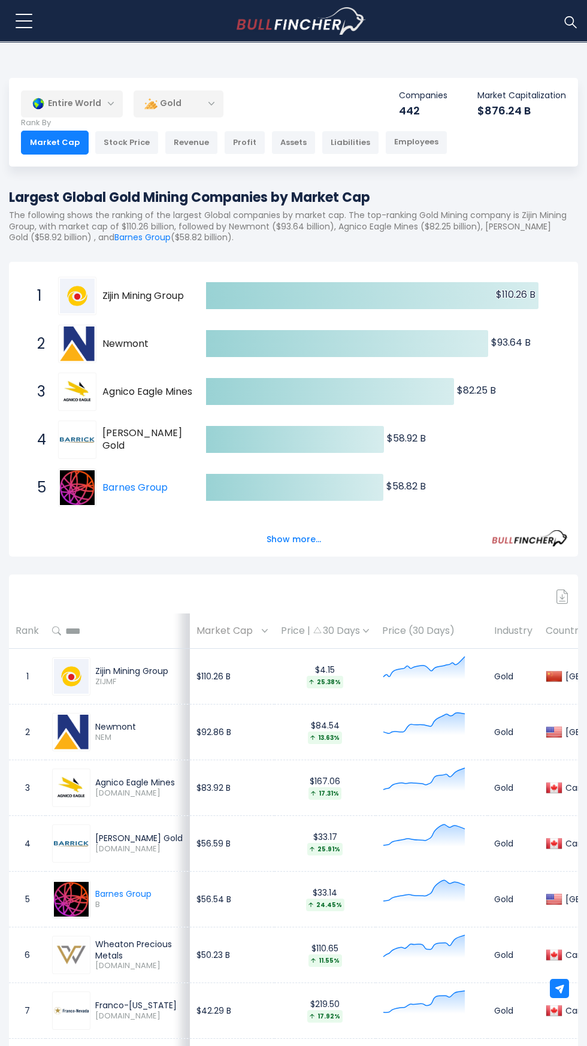
click at [192, 99] on div "Gold" at bounding box center [179, 104] width 90 height 28
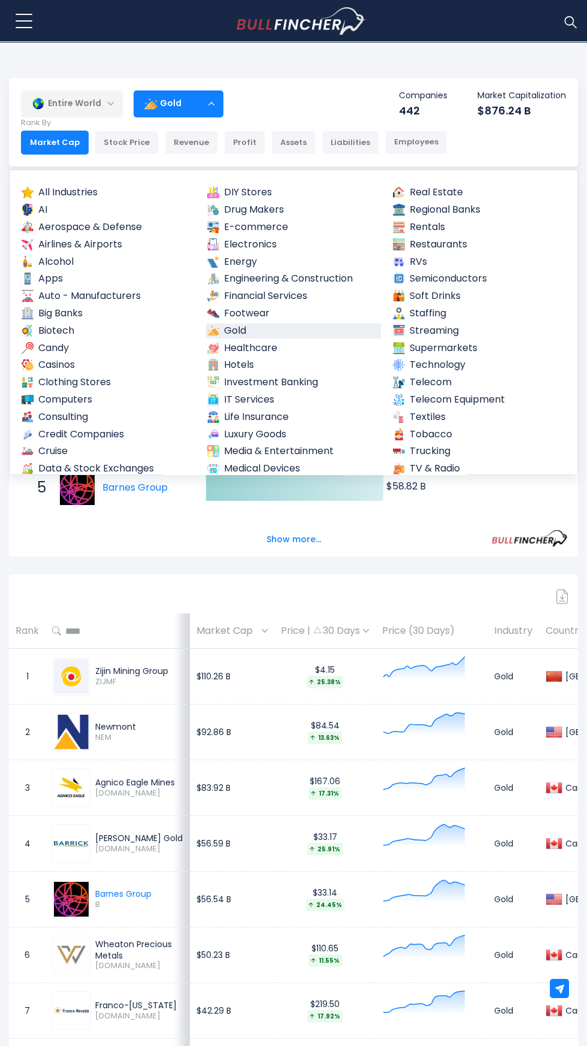
click at [247, 307] on link "Footwear" at bounding box center [293, 313] width 175 height 15
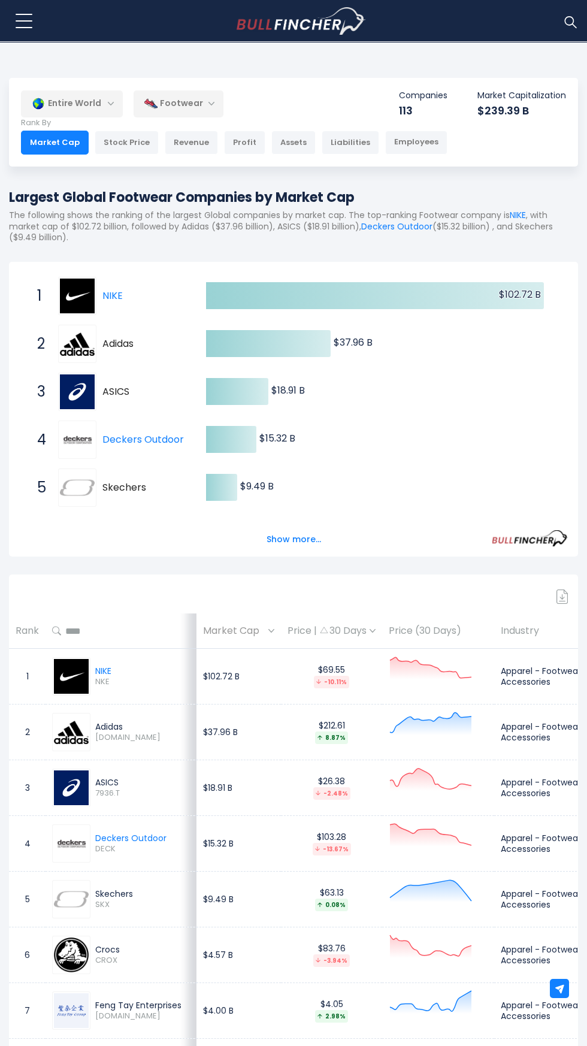
click at [190, 91] on div "Footwear" at bounding box center [179, 104] width 90 height 28
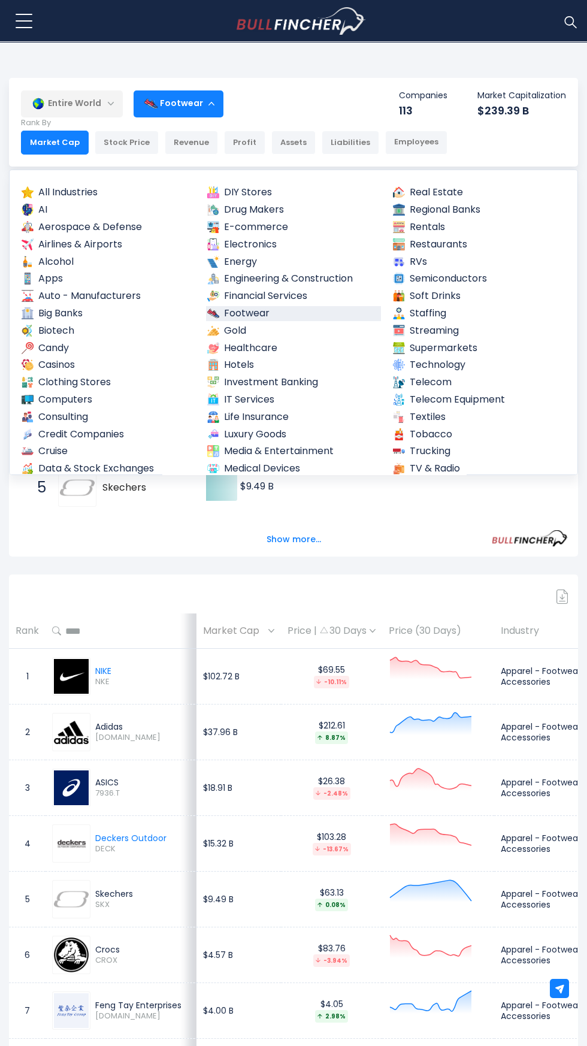
click at [216, 365] on img at bounding box center [213, 365] width 12 height 12
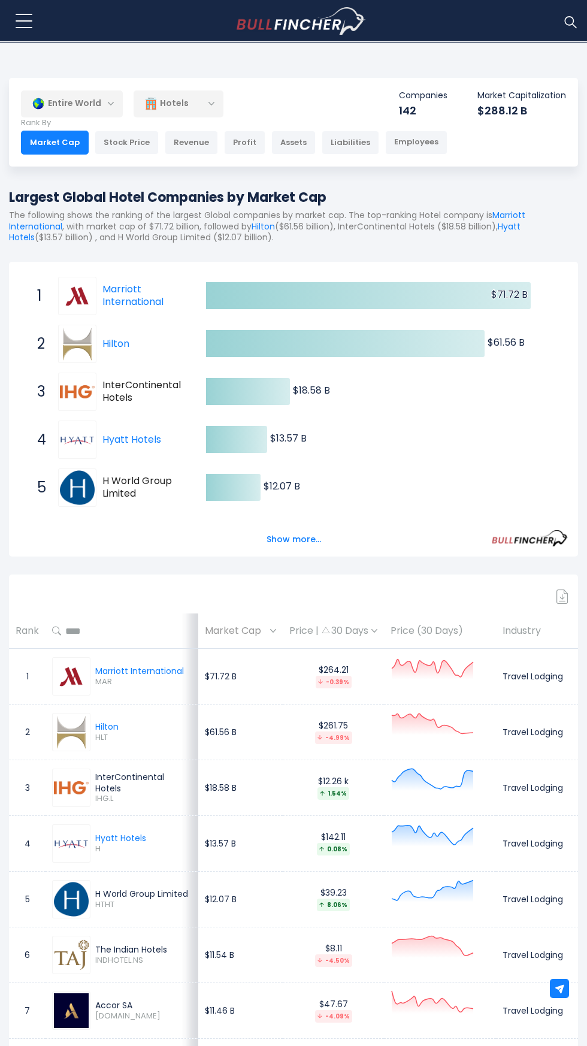
click at [190, 98] on div "Hotels" at bounding box center [179, 104] width 90 height 28
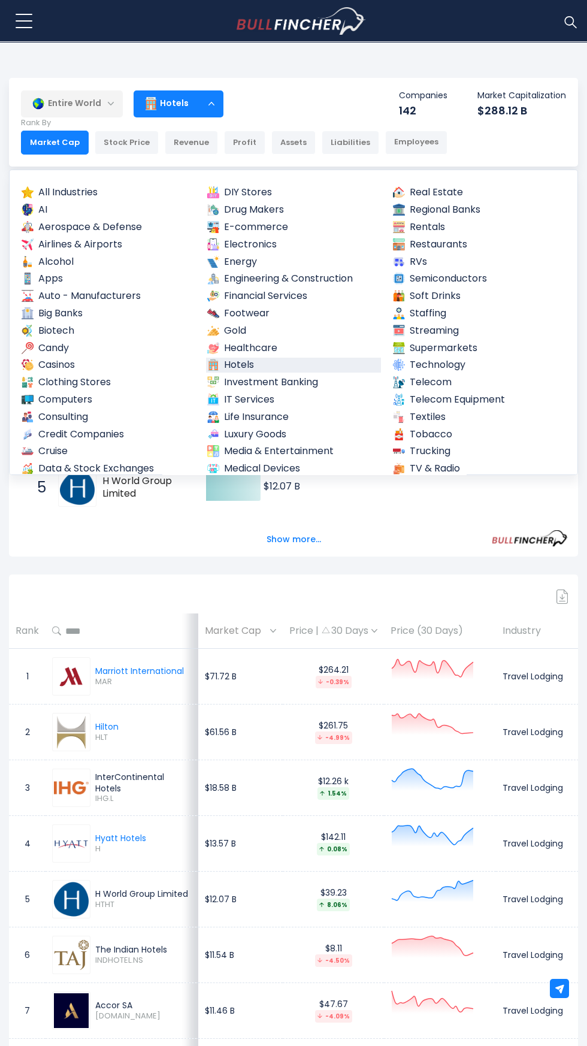
click at [242, 382] on link "Investment Banking" at bounding box center [293, 382] width 175 height 15
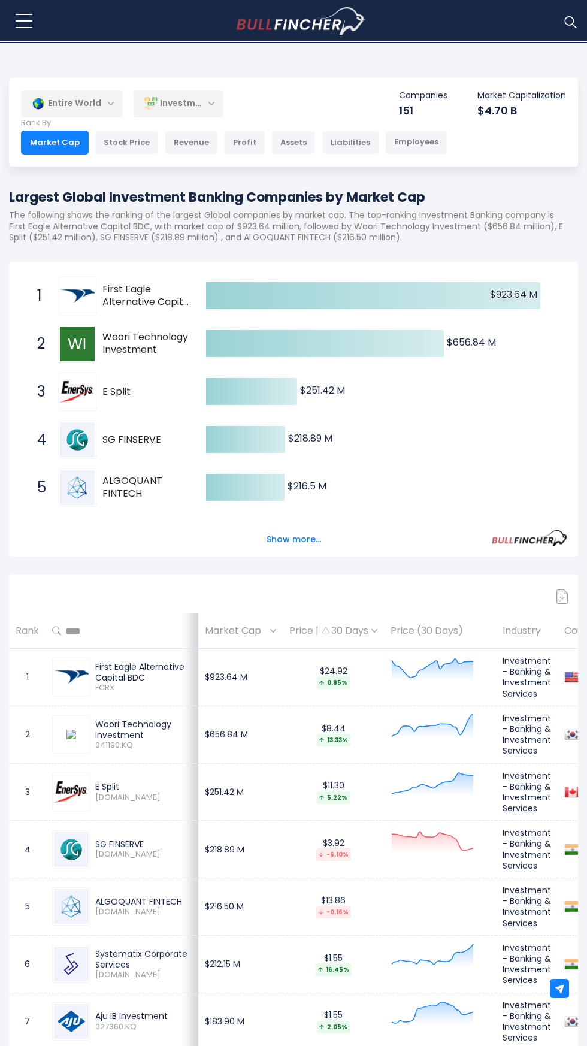
click at [188, 102] on div "Investment Banking" at bounding box center [179, 104] width 90 height 28
click at [189, 107] on div "Investment Banking" at bounding box center [179, 104] width 90 height 28
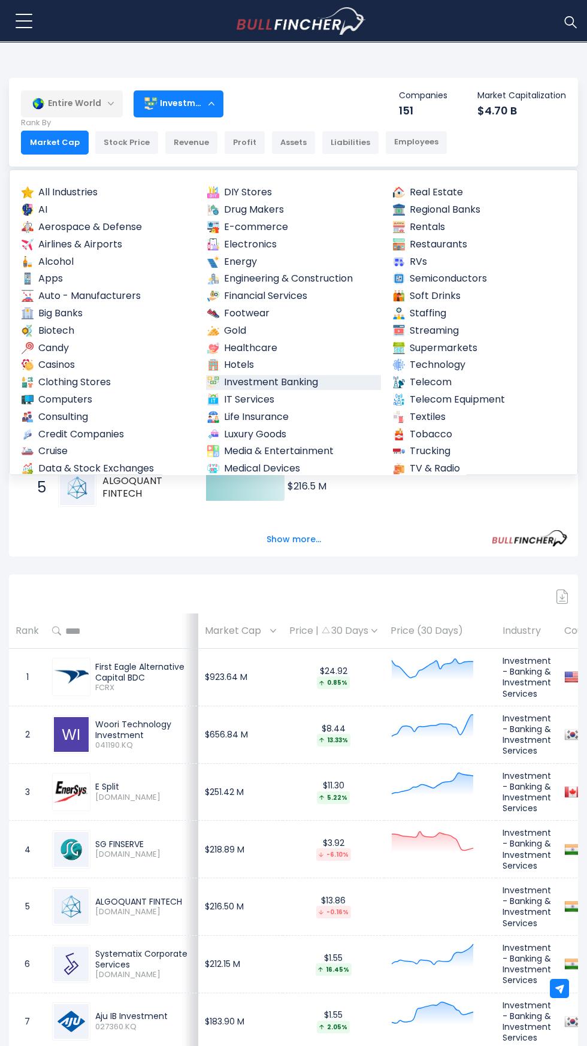
click at [324, 445] on link "Media & Entertainment" at bounding box center [293, 451] width 175 height 15
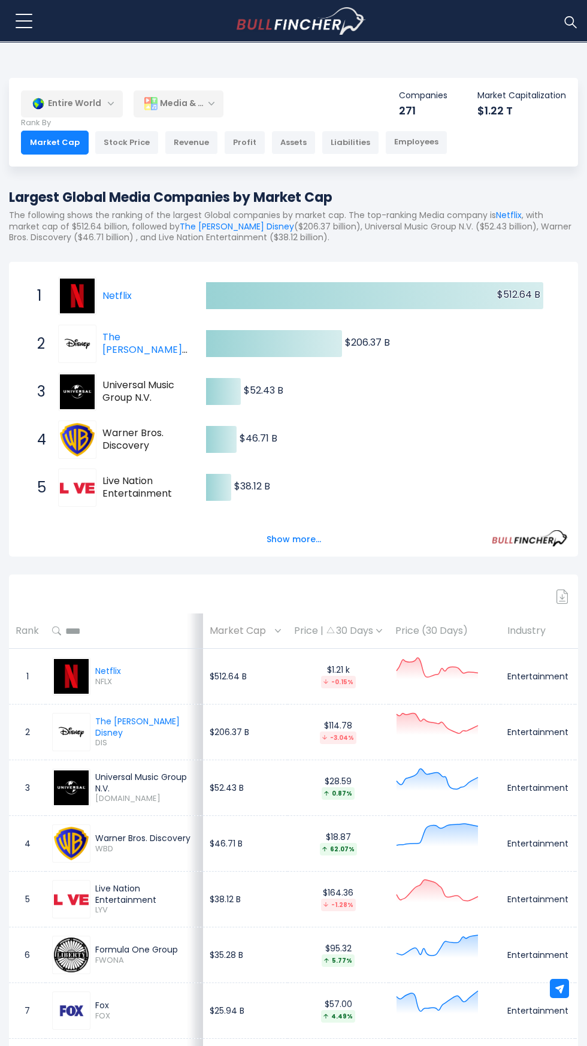
click at [190, 104] on div "Media & Entertainment" at bounding box center [179, 104] width 90 height 28
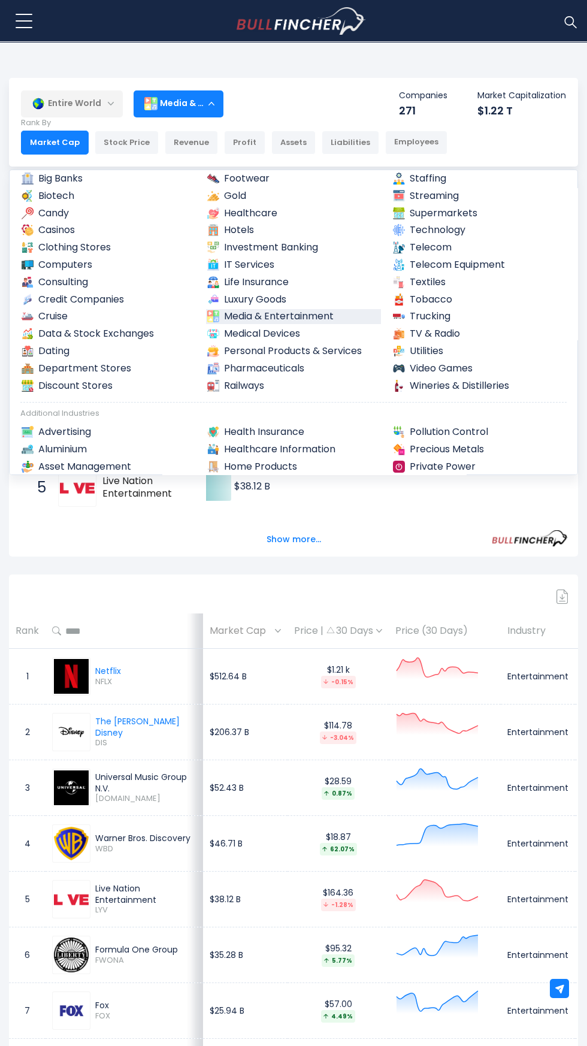
scroll to position [132, 0]
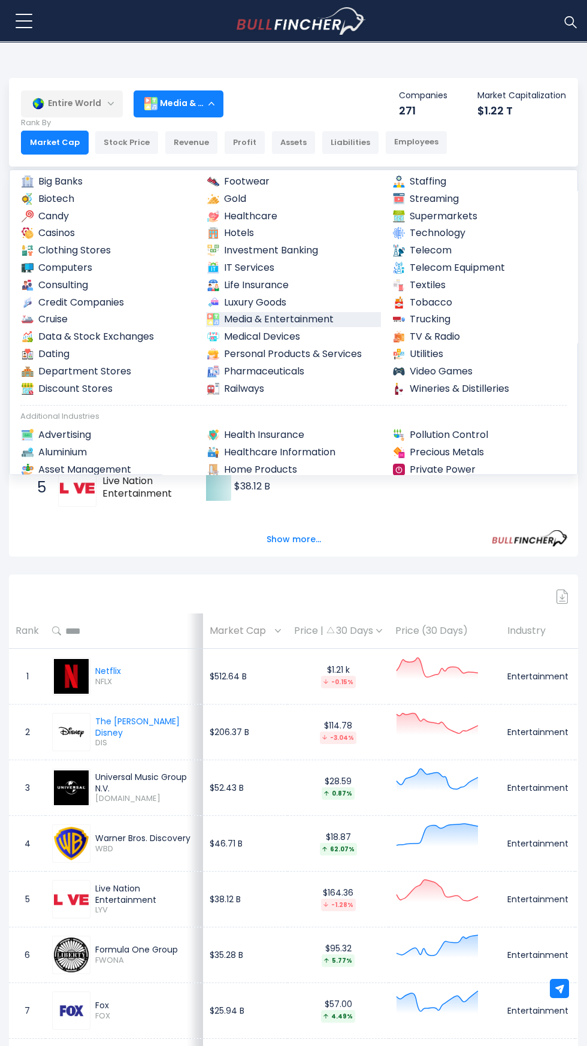
click at [277, 368] on link "Pharmaceuticals" at bounding box center [293, 371] width 175 height 15
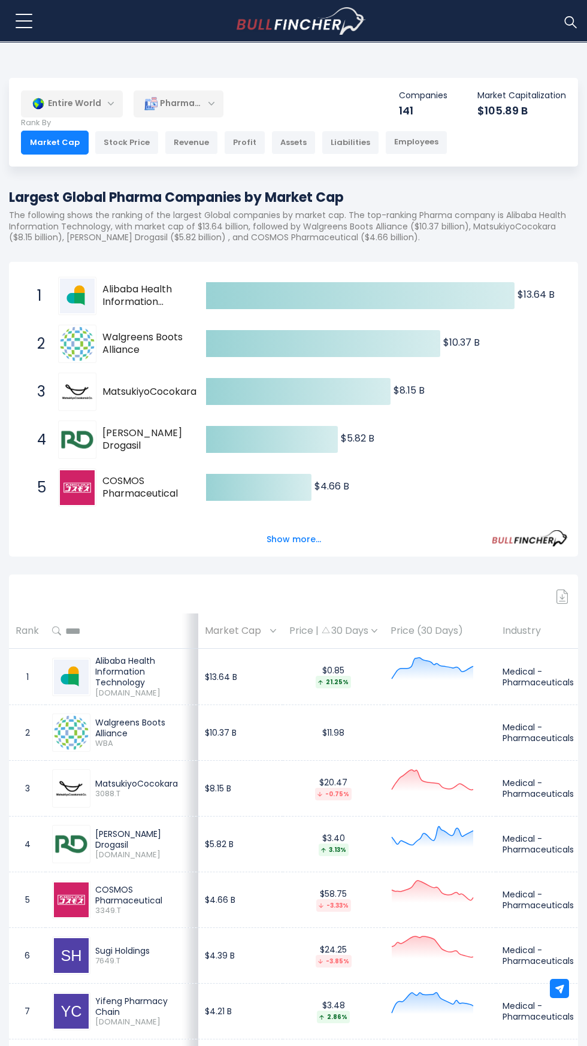
click at [186, 102] on div "Pharmaceuticals" at bounding box center [179, 104] width 90 height 28
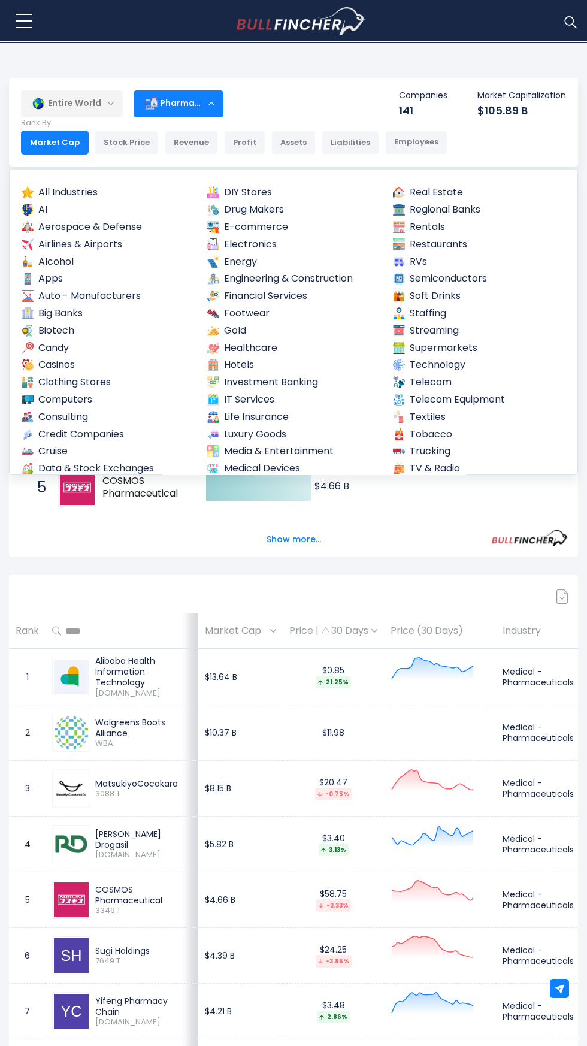
click at [440, 434] on link "Tobacco" at bounding box center [479, 434] width 175 height 15
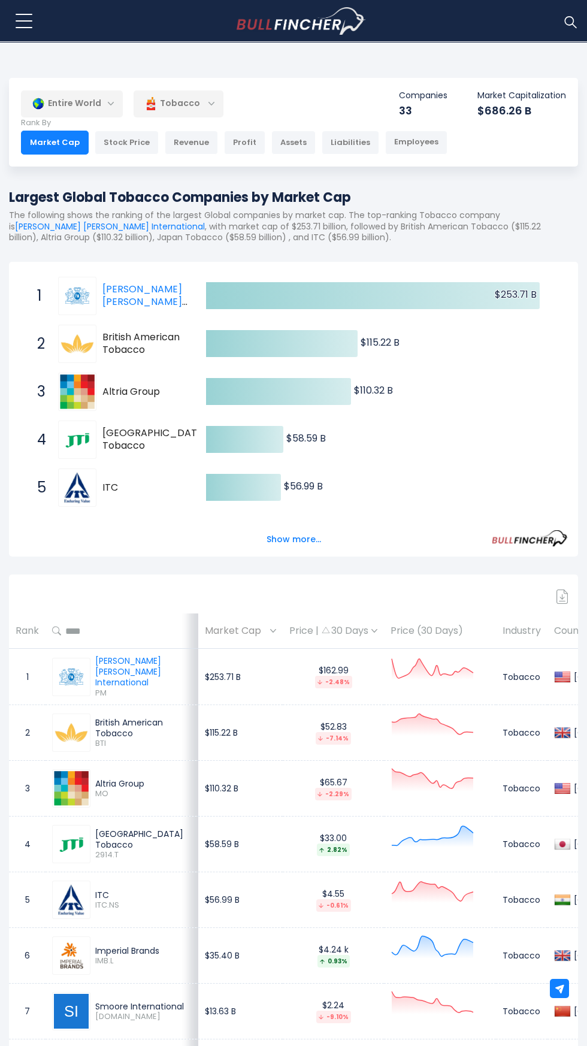
click at [186, 98] on div "Tobacco" at bounding box center [179, 104] width 90 height 28
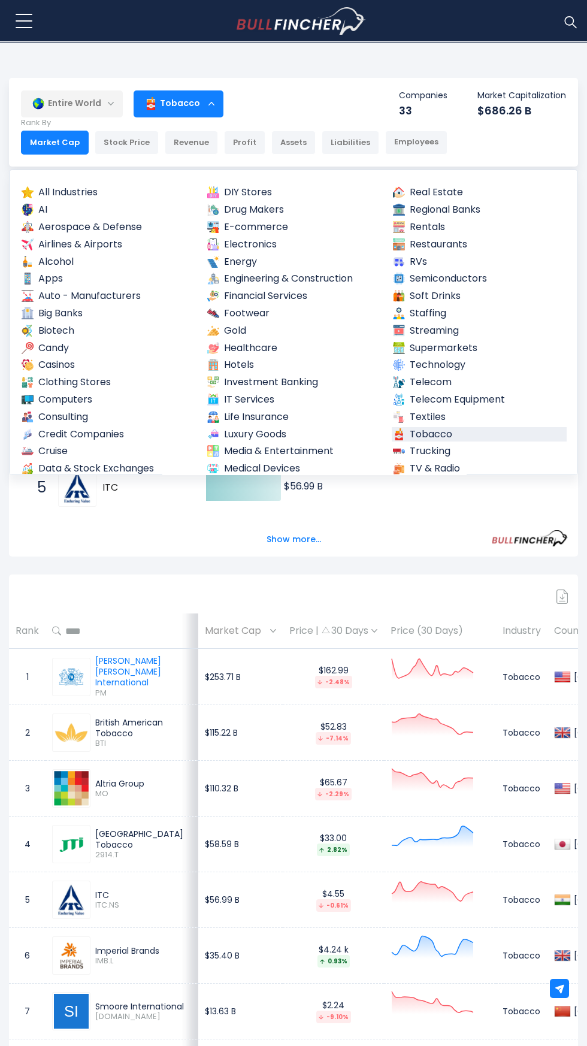
click at [434, 388] on link "Telecom" at bounding box center [479, 382] width 175 height 15
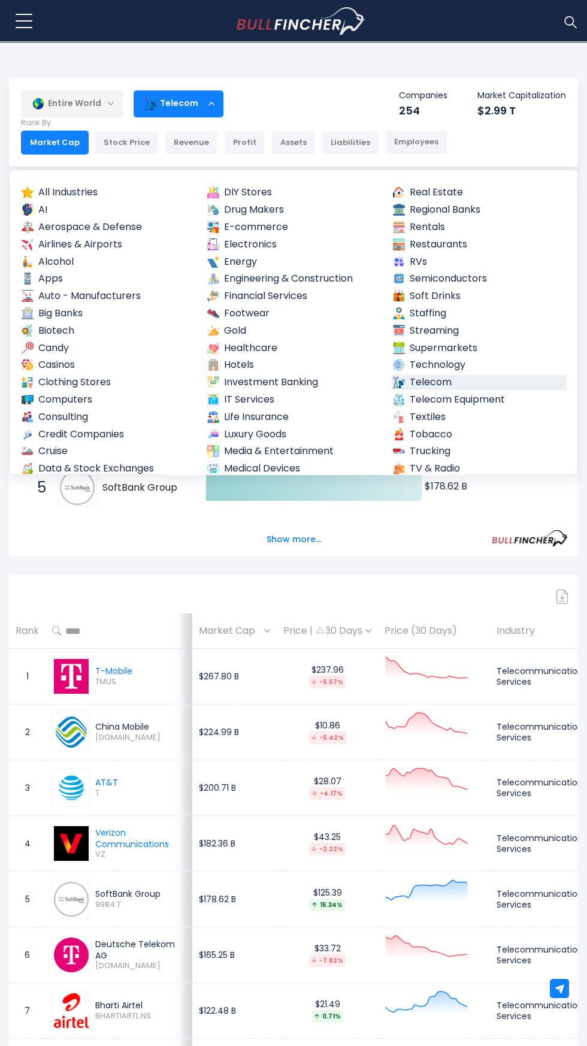
click at [471, 350] on link "Supermarkets" at bounding box center [479, 348] width 175 height 15
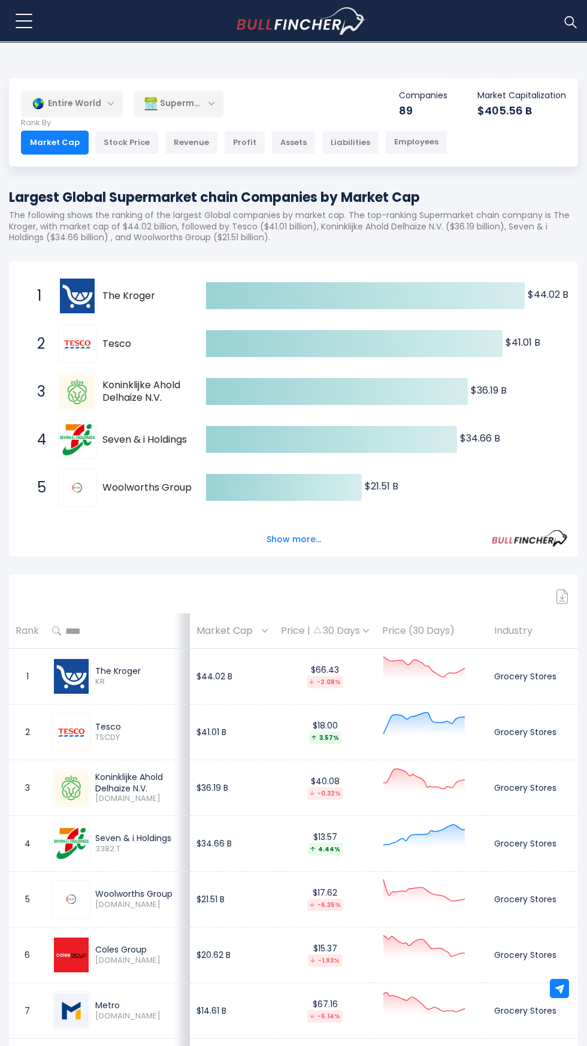
click at [193, 104] on div "Supermarkets" at bounding box center [179, 104] width 90 height 28
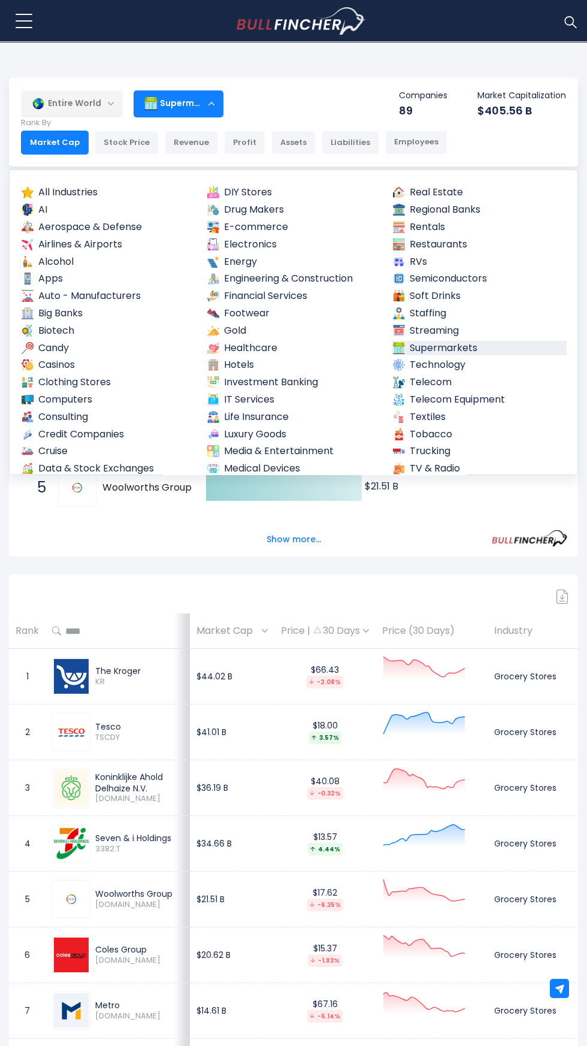
click at [170, 123] on p "Rank By" at bounding box center [234, 123] width 426 height 10
click at [28, 313] on img at bounding box center [28, 313] width 12 height 12
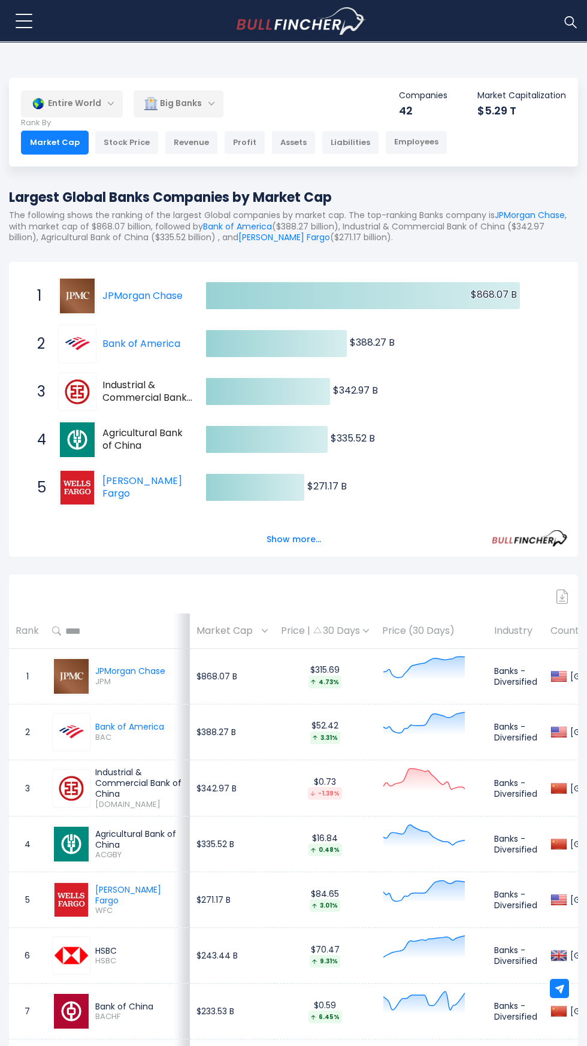
click at [156, 104] on img at bounding box center [150, 103] width 13 height 13
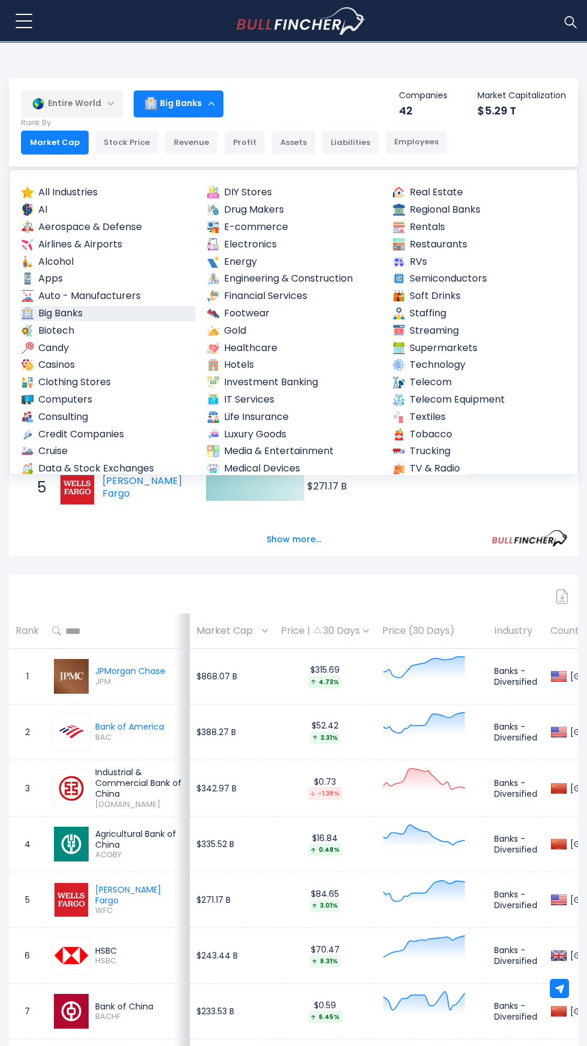
click at [456, 208] on link "Regional Banks" at bounding box center [479, 209] width 175 height 15
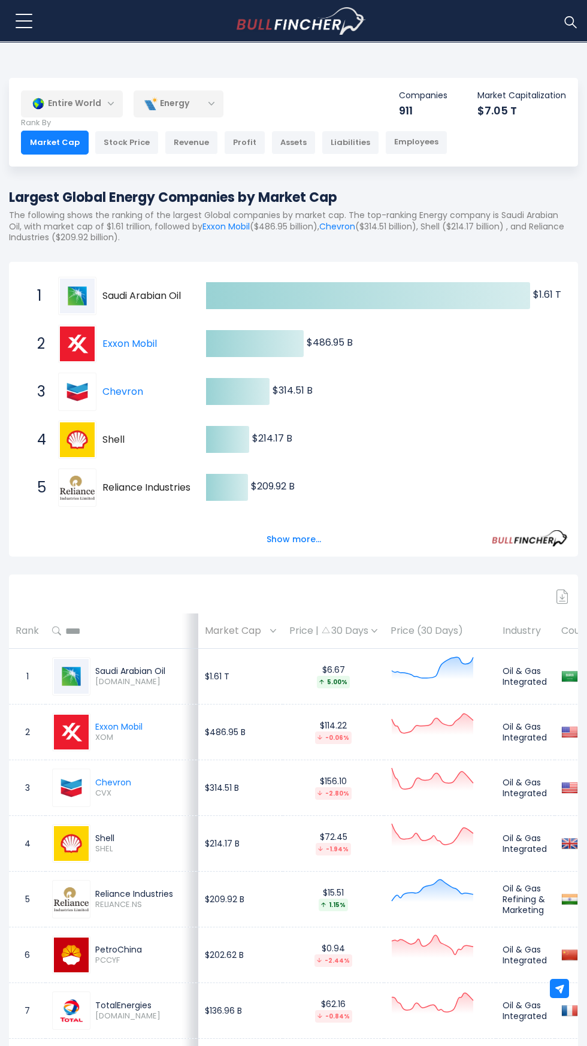
click at [153, 104] on img at bounding box center [150, 103] width 13 height 13
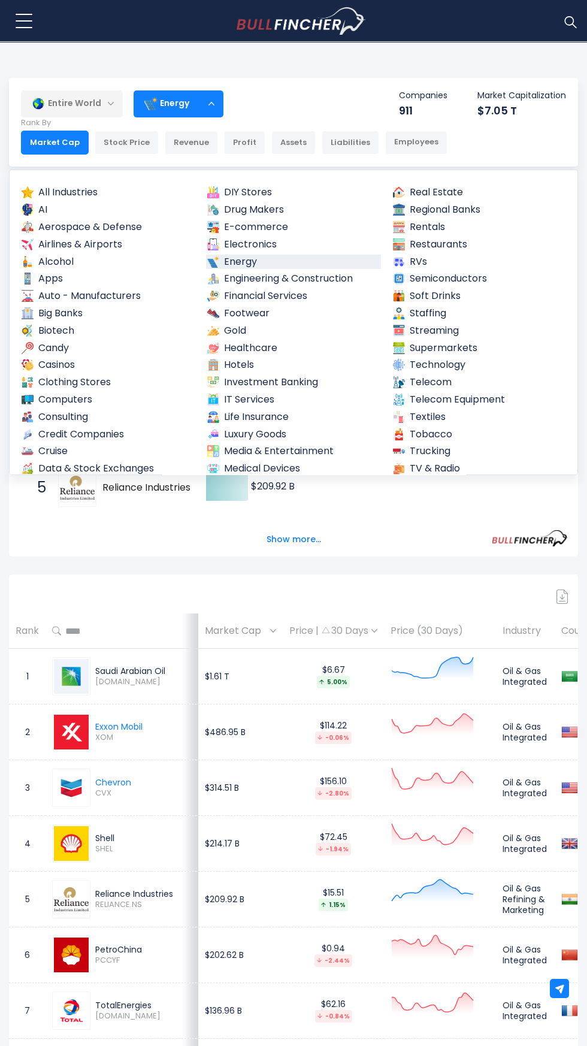
click at [247, 222] on link "E-commerce" at bounding box center [293, 227] width 175 height 15
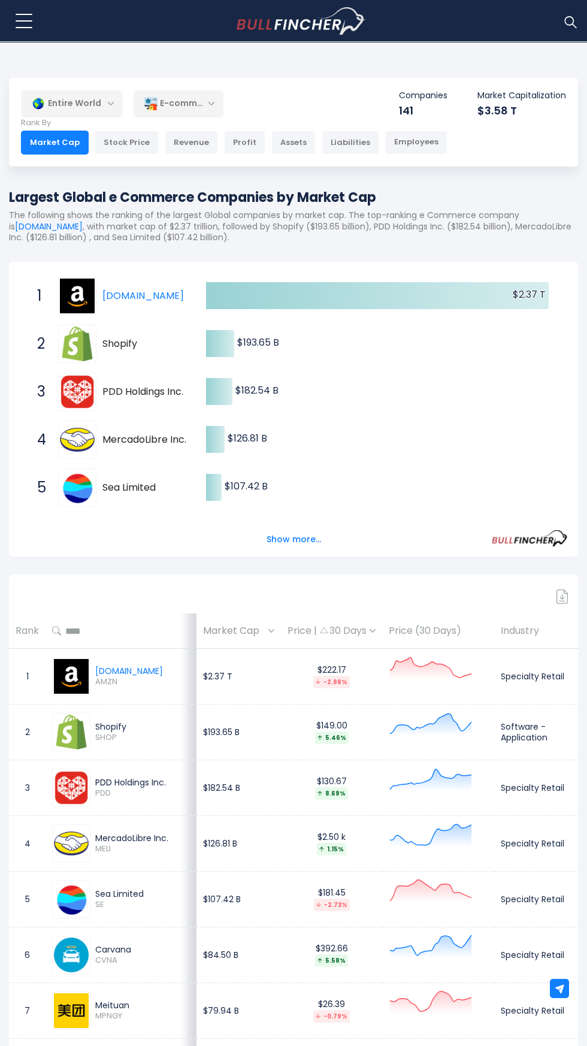
click at [179, 107] on div "E-commerce" at bounding box center [179, 104] width 90 height 28
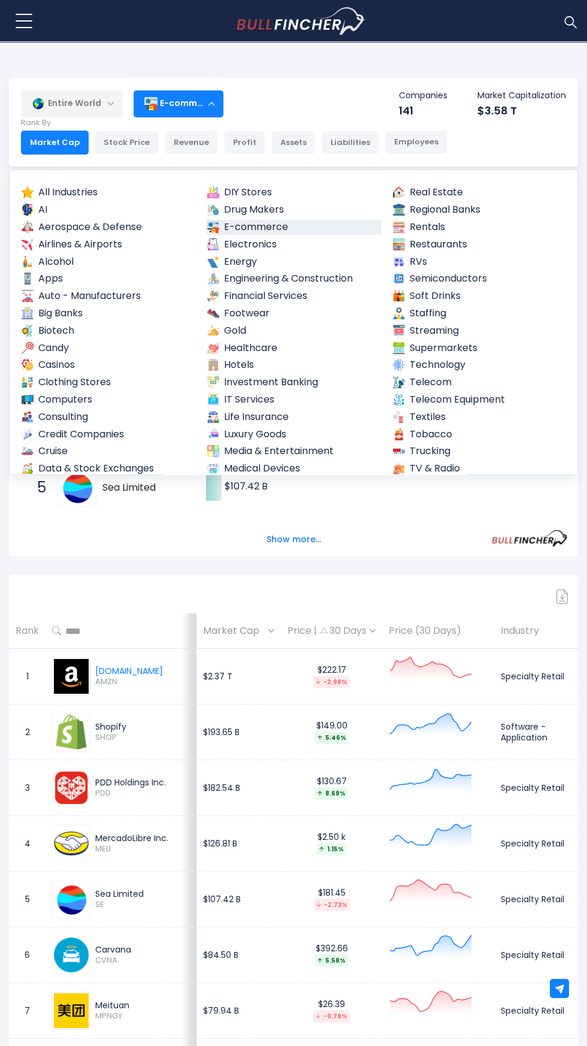
click at [244, 422] on link "Life Insurance" at bounding box center [293, 417] width 175 height 15
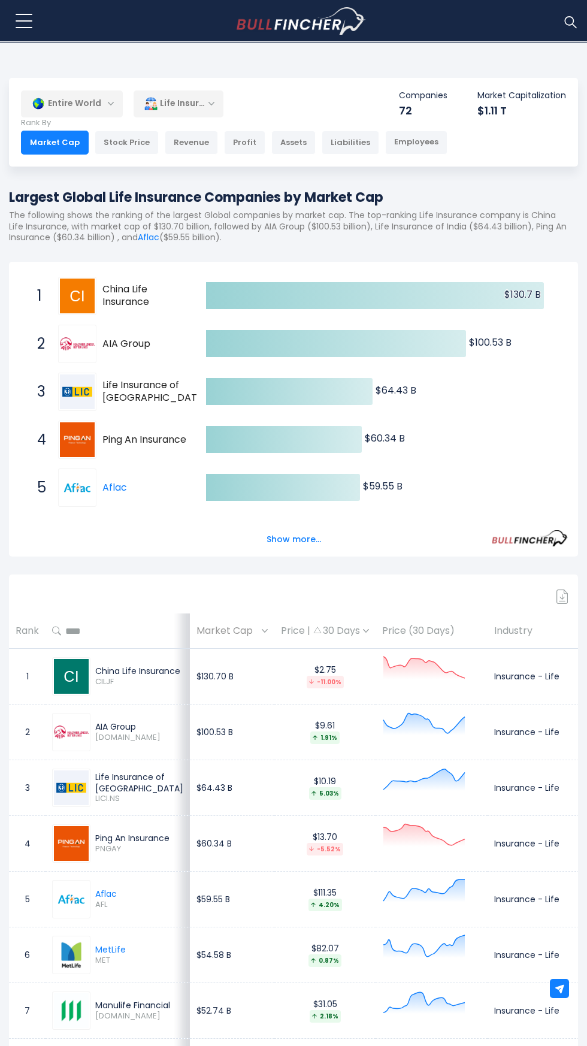
click at [196, 103] on div "Life Insurance" at bounding box center [179, 104] width 90 height 28
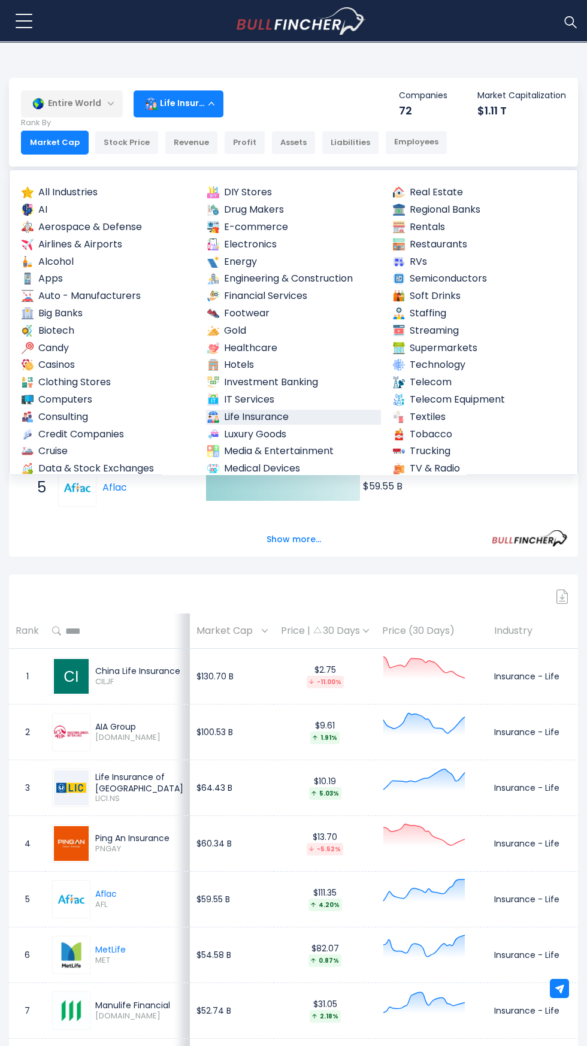
click at [71, 369] on link "Casinos" at bounding box center [107, 365] width 175 height 15
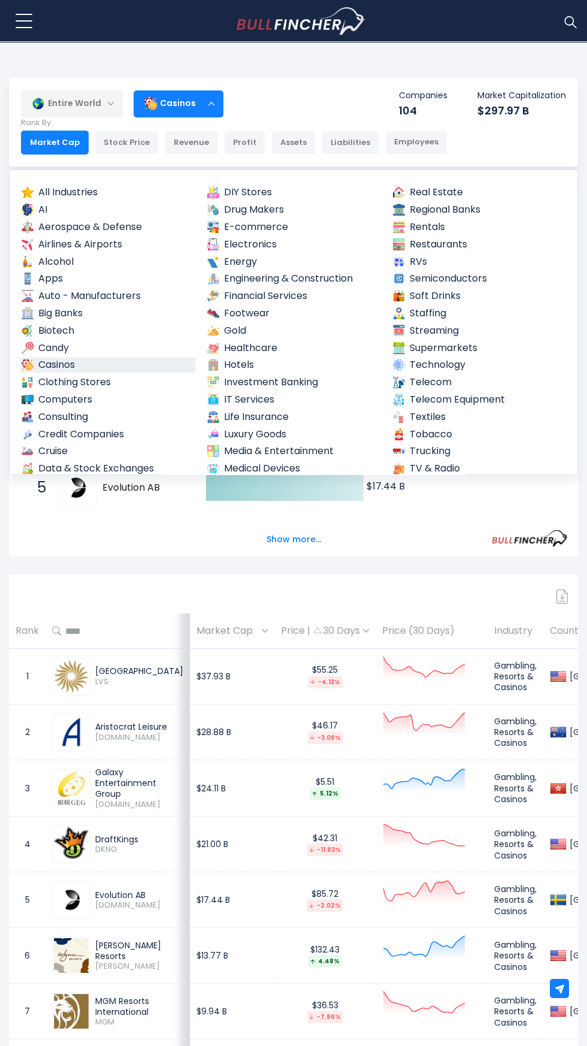
click at [58, 400] on link "Computers" at bounding box center [107, 399] width 175 height 15
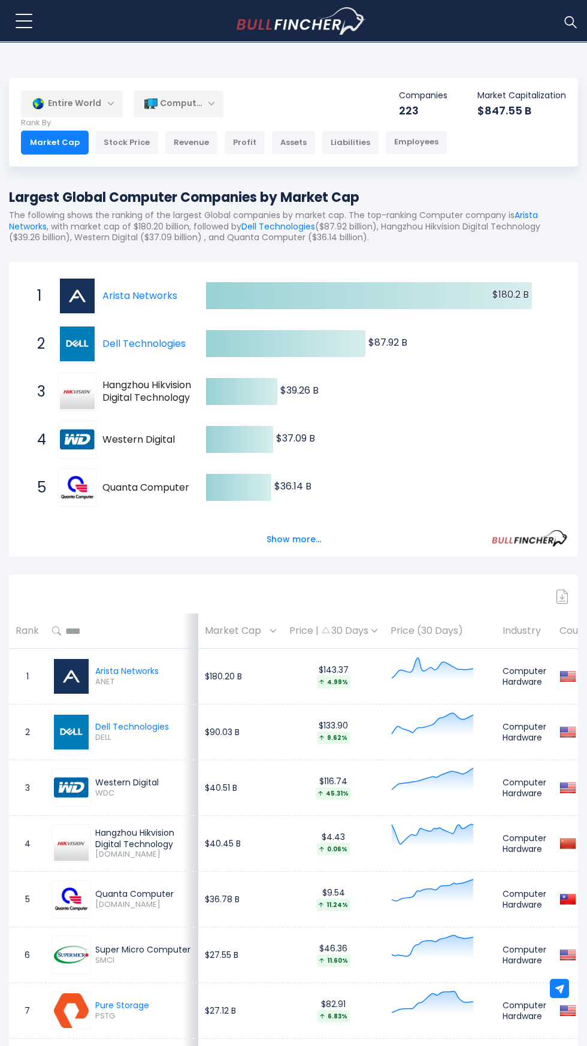
click at [208, 104] on div "Computers" at bounding box center [179, 104] width 90 height 28
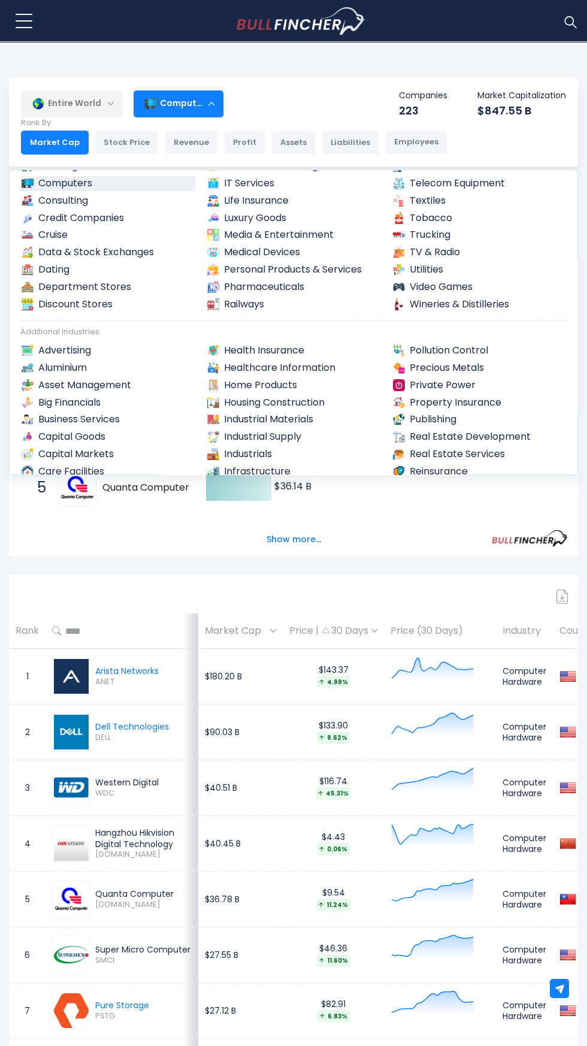
scroll to position [219, 0]
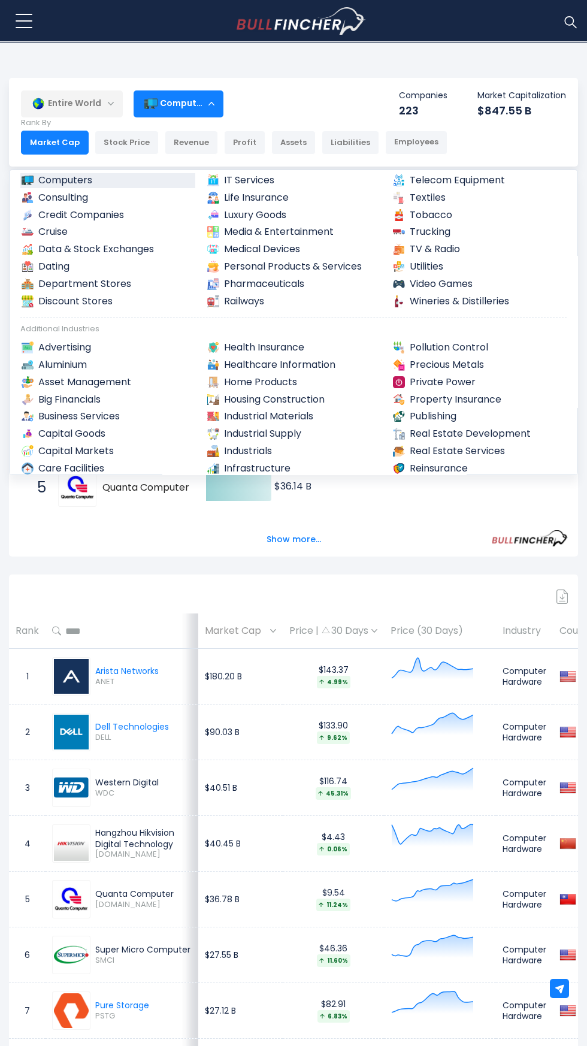
click at [330, 280] on link "Pharmaceuticals" at bounding box center [293, 284] width 175 height 15
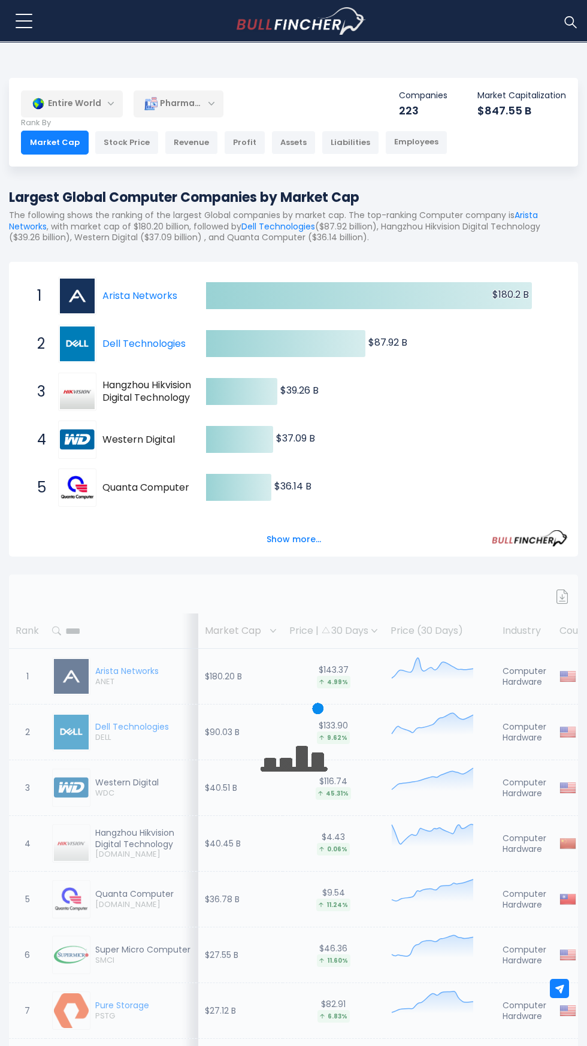
click at [179, 123] on p "Rank By" at bounding box center [234, 123] width 426 height 10
click at [157, 104] on img at bounding box center [150, 103] width 13 height 13
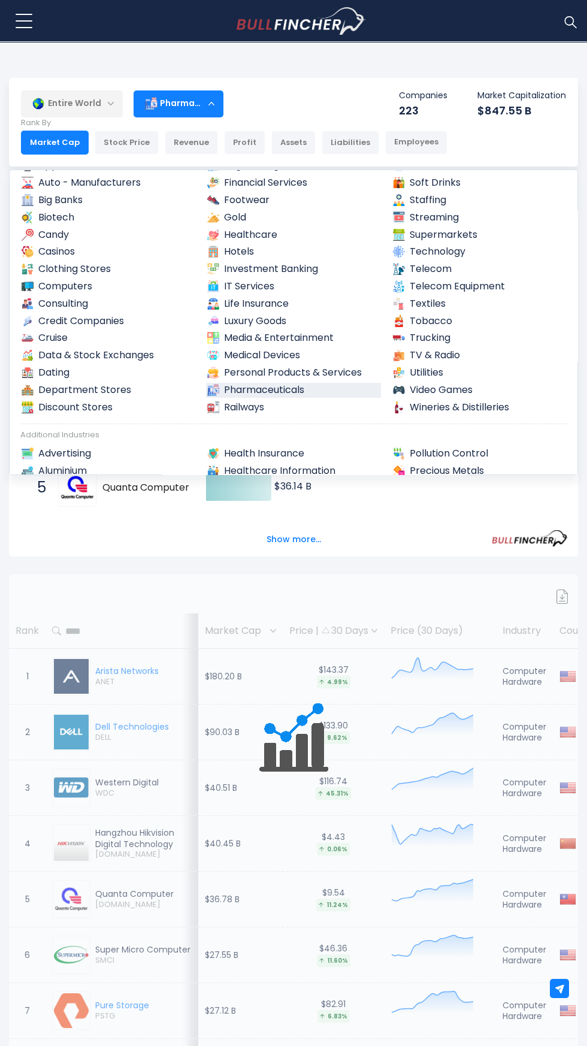
scroll to position [112, 0]
click at [326, 367] on link "Personal Products & Services" at bounding box center [293, 374] width 175 height 15
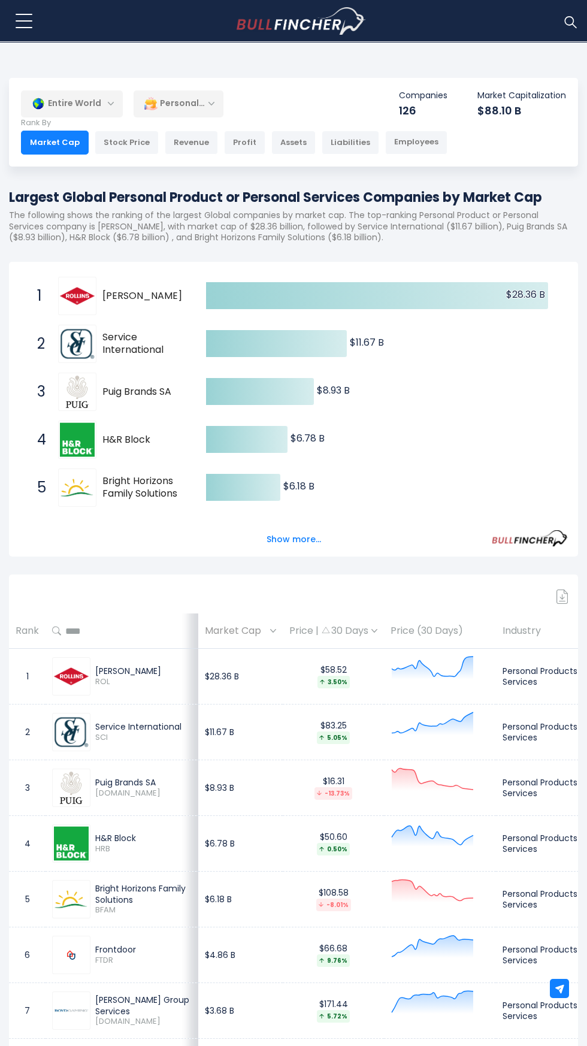
click at [179, 105] on div "Personal Products & Services" at bounding box center [179, 104] width 90 height 28
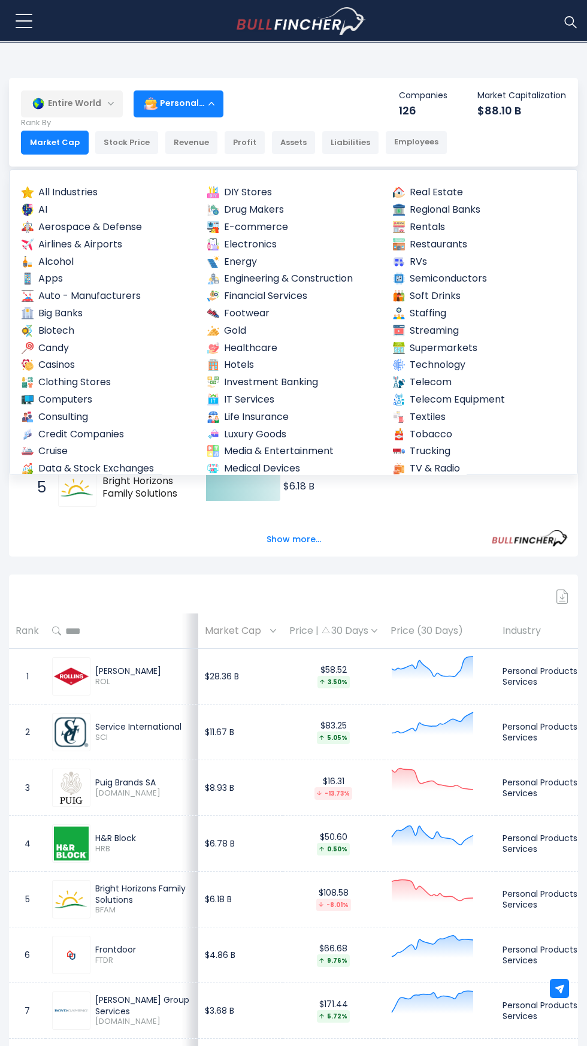
click at [429, 359] on link "Technology" at bounding box center [479, 365] width 175 height 15
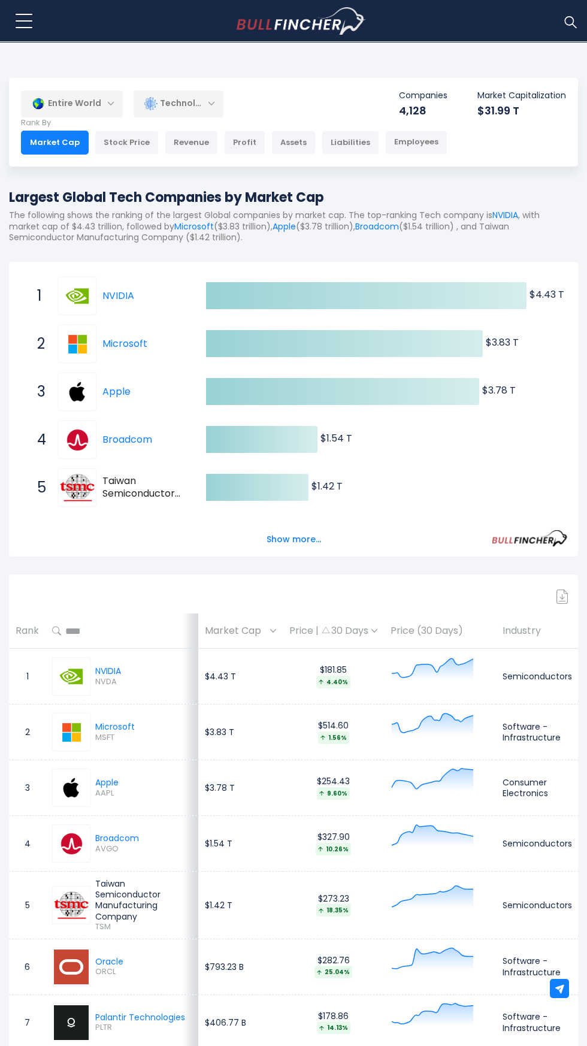
click at [173, 119] on p "Rank By" at bounding box center [234, 123] width 426 height 10
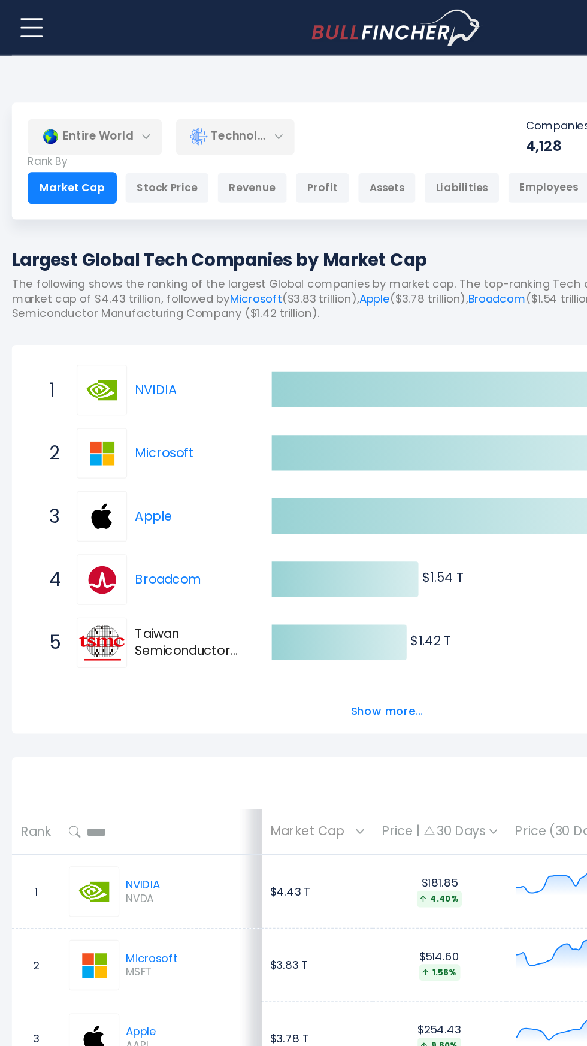
click at [170, 101] on div "Technology" at bounding box center [179, 104] width 90 height 28
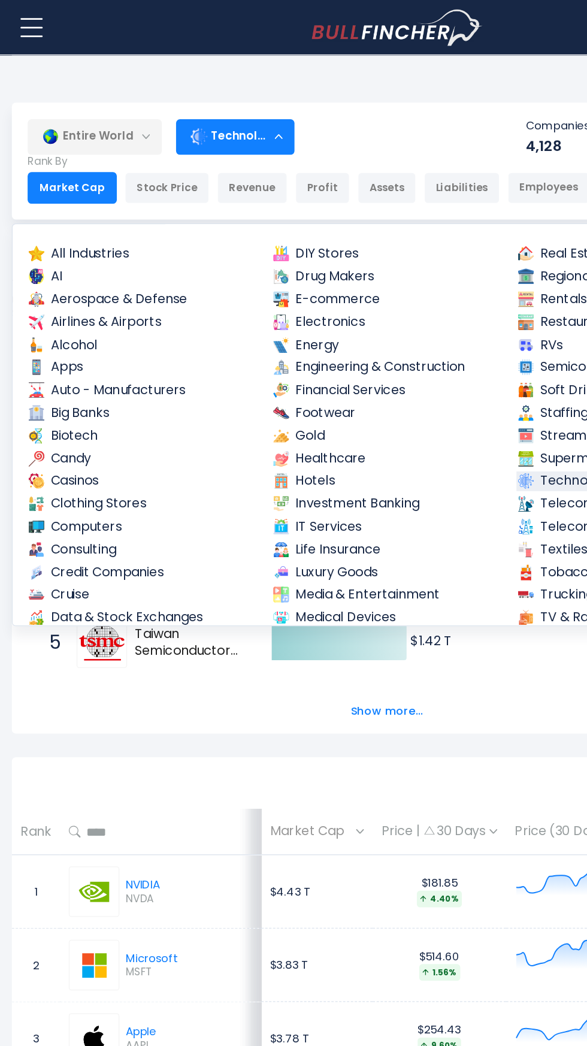
click at [232, 237] on link "Electronics" at bounding box center [293, 244] width 175 height 15
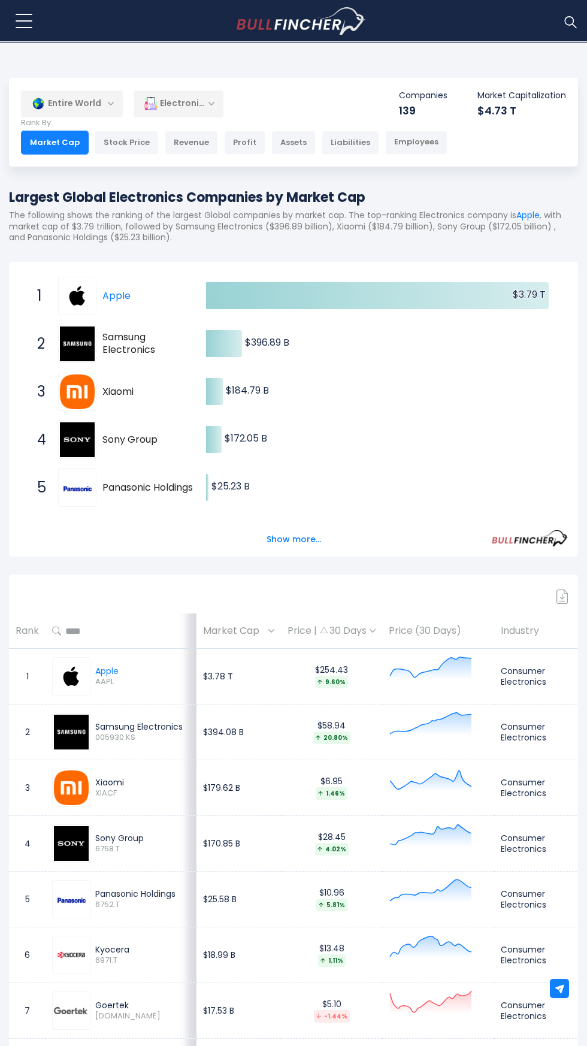
click at [171, 119] on p "Rank By" at bounding box center [234, 123] width 426 height 10
click at [177, 123] on p "Rank By" at bounding box center [234, 123] width 426 height 10
click at [176, 103] on div "Electronics" at bounding box center [179, 104] width 90 height 28
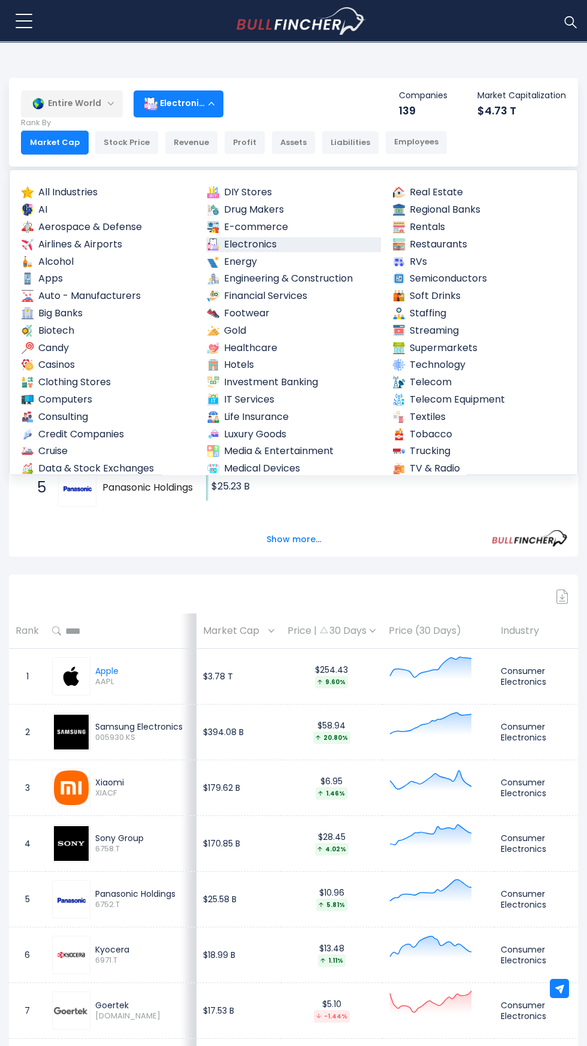
click at [241, 424] on link "Life Insurance" at bounding box center [293, 417] width 175 height 15
